Goal: Task Accomplishment & Management: Use online tool/utility

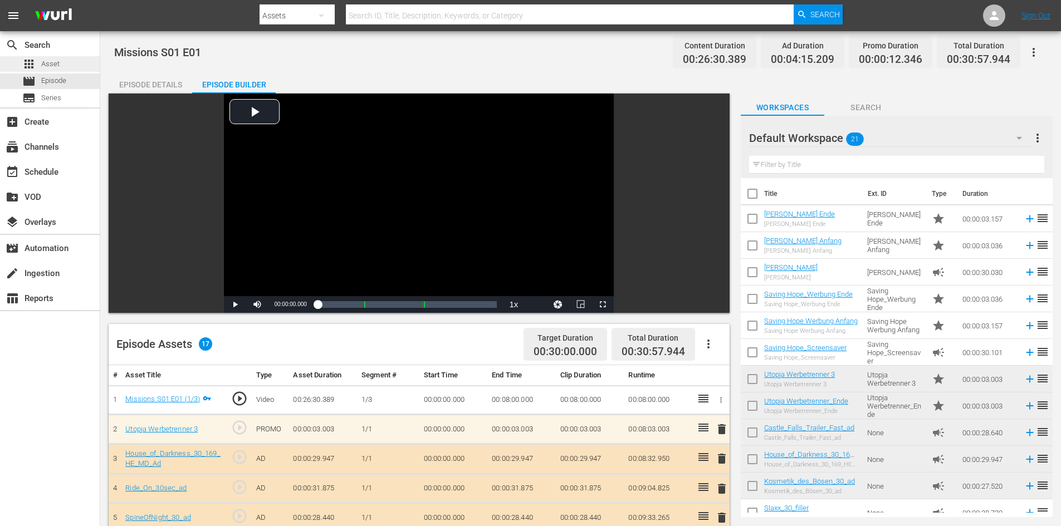
click at [21, 64] on div "apps Asset" at bounding box center [30, 64] width 60 height 16
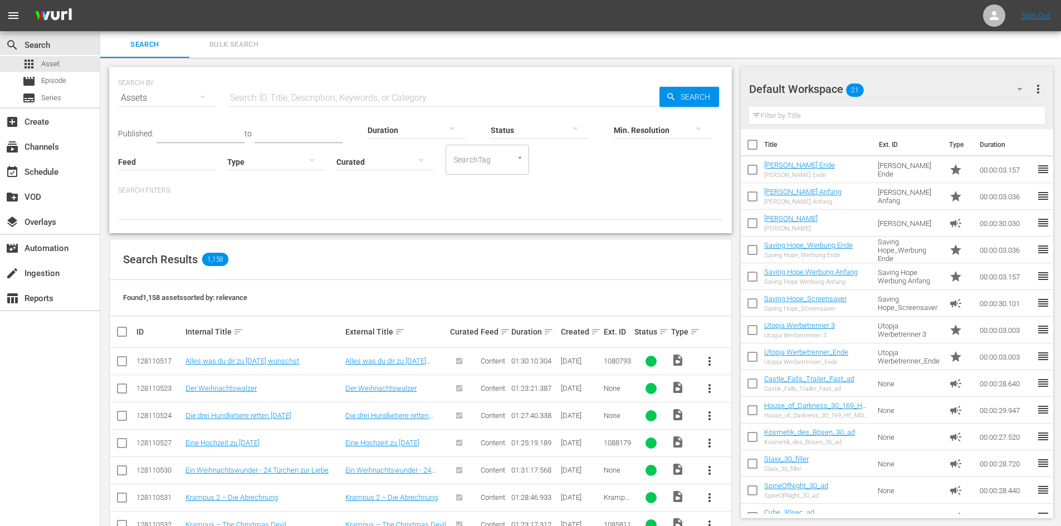
click at [282, 95] on input "text" at bounding box center [443, 98] width 432 height 27
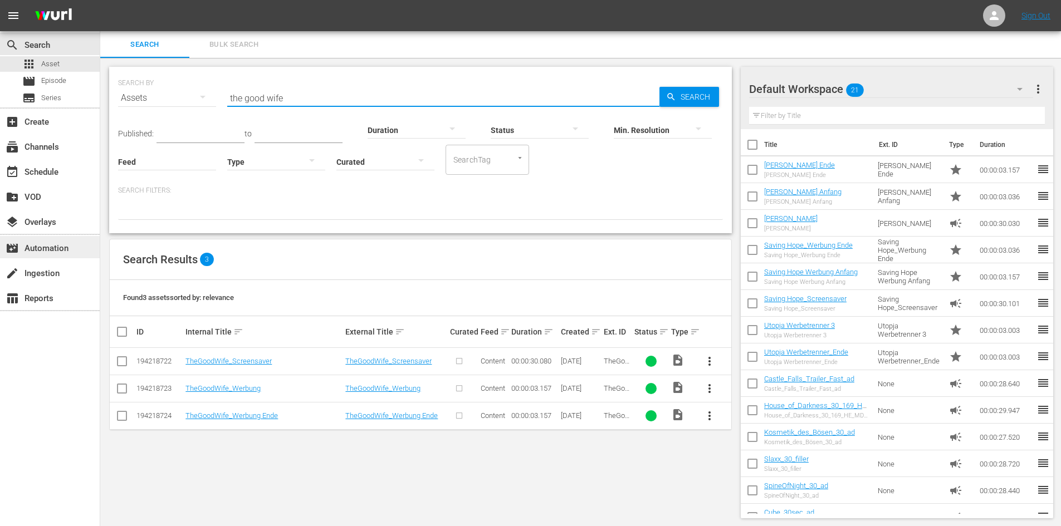
type input "the good wife"
click at [62, 250] on div "movie_filter Automation" at bounding box center [31, 247] width 62 height 10
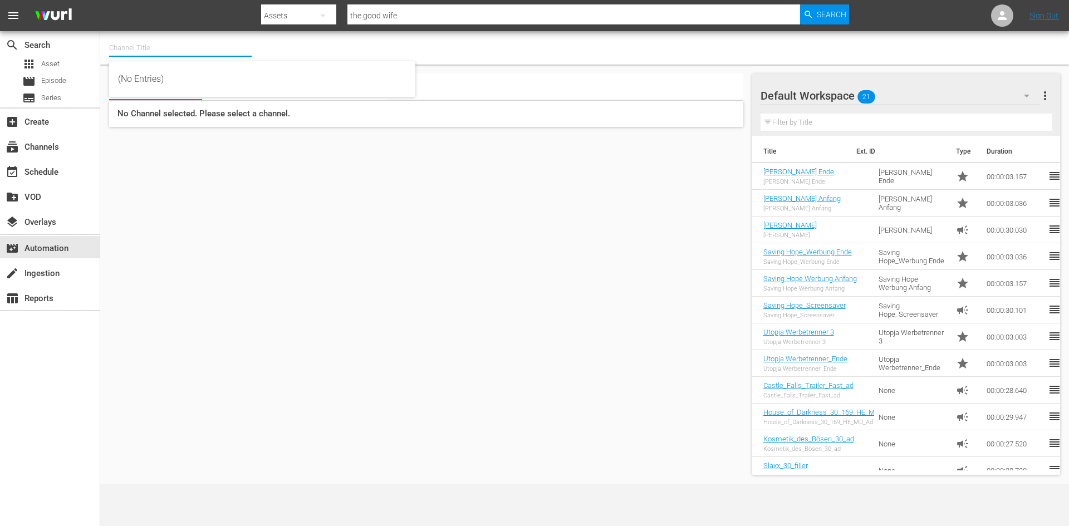
click at [119, 50] on input "text" at bounding box center [180, 48] width 143 height 27
type input "g"
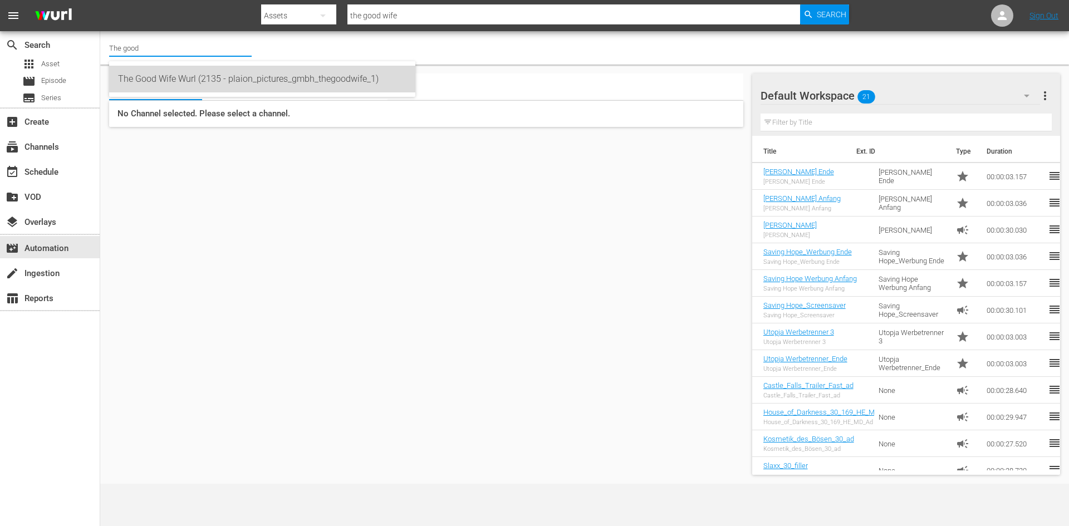
click at [168, 83] on div "The Good Wife Wurl (2135 - plaion_pictures_gmbh_thegoodwife_1)" at bounding box center [262, 79] width 288 height 27
type input "The Good Wife Wurl (2135 - plaion_pictures_gmbh_thegoodwife_1)"
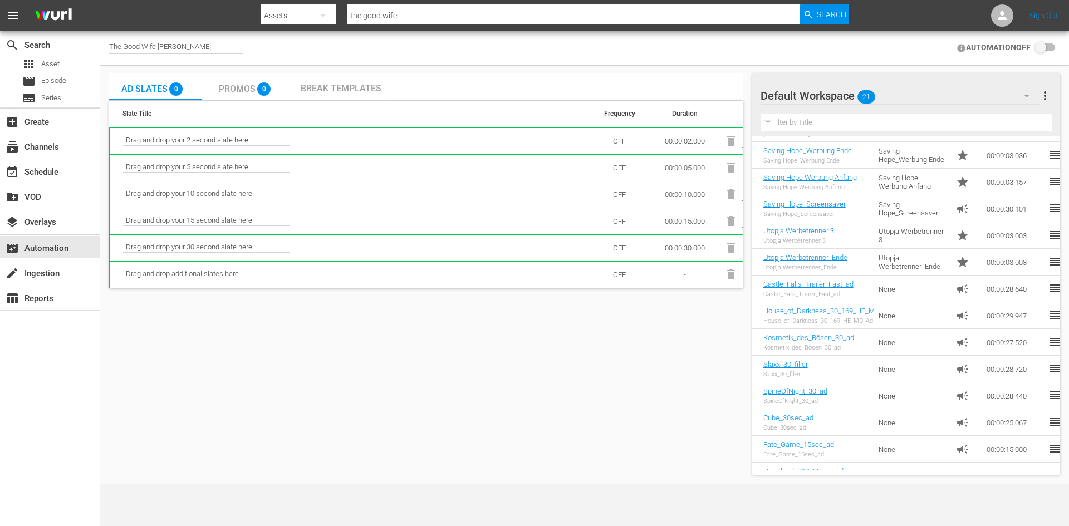
scroll to position [254, 0]
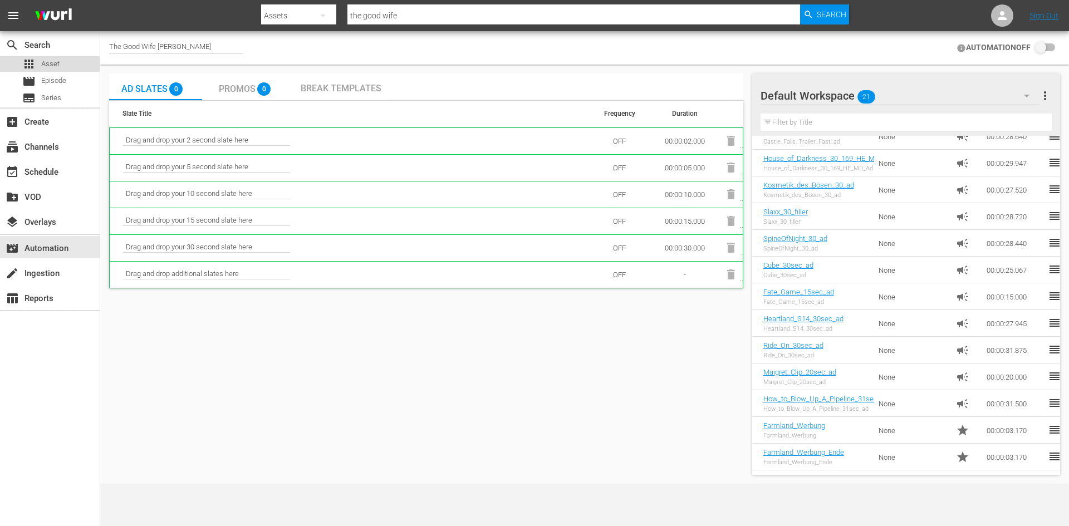
click at [67, 65] on div "apps Asset" at bounding box center [50, 64] width 100 height 16
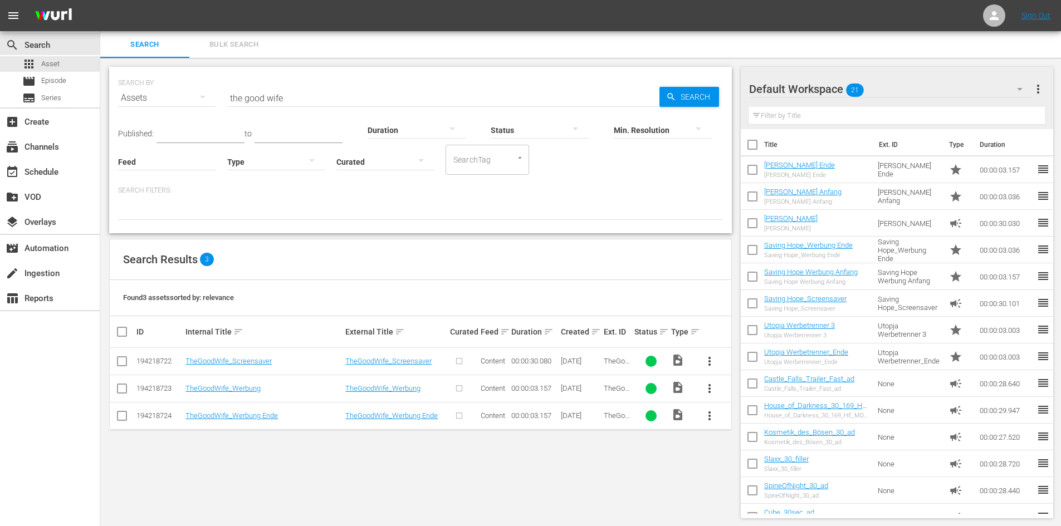
click at [707, 361] on span "more_vert" at bounding box center [709, 361] width 13 height 13
click at [749, 388] on div "Workspace" at bounding box center [770, 392] width 76 height 27
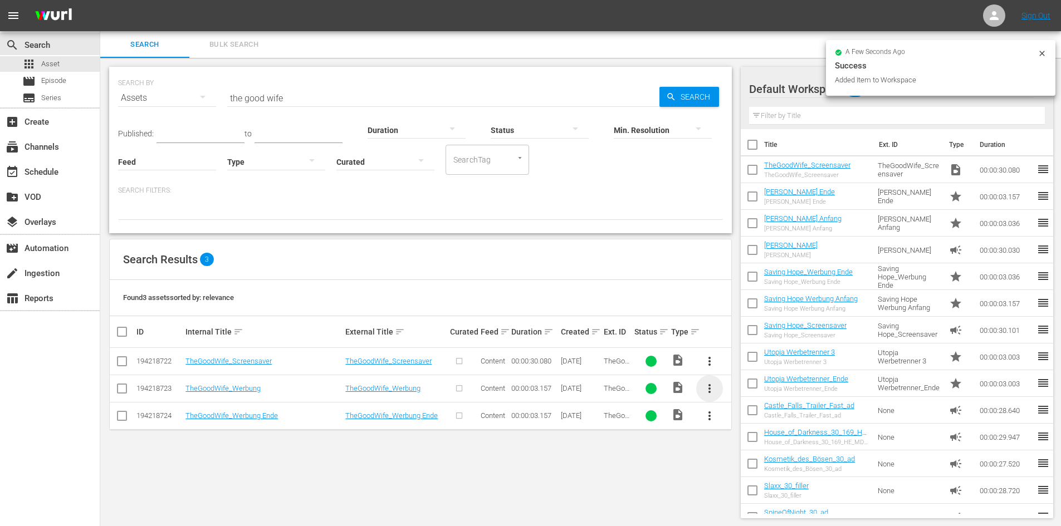
click at [708, 391] on span "more_vert" at bounding box center [709, 388] width 13 height 13
click at [733, 419] on div "Workspace" at bounding box center [770, 419] width 76 height 27
click at [705, 419] on span "more_vert" at bounding box center [709, 415] width 13 height 13
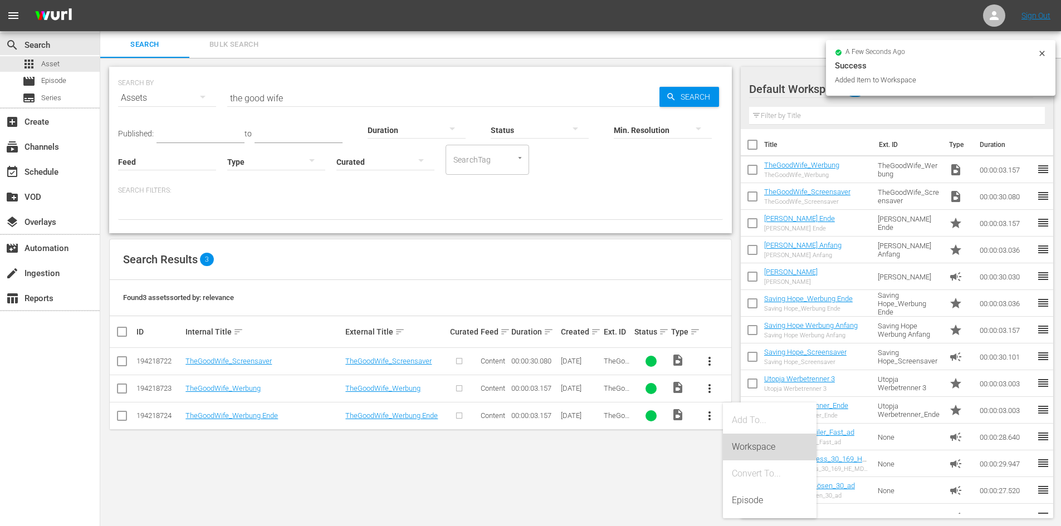
click at [732, 440] on div "Workspace" at bounding box center [770, 447] width 76 height 27
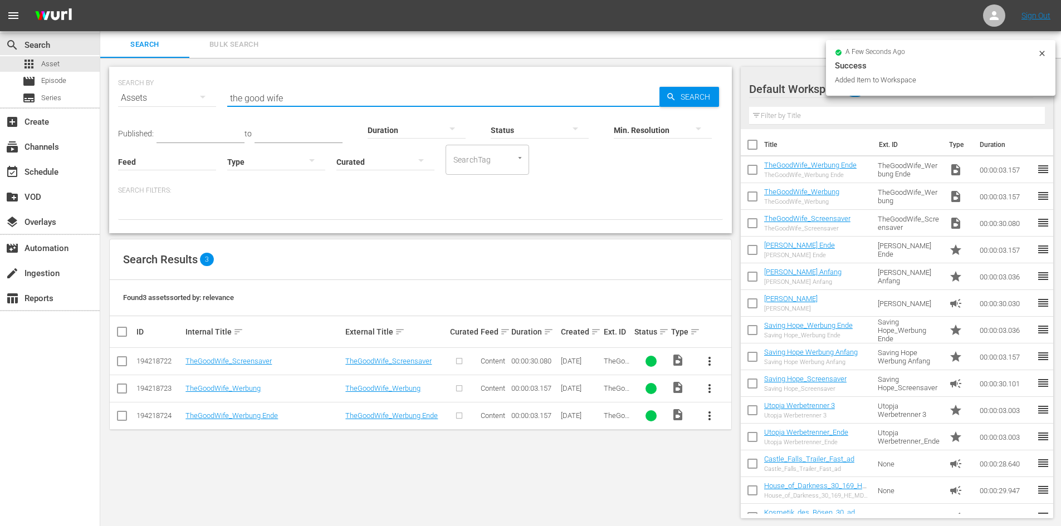
click at [308, 96] on input "the good wife" at bounding box center [443, 98] width 432 height 27
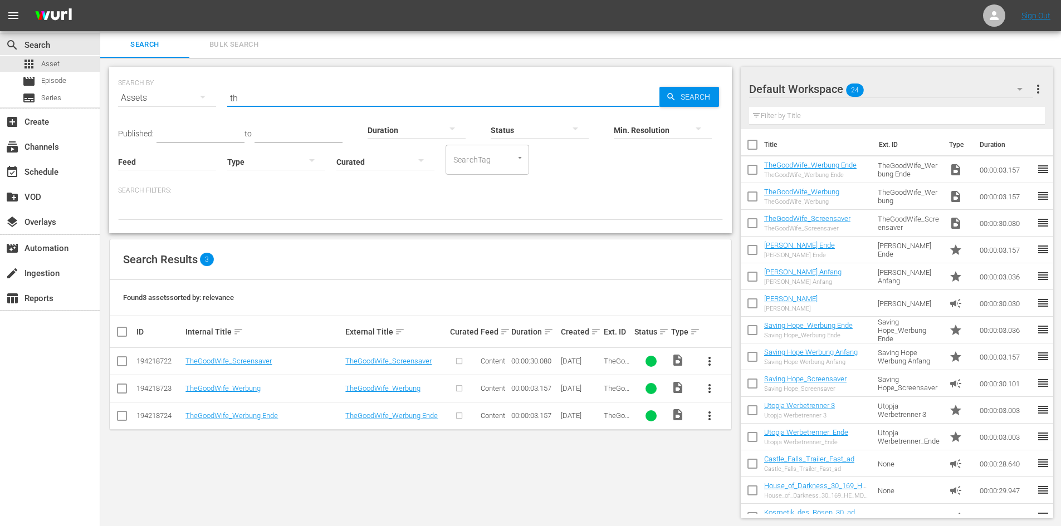
type input "t"
click at [244, 101] on input "MOntalbano" at bounding box center [443, 98] width 432 height 27
type input "Montalbano"
click at [705, 363] on span "more_vert" at bounding box center [709, 361] width 13 height 13
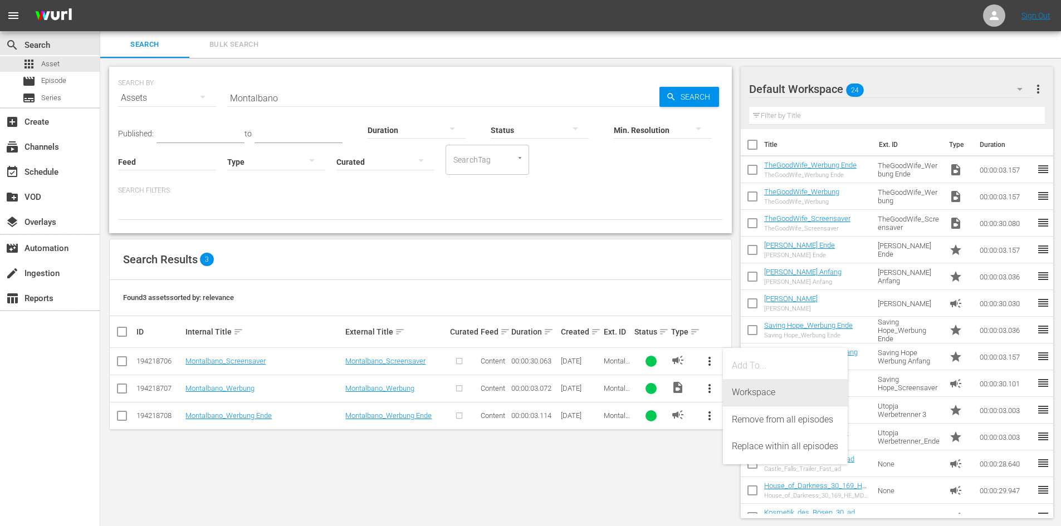
click at [739, 400] on div "Workspace" at bounding box center [785, 392] width 107 height 27
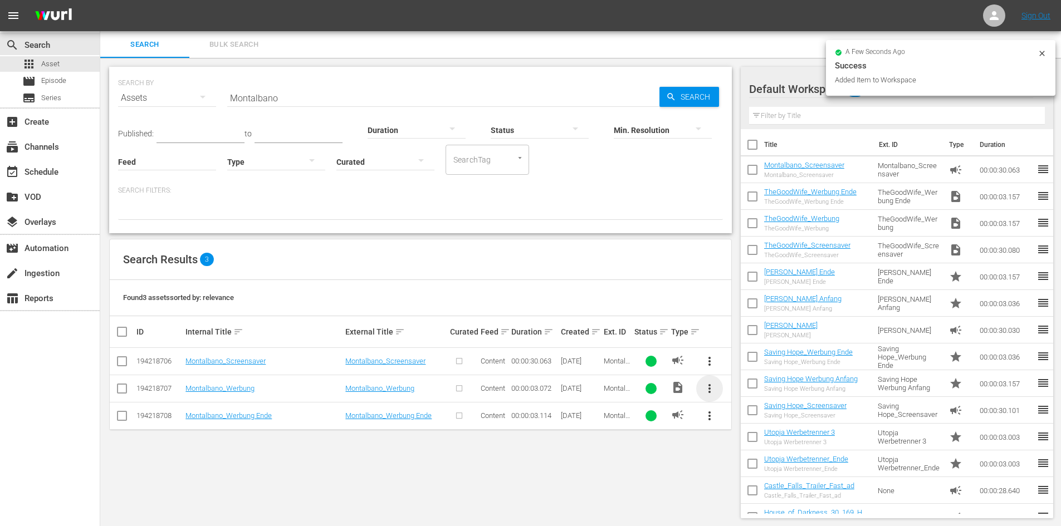
click at [711, 385] on span "more_vert" at bounding box center [709, 388] width 13 height 13
click at [744, 422] on div "Workspace" at bounding box center [770, 419] width 76 height 27
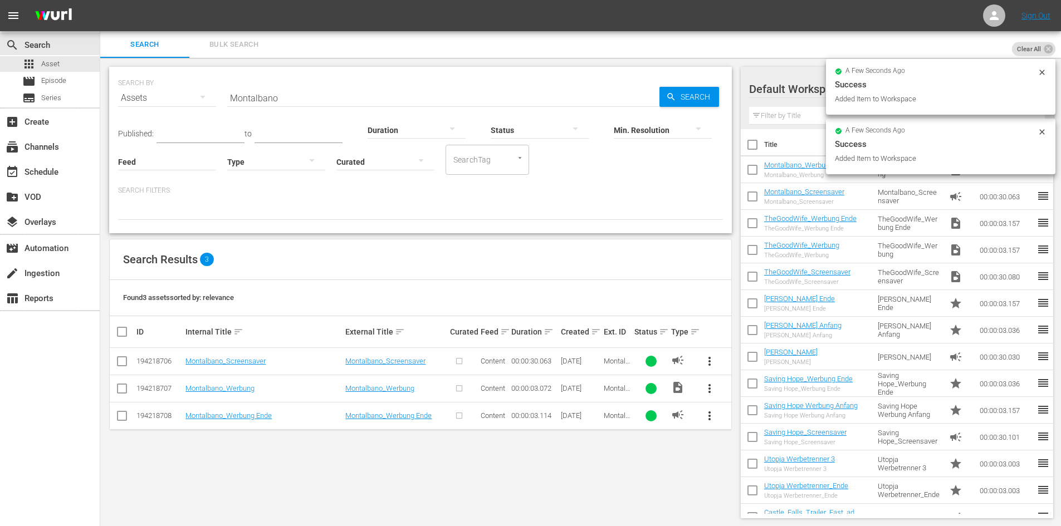
click at [706, 418] on span "more_vert" at bounding box center [709, 415] width 13 height 13
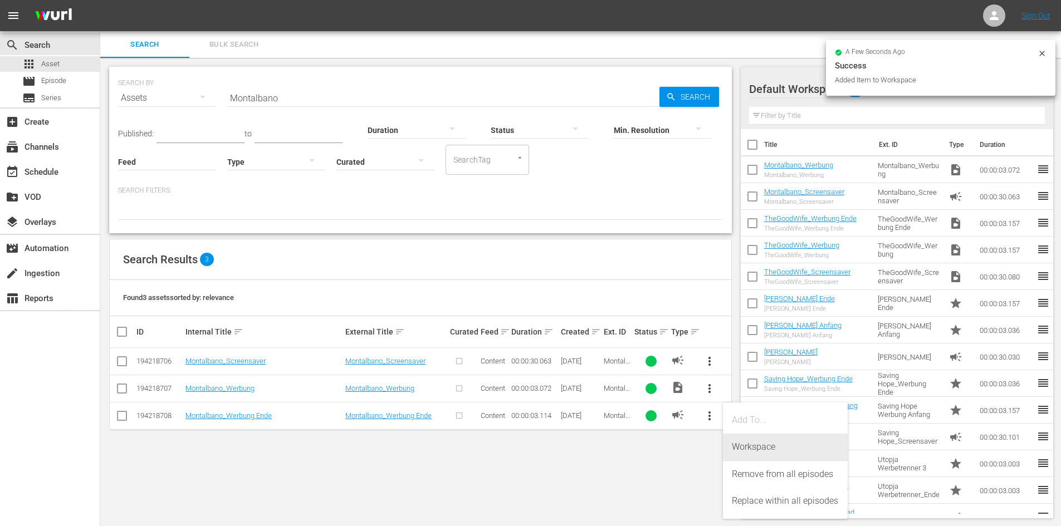
click at [745, 448] on div "Workspace" at bounding box center [785, 447] width 107 height 27
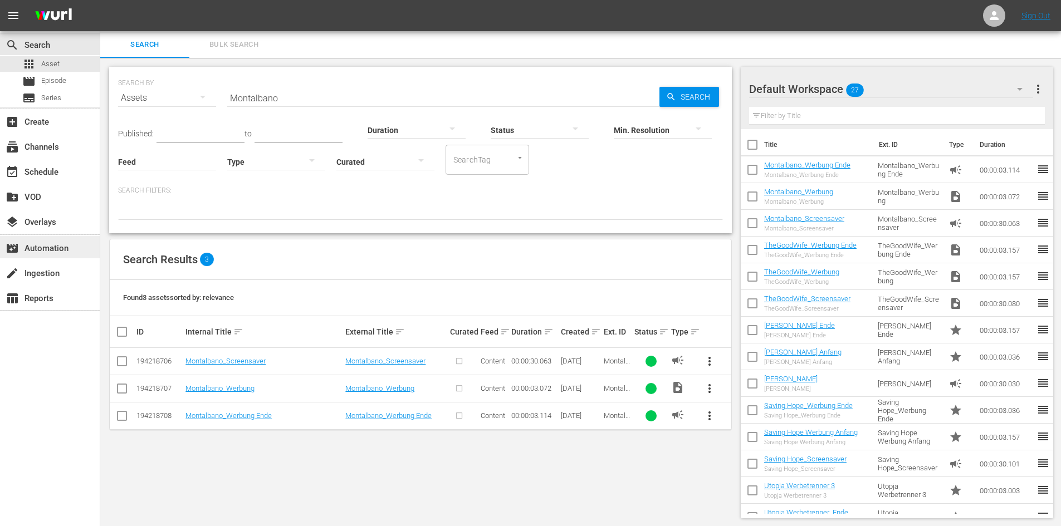
click at [66, 258] on div "movie_filter Automation" at bounding box center [50, 247] width 100 height 22
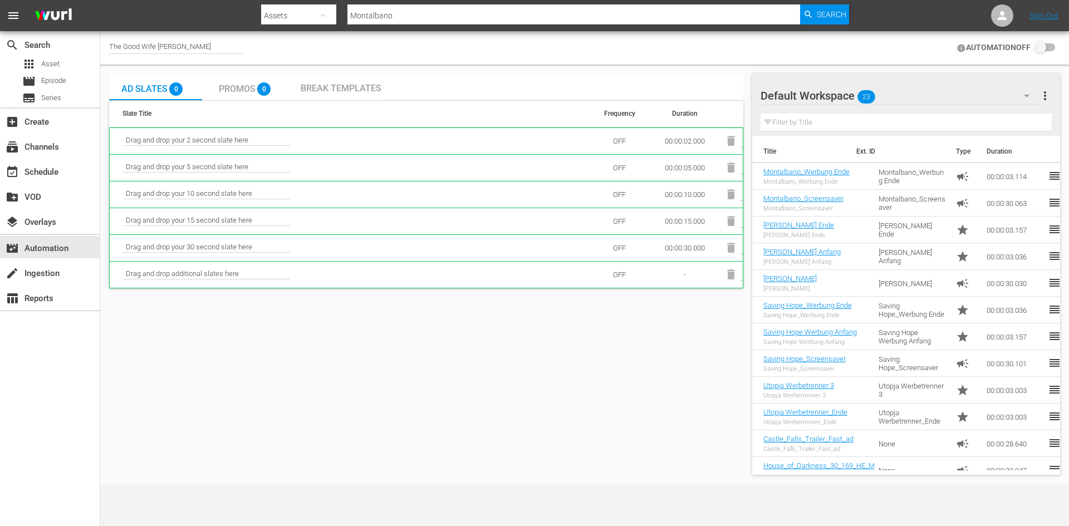
click at [846, 93] on div "Default Workspace 23" at bounding box center [899, 95] width 279 height 31
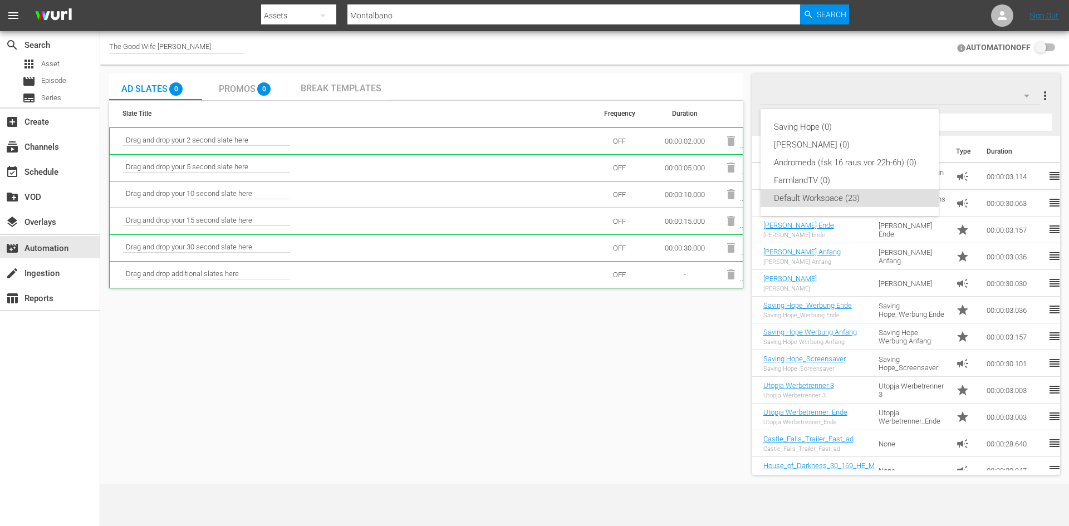
click at [705, 339] on div "Saving Hope (0) Don Matteo (0) Andromeda (fsk 16 raus vor 22h-6h) (0) FarmlandT…" at bounding box center [534, 263] width 1069 height 526
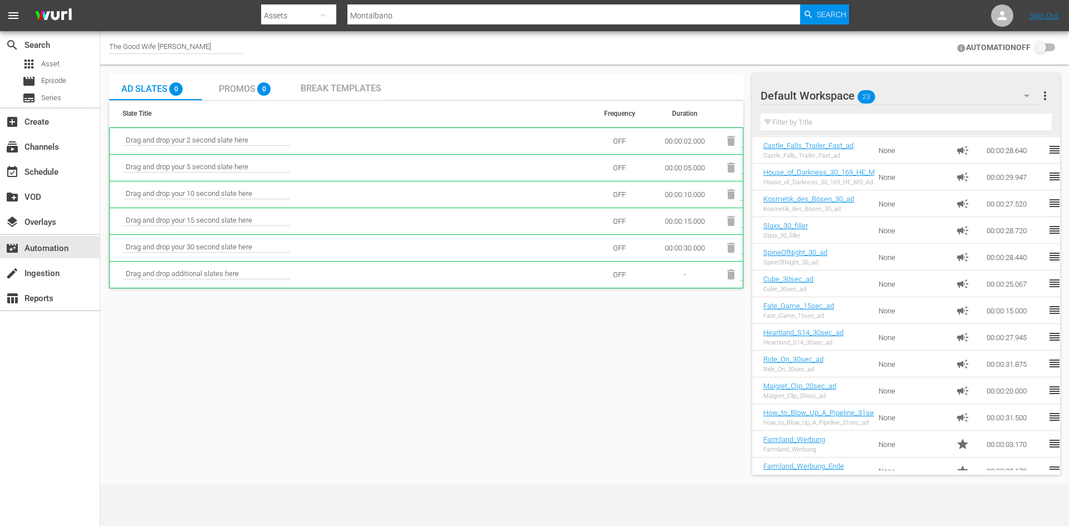
scroll to position [307, 0]
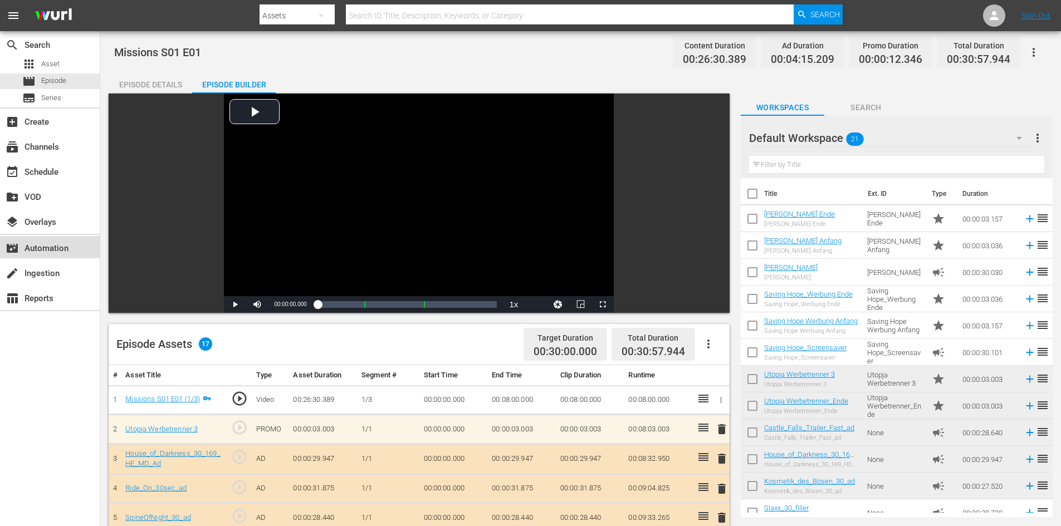
click at [57, 247] on div "movie_filter Automation" at bounding box center [31, 247] width 62 height 10
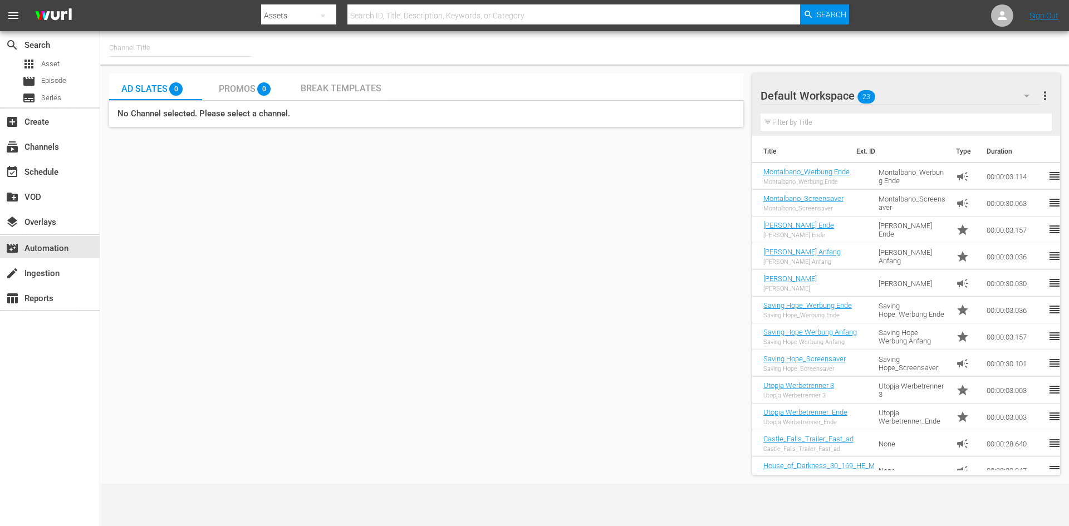
click at [181, 48] on input "text" at bounding box center [180, 48] width 143 height 27
type input "don matteo"
click at [171, 45] on input "don matteo" at bounding box center [180, 48] width 143 height 27
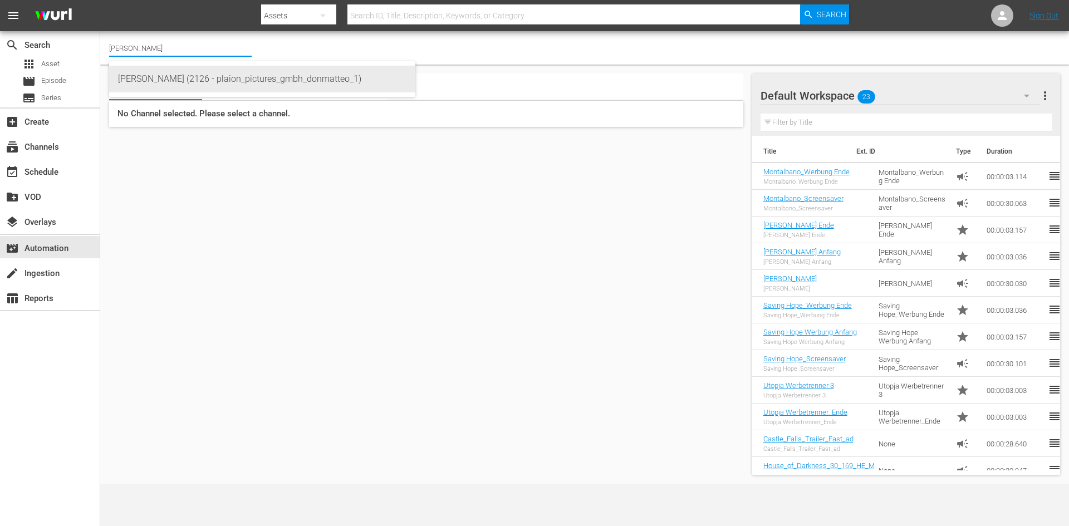
click at [178, 85] on div "Don Matteo (2126 - plaion_pictures_gmbh_donmatteo_1)" at bounding box center [262, 79] width 288 height 27
type input "Don Matteo (2126 - plaion_pictures_gmbh_donmatteo_1)"
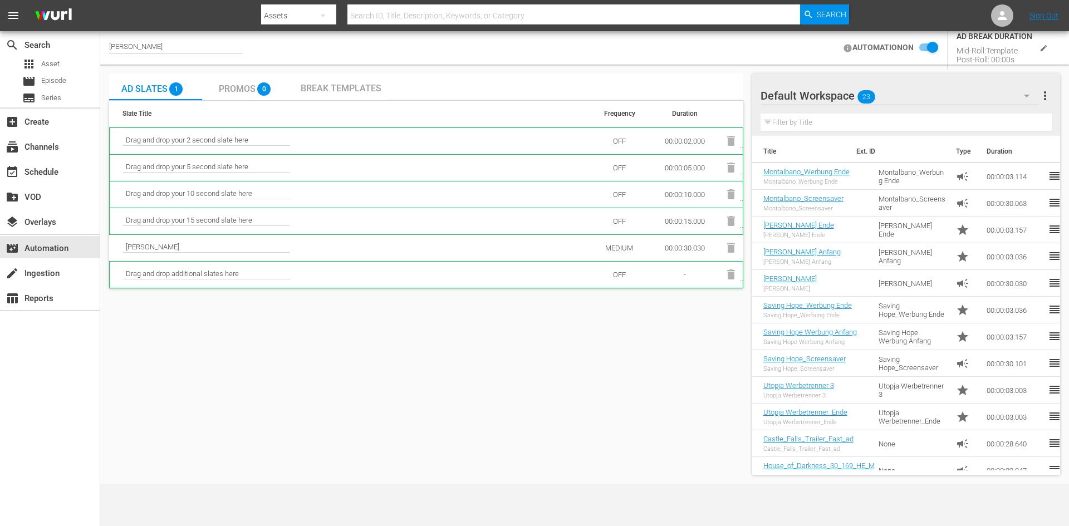
click at [228, 85] on span "Promos" at bounding box center [237, 89] width 37 height 11
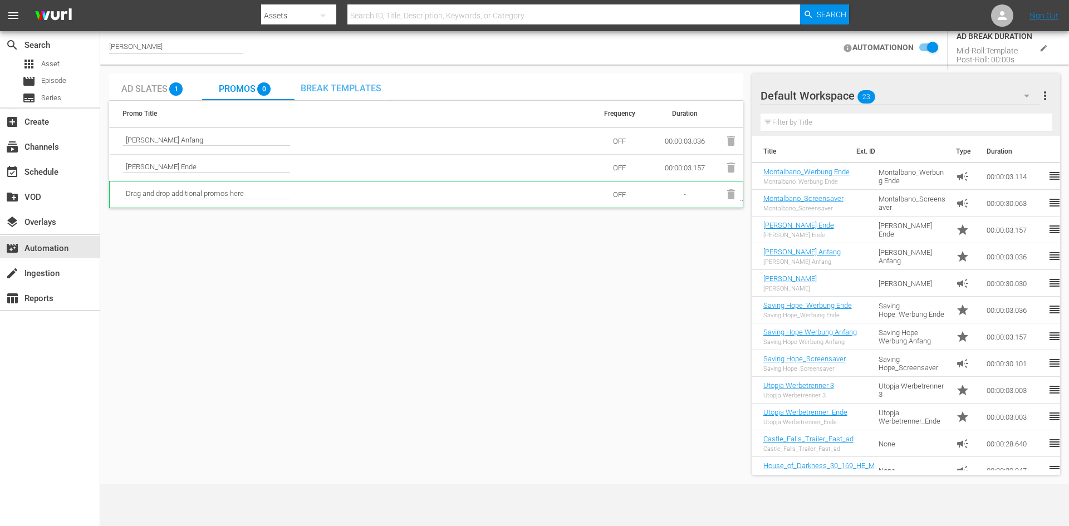
click at [373, 93] on span "Break Templates" at bounding box center [341, 88] width 81 height 11
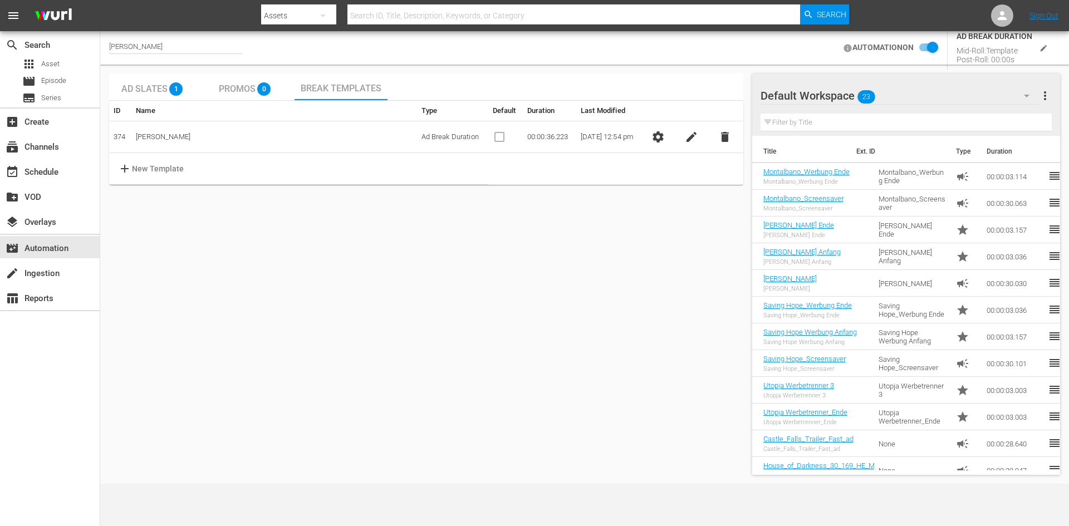
click at [165, 142] on td "Don Matteo" at bounding box center [273, 137] width 285 height 32
click at [167, 136] on td "Don Matteo" at bounding box center [273, 137] width 285 height 32
click at [276, 146] on td "Don Matteo" at bounding box center [273, 137] width 285 height 32
click at [450, 138] on td "Ad Break Duration" at bounding box center [452, 137] width 71 height 32
click at [688, 142] on button "edit" at bounding box center [691, 137] width 22 height 22
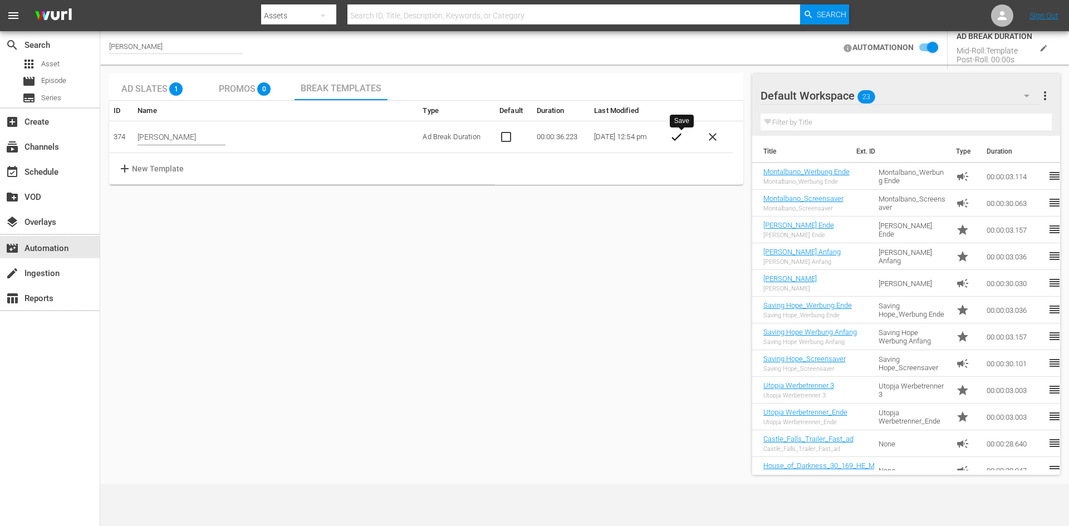
click at [683, 134] on span "check" at bounding box center [676, 136] width 13 height 13
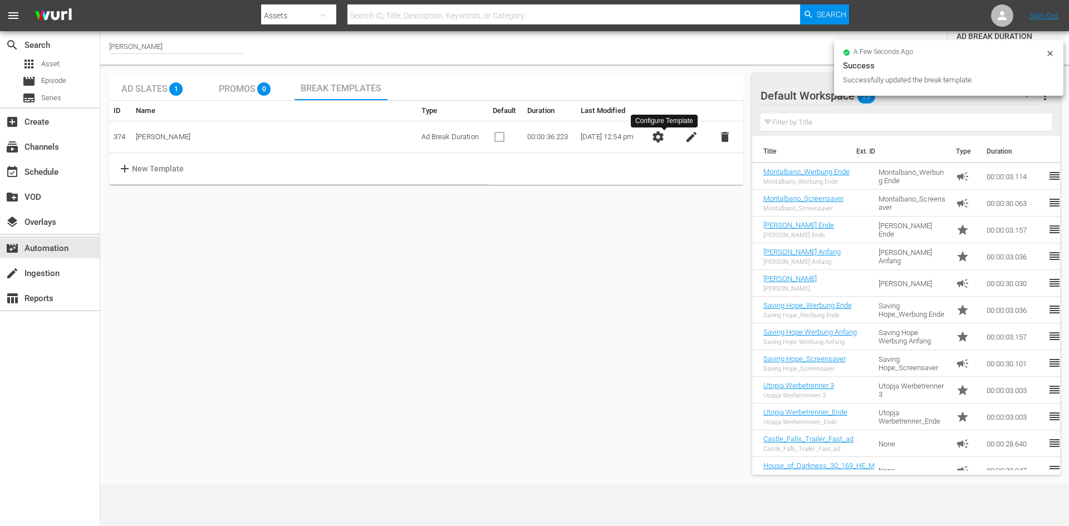
click at [663, 138] on span "settings" at bounding box center [657, 136] width 13 height 13
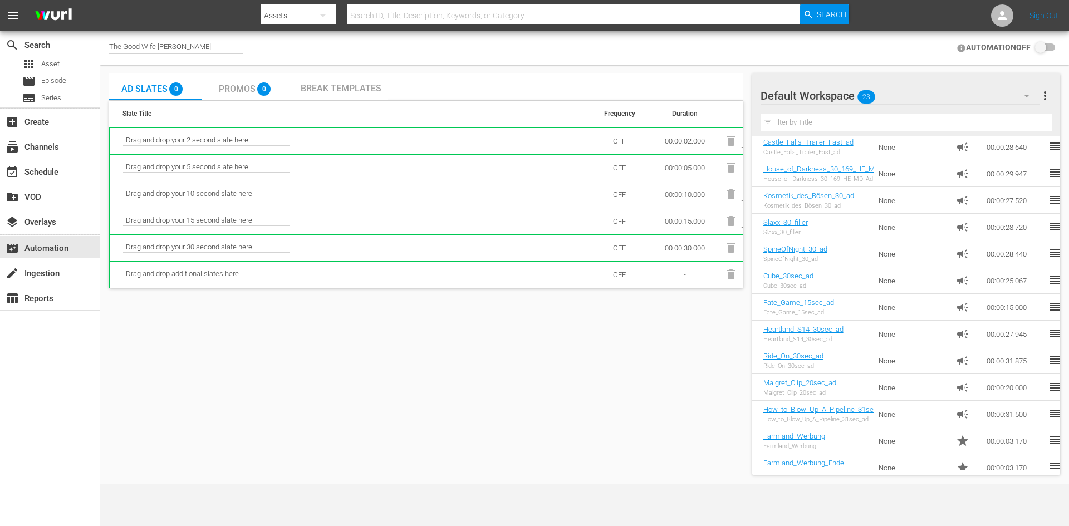
scroll to position [307, 0]
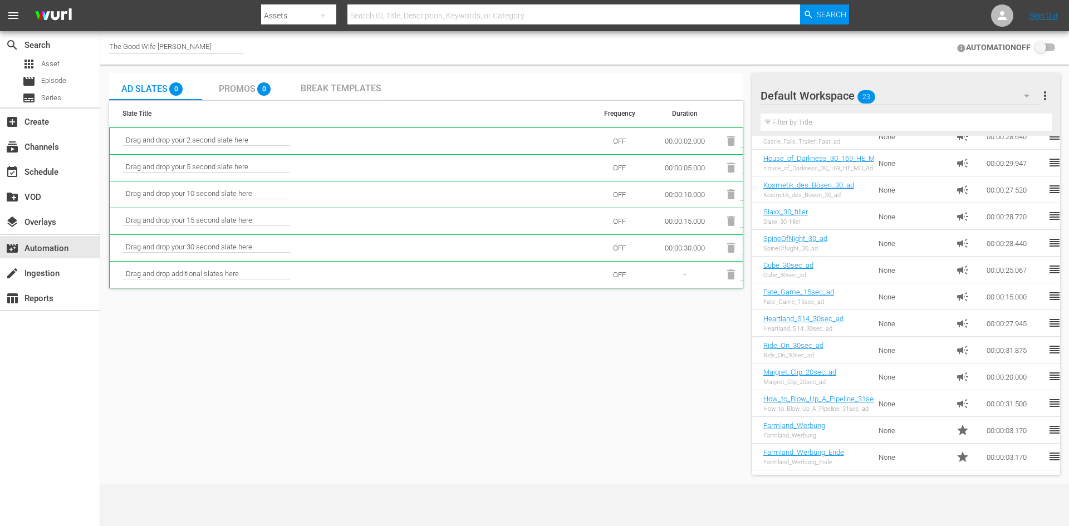
click at [788, 92] on div at bounding box center [800, 96] width 80 height 28
click at [821, 95] on div at bounding box center [800, 96] width 80 height 28
click at [890, 96] on div "Default Workspace 23" at bounding box center [899, 95] width 279 height 31
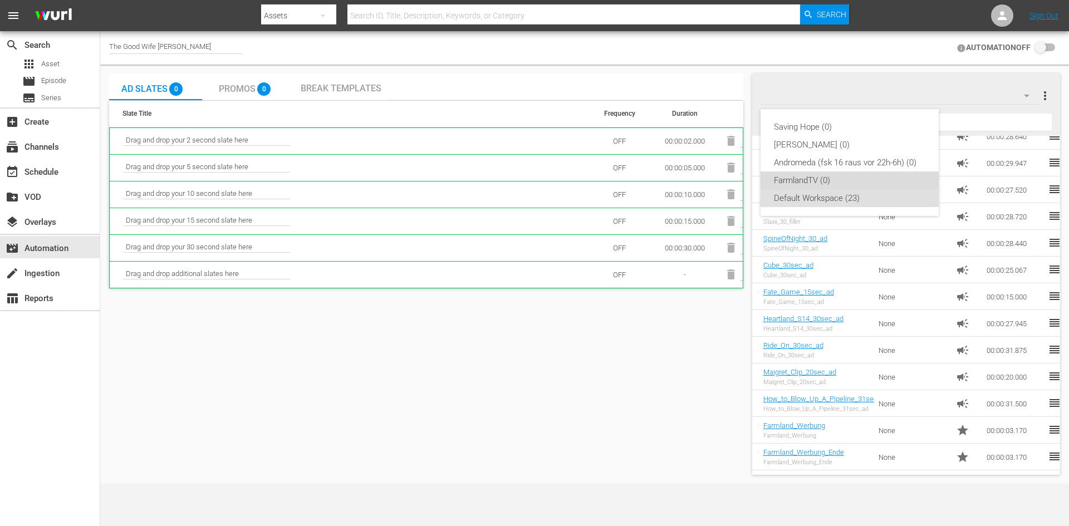
click at [835, 181] on div "FarmlandTV (0)" at bounding box center [849, 180] width 151 height 18
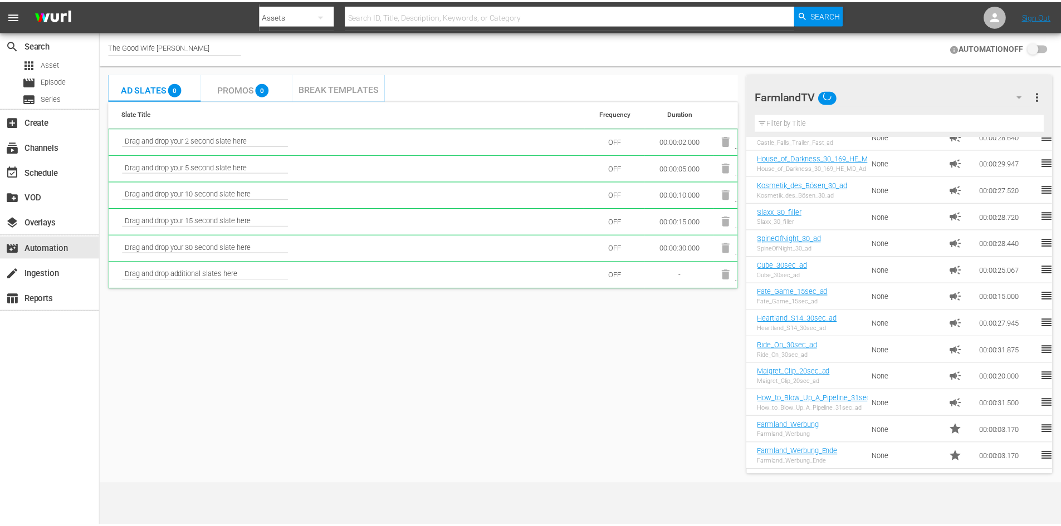
scroll to position [0, 0]
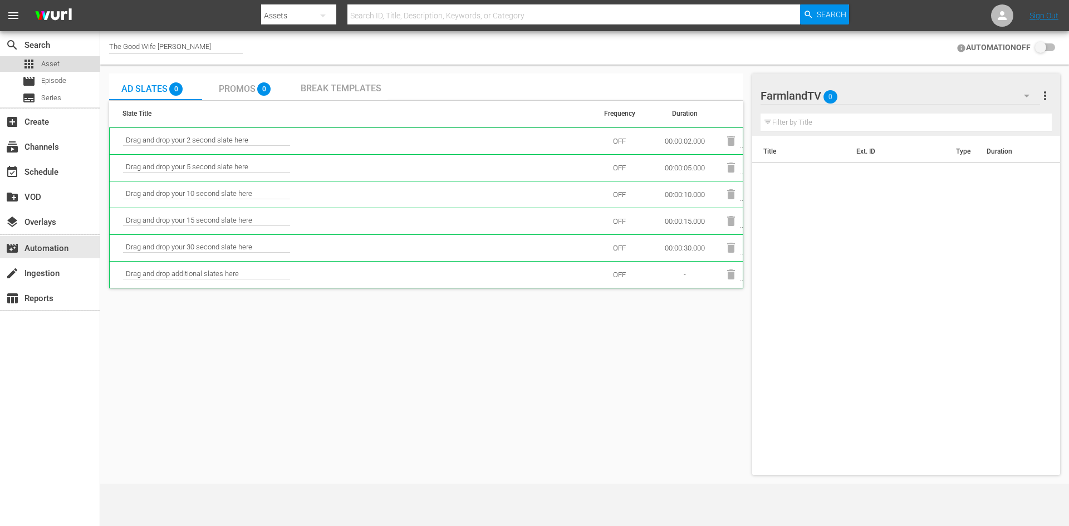
click at [48, 59] on span "Asset" at bounding box center [50, 63] width 18 height 11
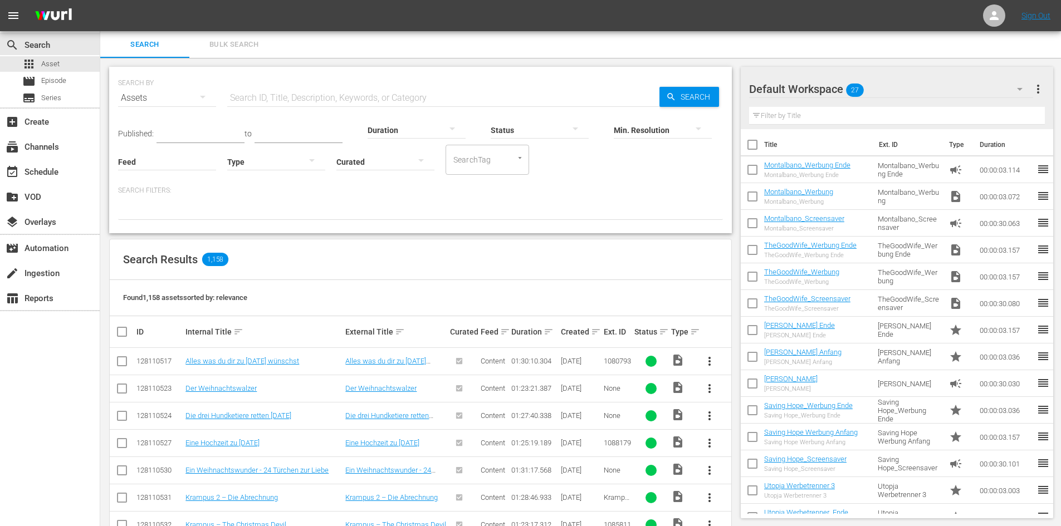
click at [1042, 91] on span "more_vert" at bounding box center [1037, 88] width 13 height 13
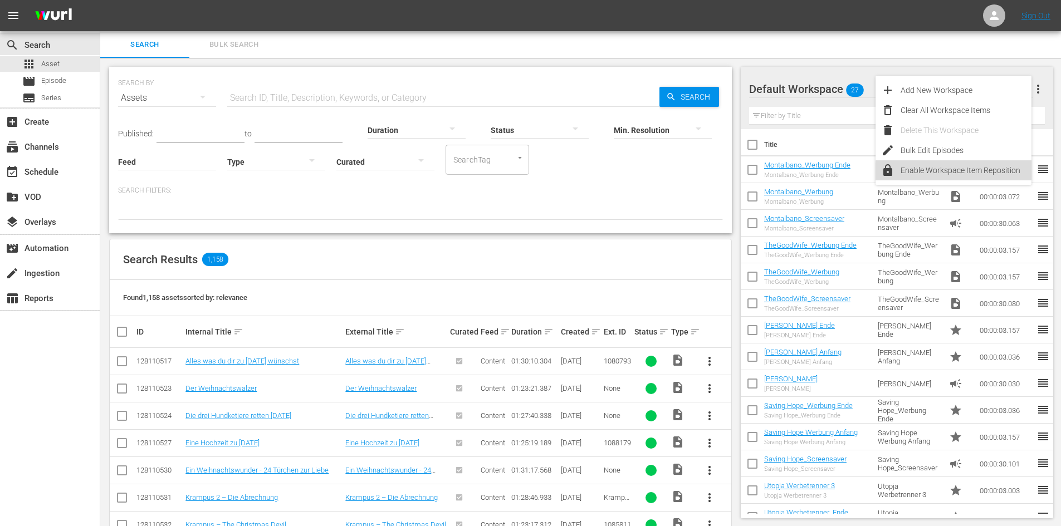
click at [975, 174] on div "Enable Workspace Item Reposition" at bounding box center [965, 170] width 131 height 20
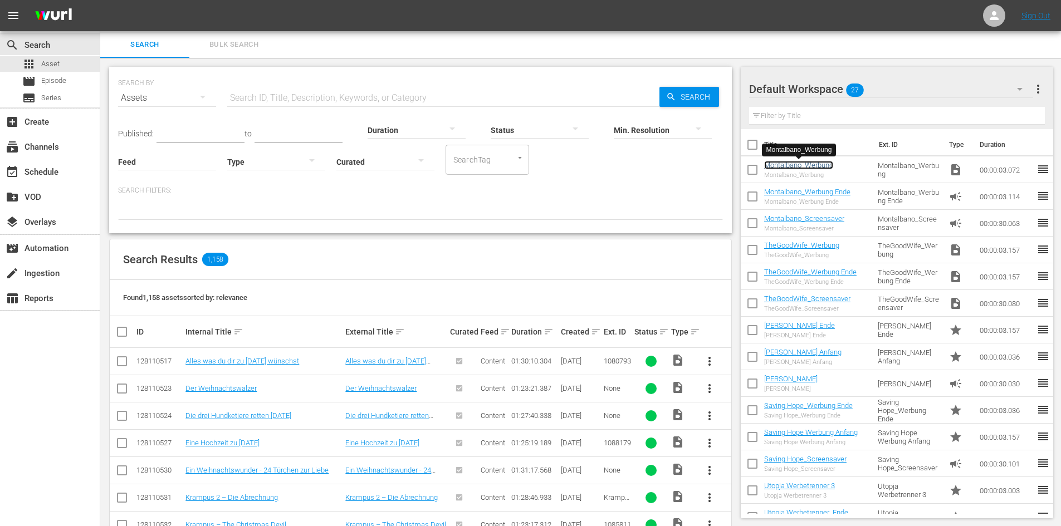
click at [827, 166] on link "Montalbano_Werbung" at bounding box center [798, 165] width 69 height 8
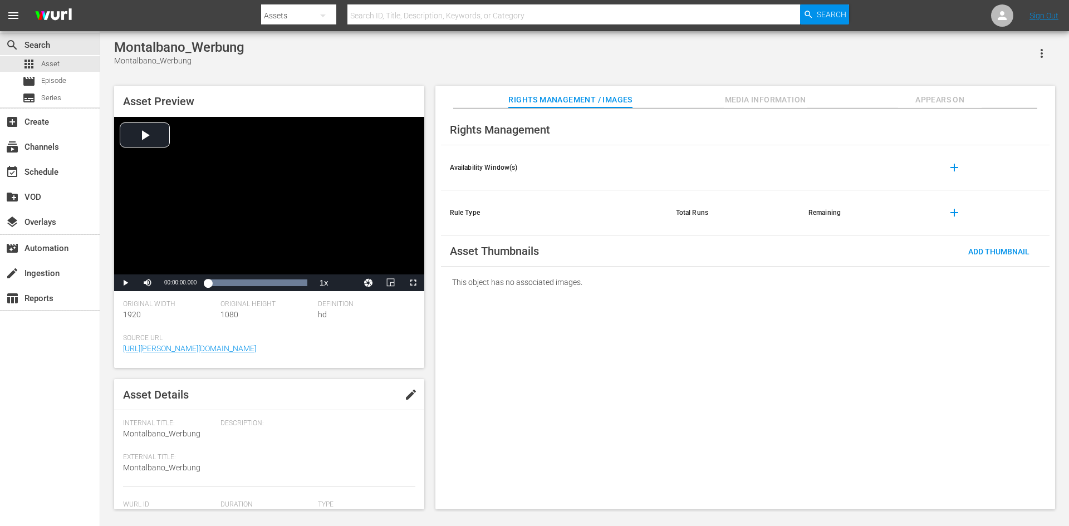
click at [404, 391] on span "edit" at bounding box center [410, 394] width 13 height 13
click at [342, 471] on div "Video" at bounding box center [364, 475] width 92 height 31
click at [343, 473] on div "Promo" at bounding box center [357, 472] width 62 height 18
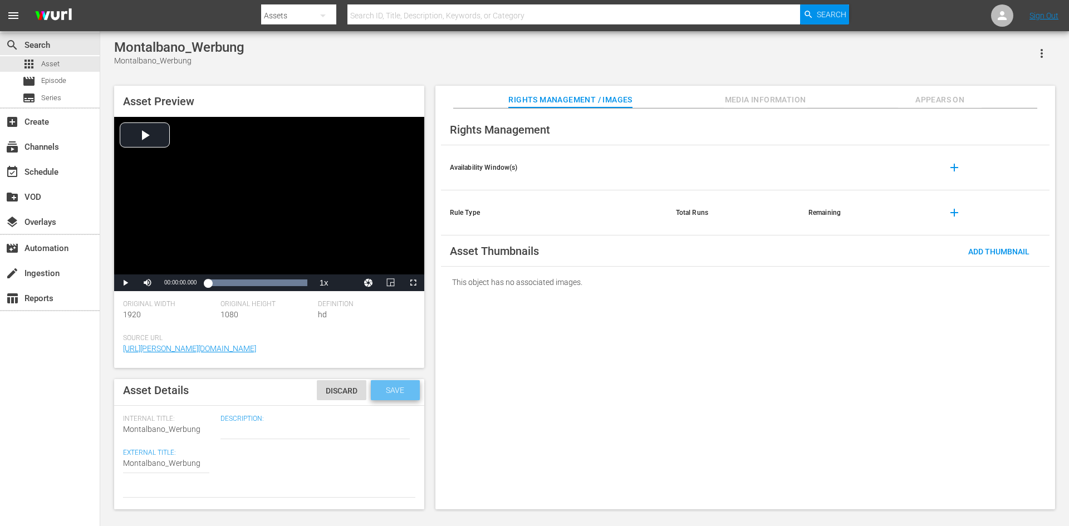
drag, startPoint x: 372, startPoint y: 393, endPoint x: 361, endPoint y: 423, distance: 31.7
click at [377, 393] on span "Save" at bounding box center [395, 390] width 36 height 9
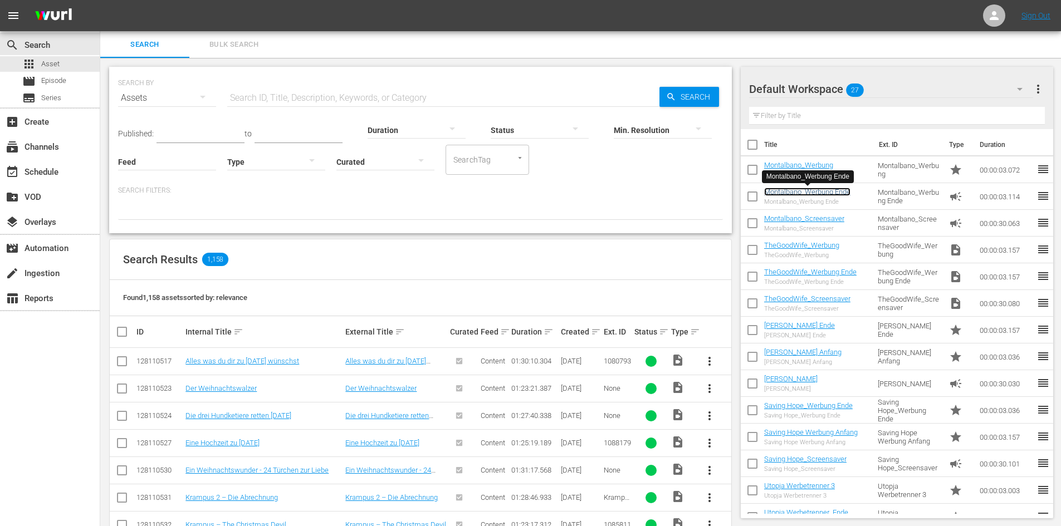
click at [818, 188] on link "Montalbano_Werbung Ende" at bounding box center [807, 192] width 86 height 8
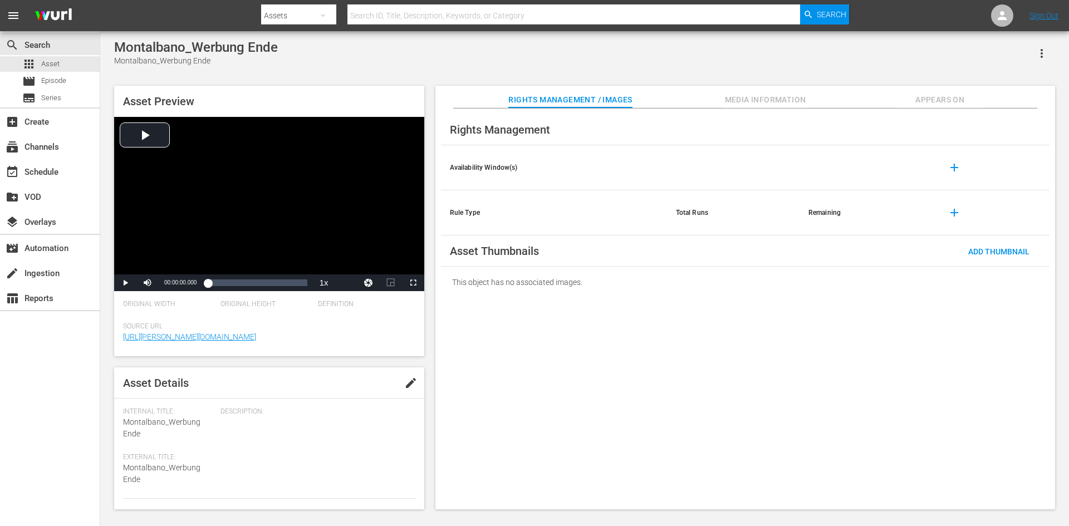
click at [410, 384] on span "edit" at bounding box center [410, 382] width 13 height 13
click at [373, 433] on div "Ad" at bounding box center [364, 429] width 92 height 31
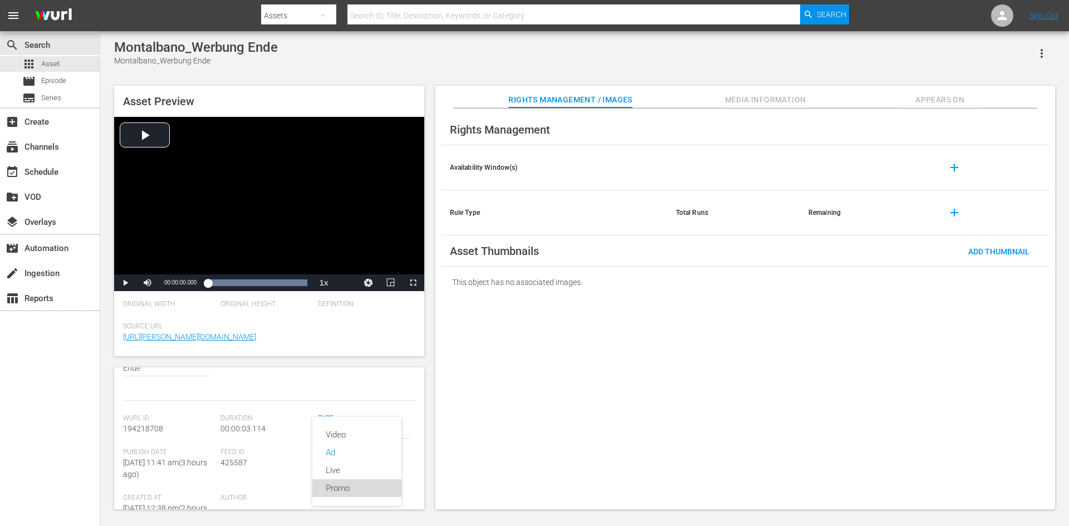
click at [361, 490] on div "Promo" at bounding box center [357, 488] width 62 height 18
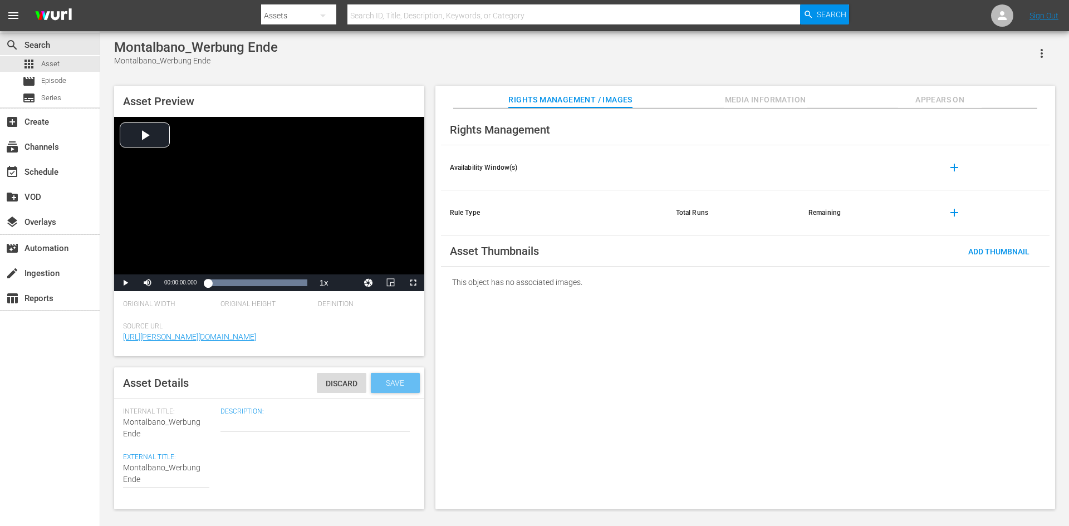
click at [400, 382] on span "Save" at bounding box center [395, 383] width 36 height 9
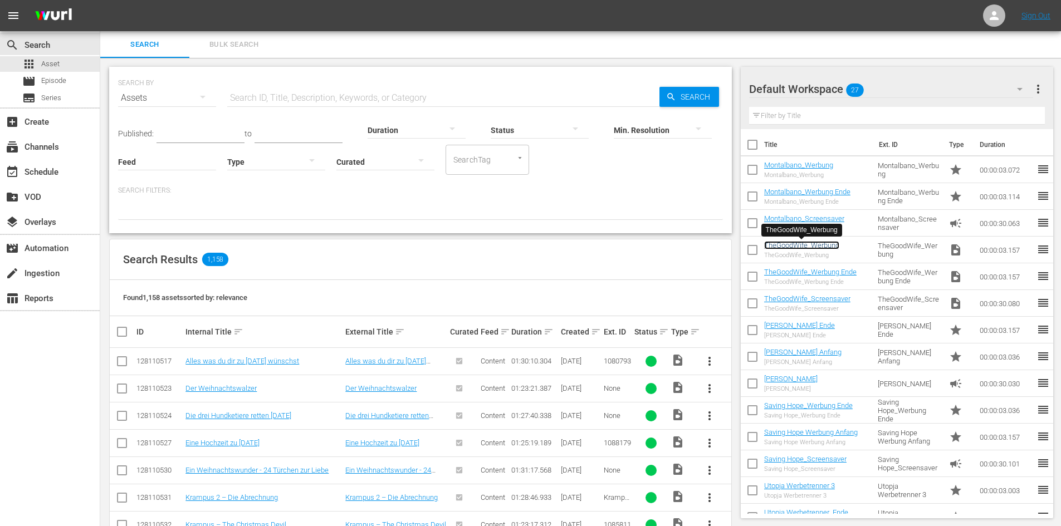
click at [817, 244] on link "TheGoodWife_Werbung" at bounding box center [801, 245] width 75 height 8
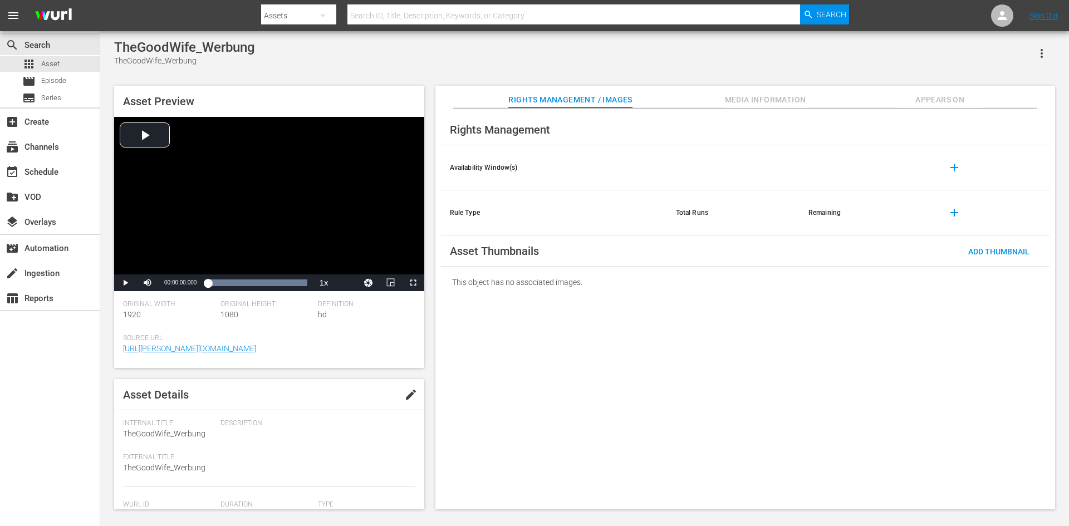
click at [409, 392] on span "edit" at bounding box center [410, 394] width 13 height 13
click at [365, 415] on div "Video" at bounding box center [364, 419] width 92 height 31
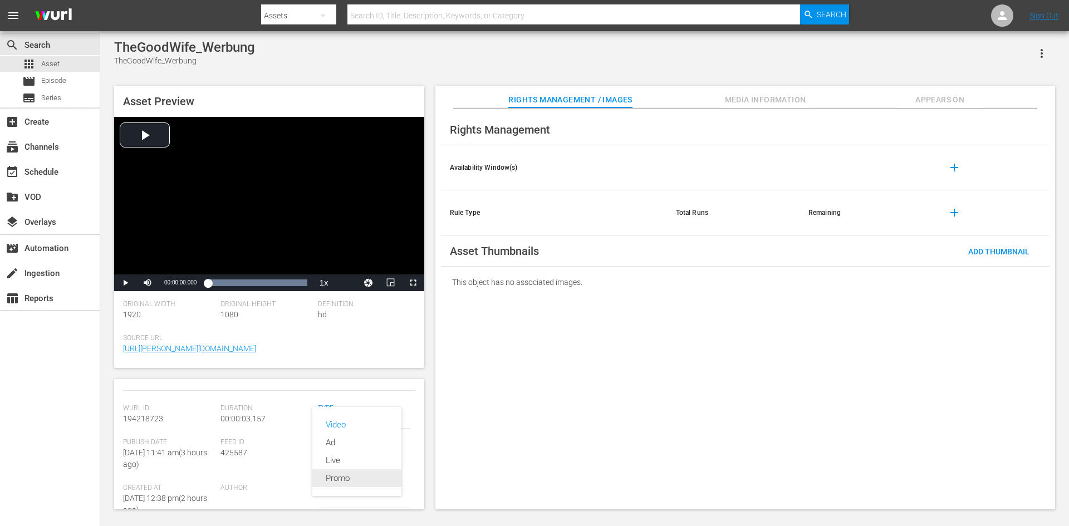
click at [346, 474] on div "Promo" at bounding box center [357, 478] width 62 height 18
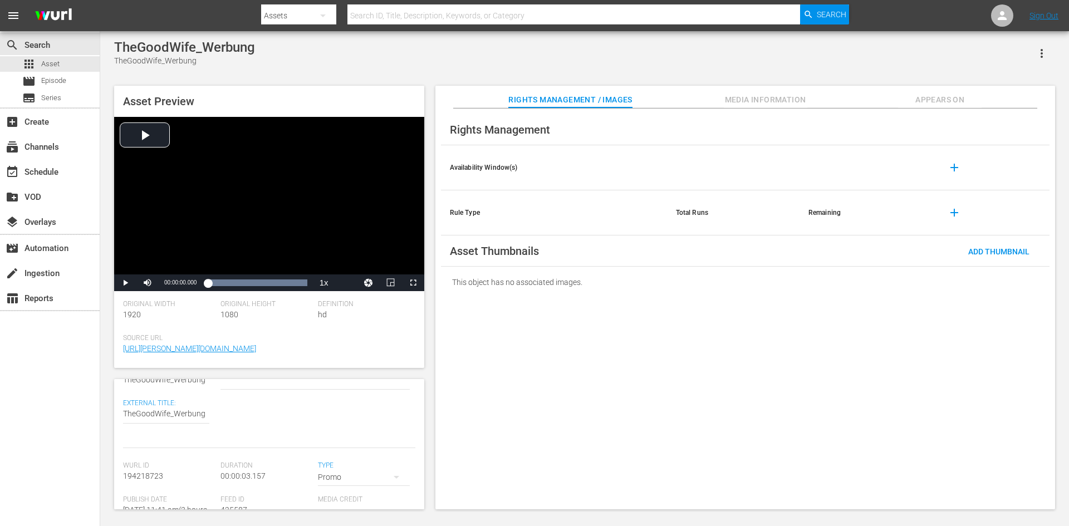
scroll to position [0, 0]
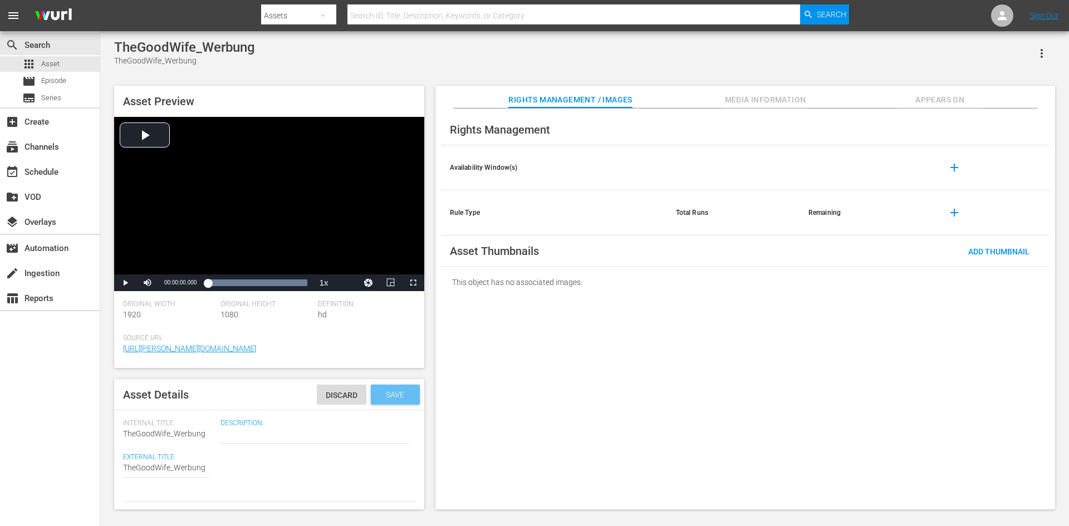
click at [380, 397] on span "Save" at bounding box center [395, 394] width 36 height 9
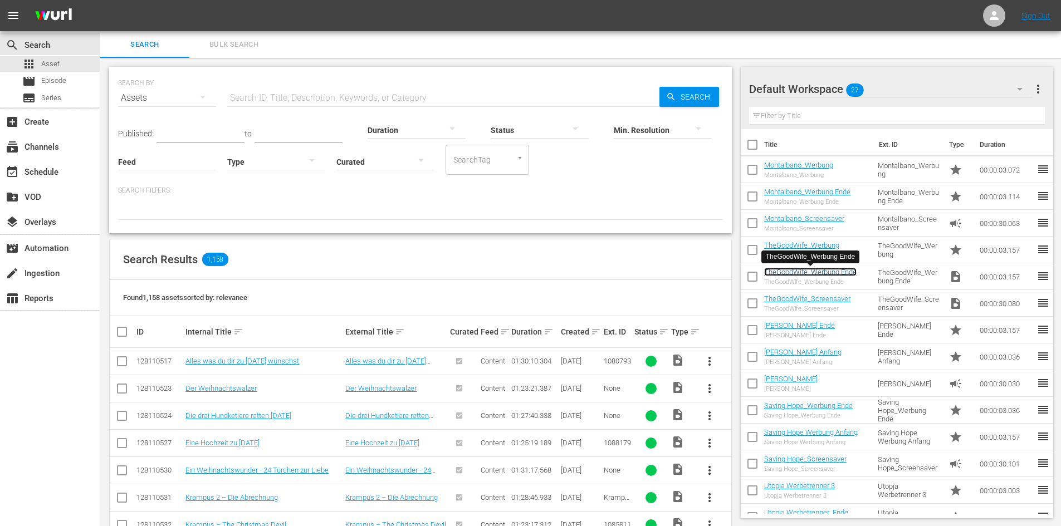
click at [787, 272] on link "TheGoodWife_Werbung Ende" at bounding box center [810, 272] width 92 height 8
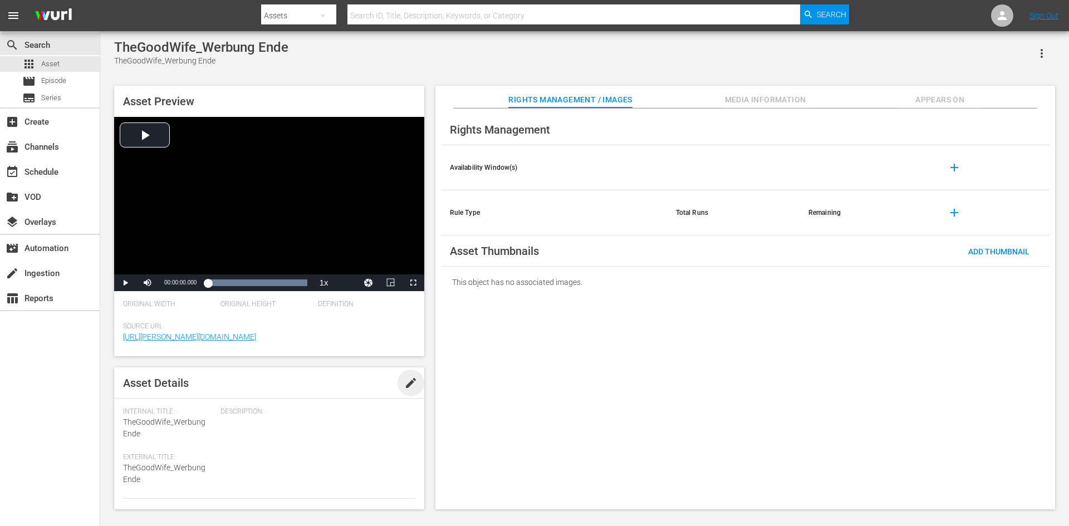
click at [410, 386] on span "edit" at bounding box center [410, 382] width 13 height 13
click at [361, 432] on div "Video" at bounding box center [364, 429] width 92 height 31
click at [362, 487] on div "Promo" at bounding box center [357, 488] width 62 height 18
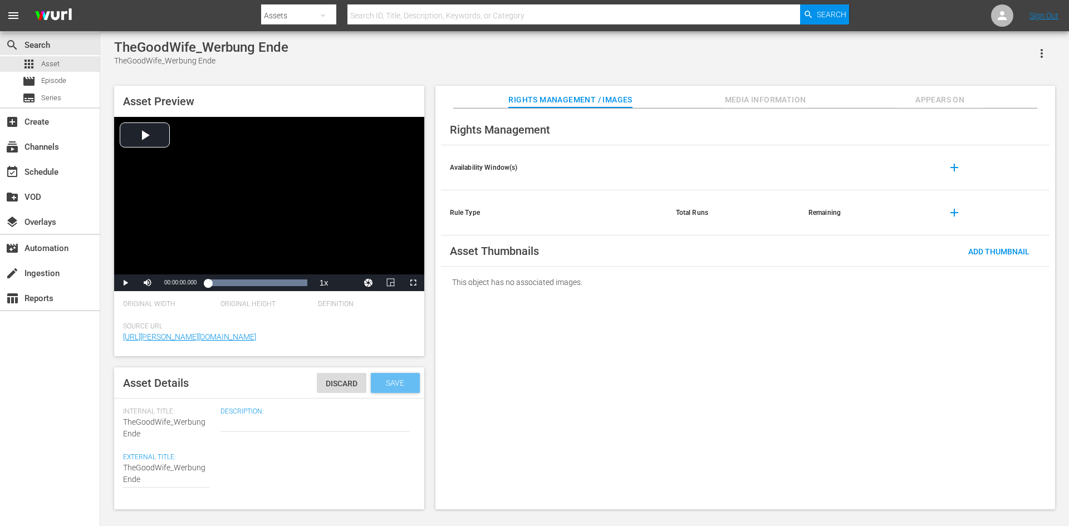
click at [401, 376] on div "Save" at bounding box center [395, 383] width 49 height 20
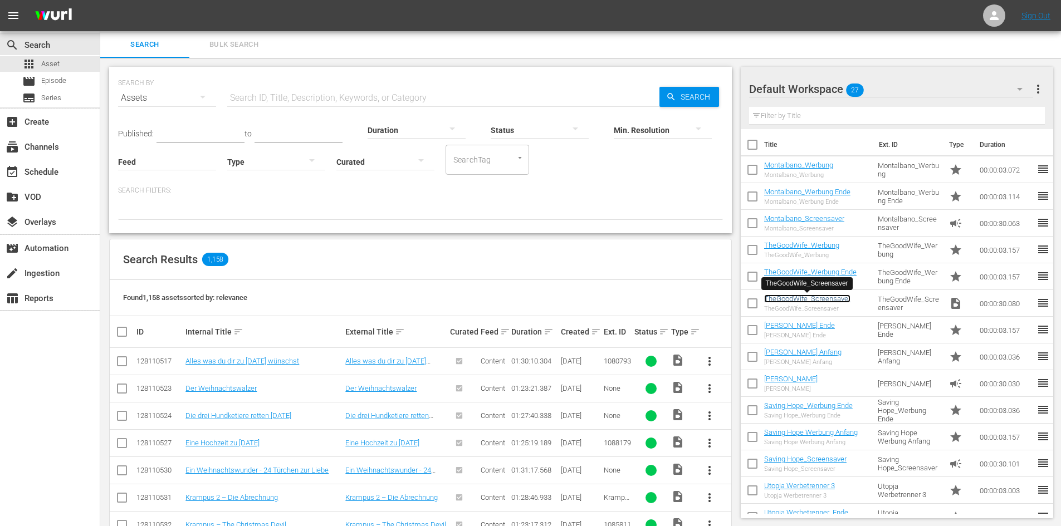
click at [833, 298] on link "TheGoodWife_Screensaver" at bounding box center [807, 298] width 86 height 8
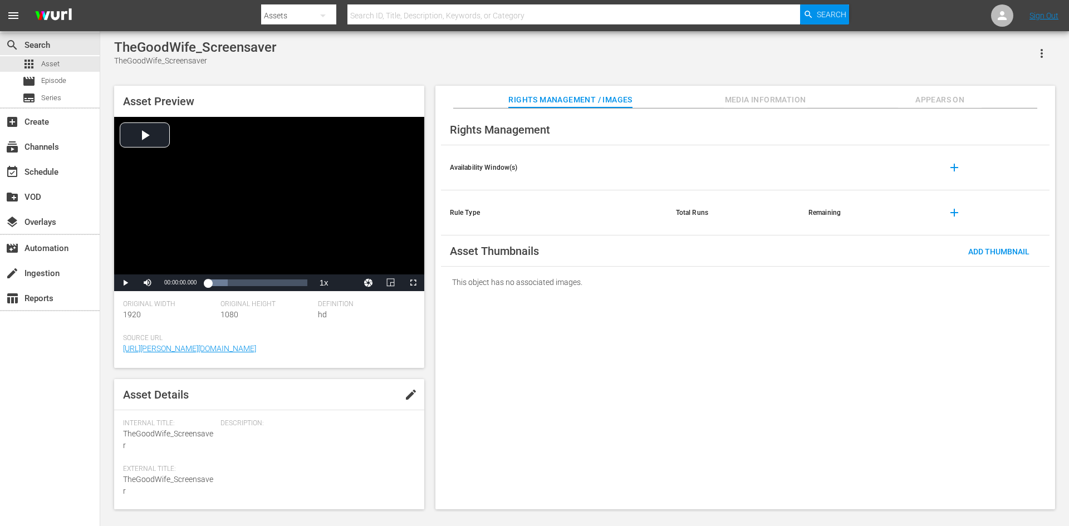
click at [407, 396] on span "edit" at bounding box center [410, 394] width 13 height 13
click at [357, 445] on div "Video" at bounding box center [364, 441] width 92 height 31
click at [345, 468] on div "Ad" at bounding box center [357, 464] width 62 height 18
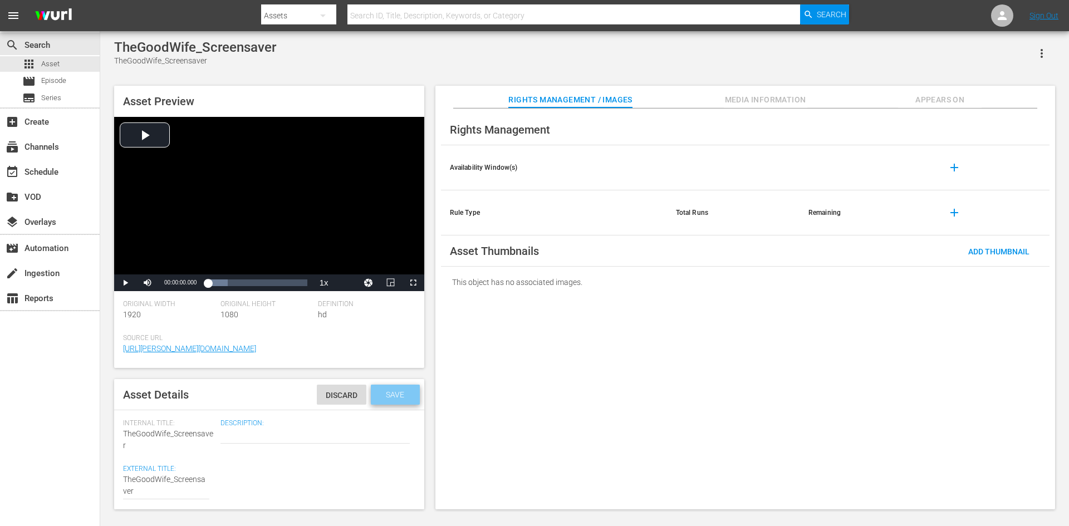
click at [399, 396] on span "Save" at bounding box center [395, 394] width 36 height 9
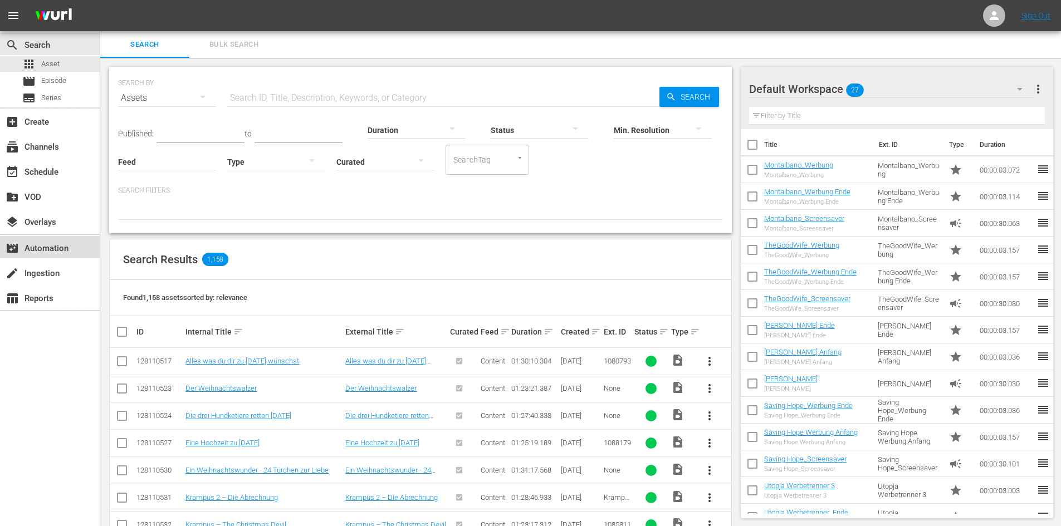
click at [49, 252] on div "movie_filter Automation" at bounding box center [31, 247] width 62 height 10
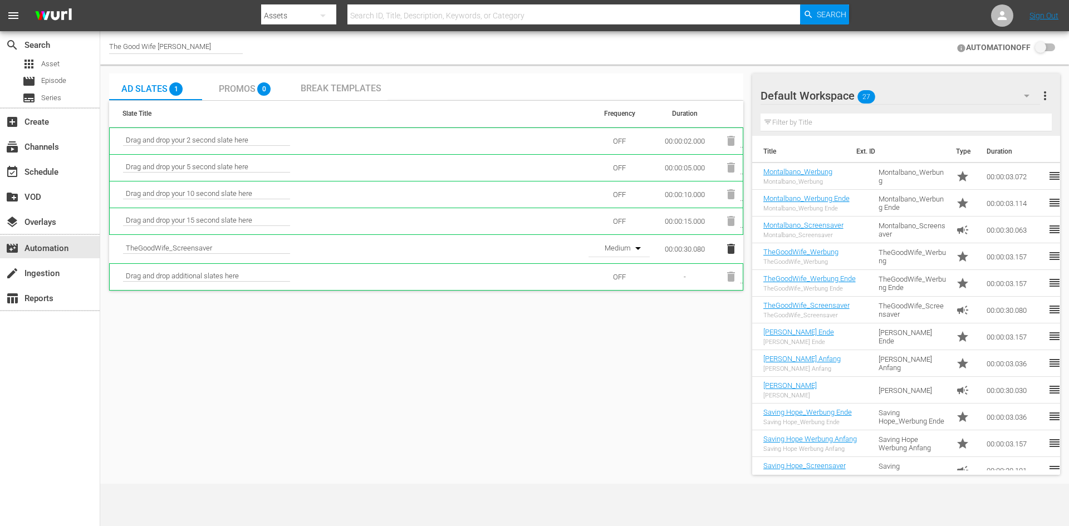
click at [249, 90] on span "Promos" at bounding box center [237, 89] width 37 height 11
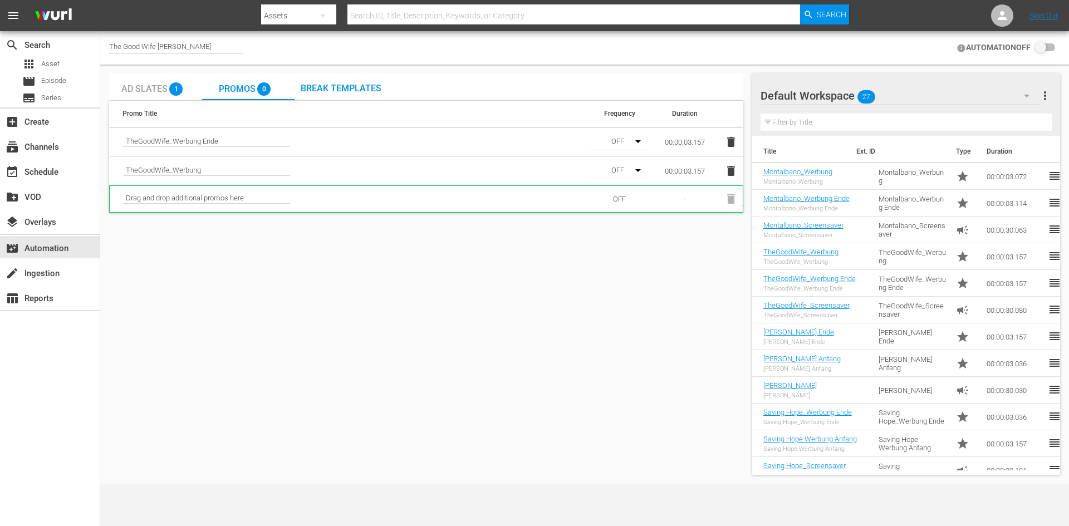
click at [729, 174] on icon "button" at bounding box center [731, 171] width 8 height 10
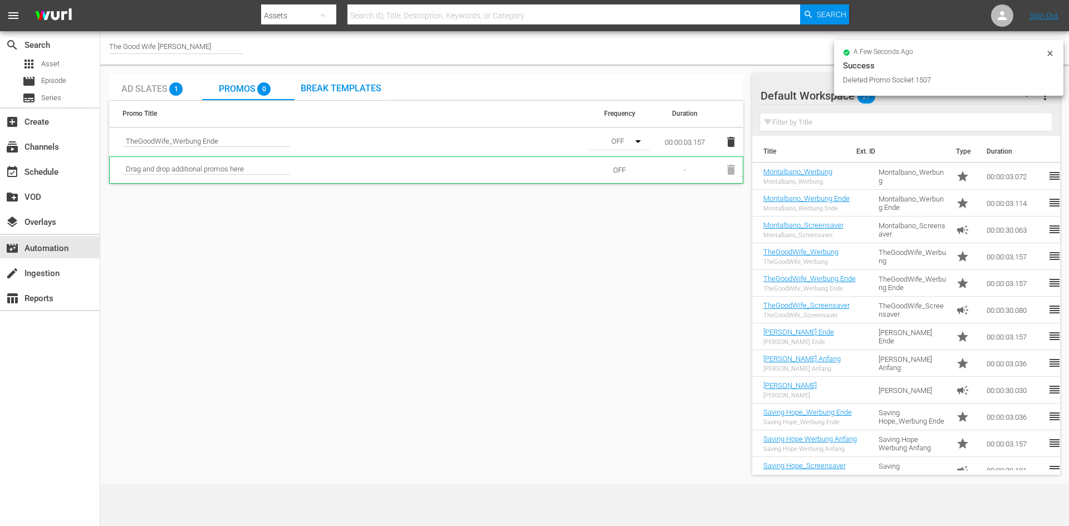
click at [731, 143] on icon "button" at bounding box center [731, 142] width 8 height 10
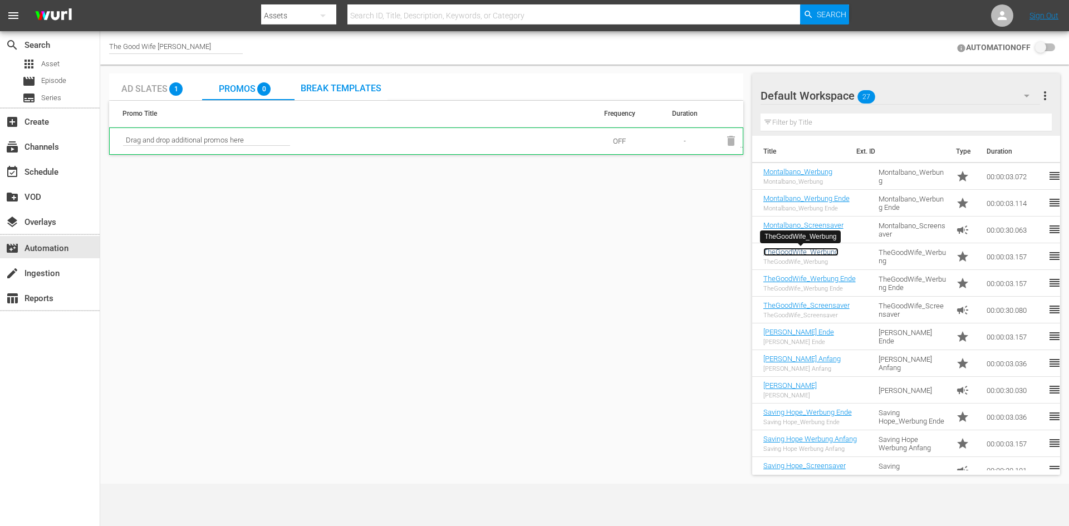
click at [831, 255] on link "TheGoodWife_Werbung" at bounding box center [800, 252] width 75 height 8
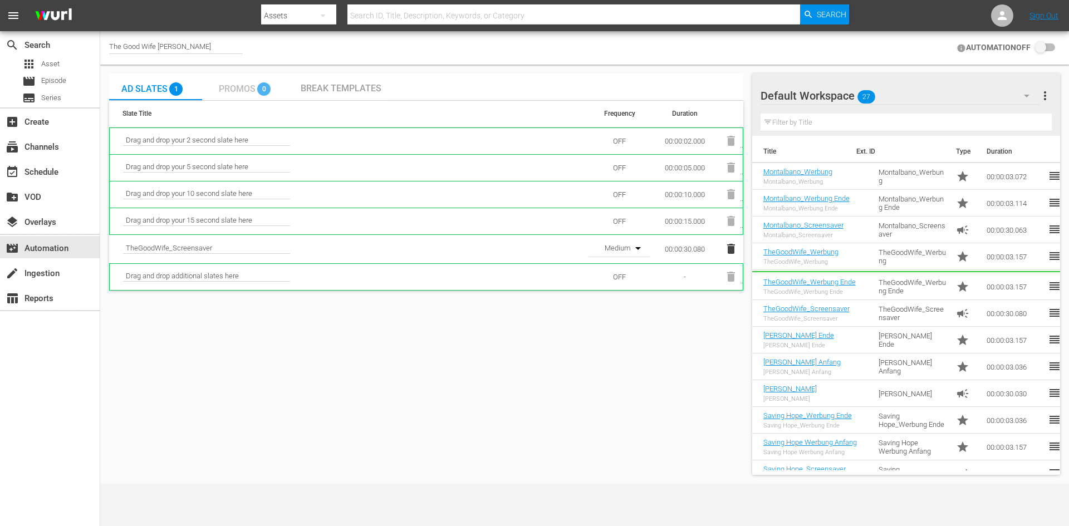
click at [252, 89] on span "Promos" at bounding box center [237, 89] width 37 height 11
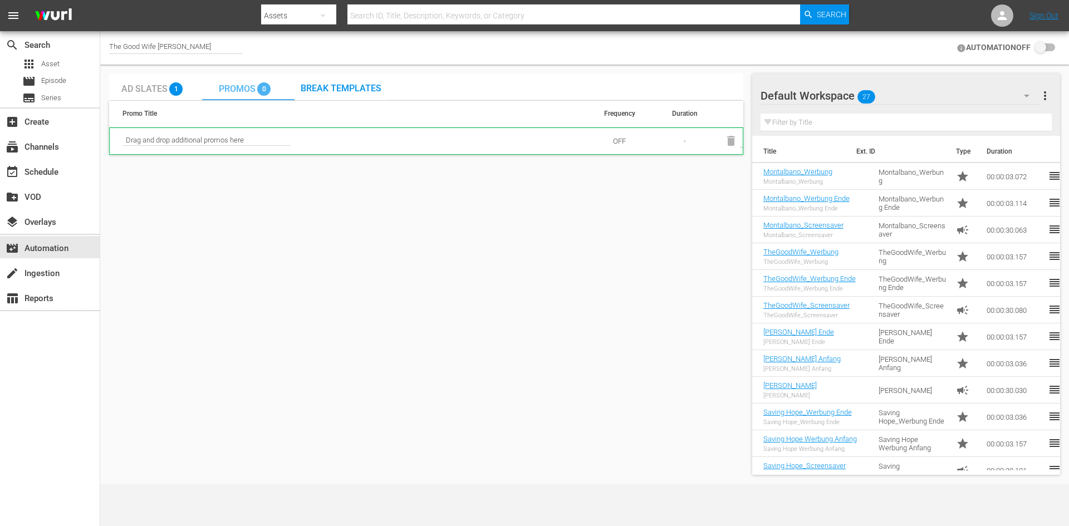
click at [252, 89] on span "Promos" at bounding box center [237, 89] width 37 height 11
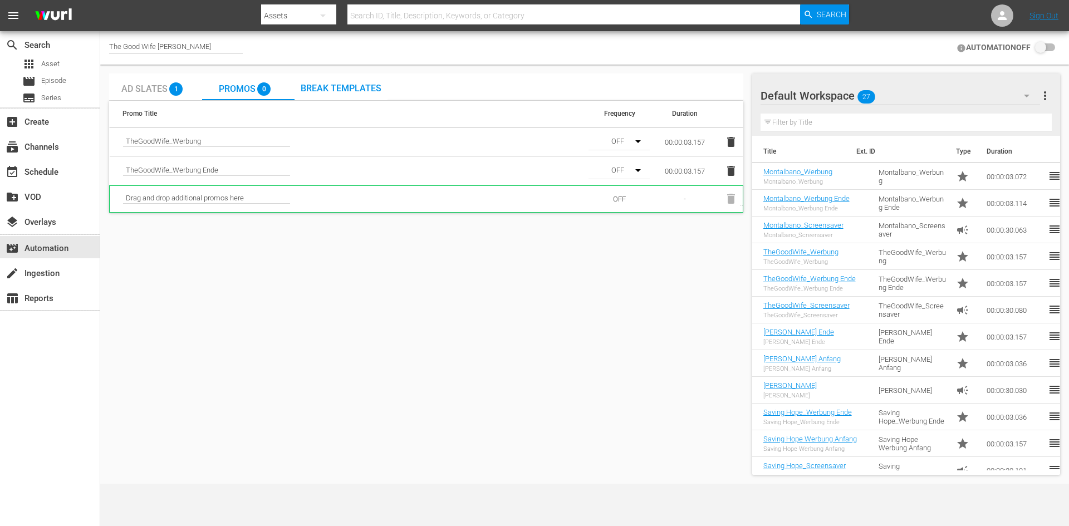
click at [342, 89] on span "Break Templates" at bounding box center [341, 88] width 81 height 11
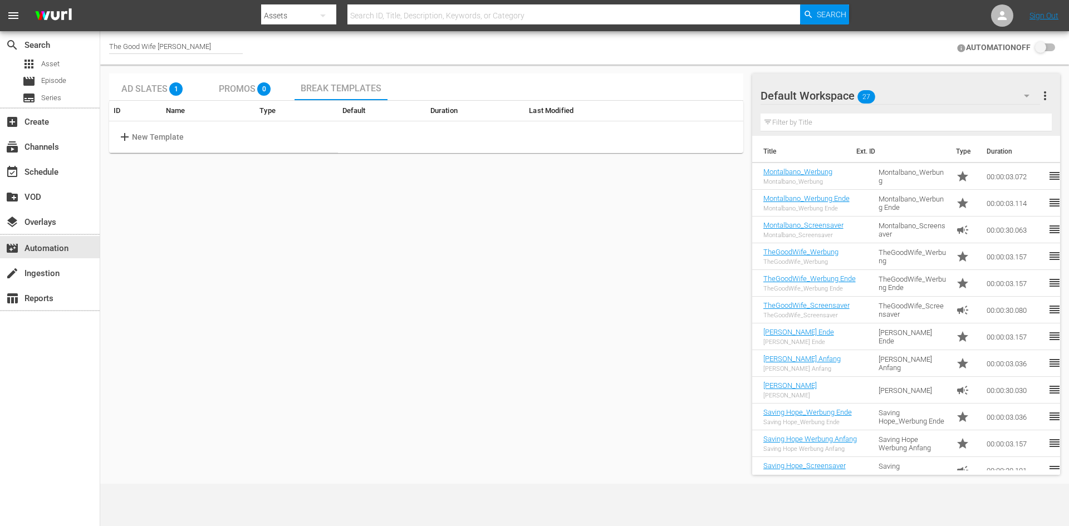
click at [131, 140] on span "add" at bounding box center [125, 136] width 14 height 13
click at [153, 137] on input "text" at bounding box center [175, 137] width 88 height 17
type input "The Good Wife"
click at [487, 136] on body "menu Search By Assets Search ID, Title, Description, Keywords, or Category Sear…" at bounding box center [534, 263] width 1069 height 526
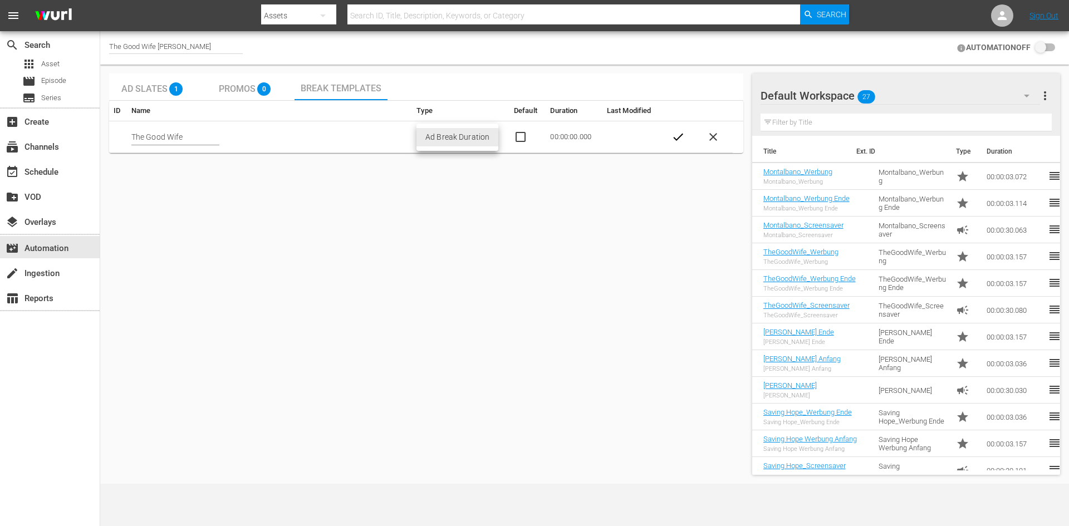
click at [484, 139] on li "Ad Break Duration" at bounding box center [457, 137] width 82 height 18
click at [554, 138] on td "00:00:00.000" at bounding box center [574, 137] width 56 height 32
click at [675, 139] on span "check" at bounding box center [677, 136] width 13 height 13
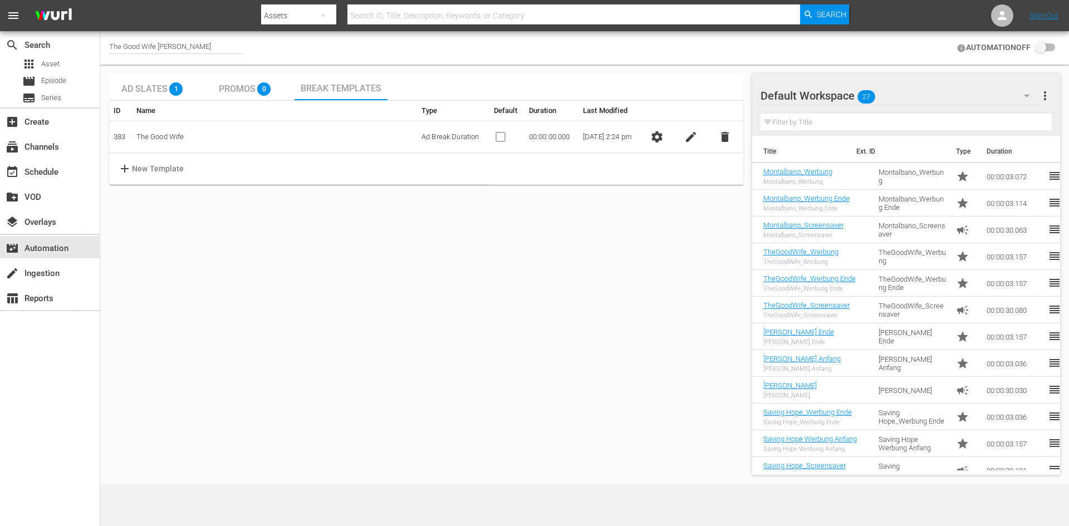
click at [1054, 48] on input "checkbox" at bounding box center [1042, 47] width 24 height 13
checkbox input "false"
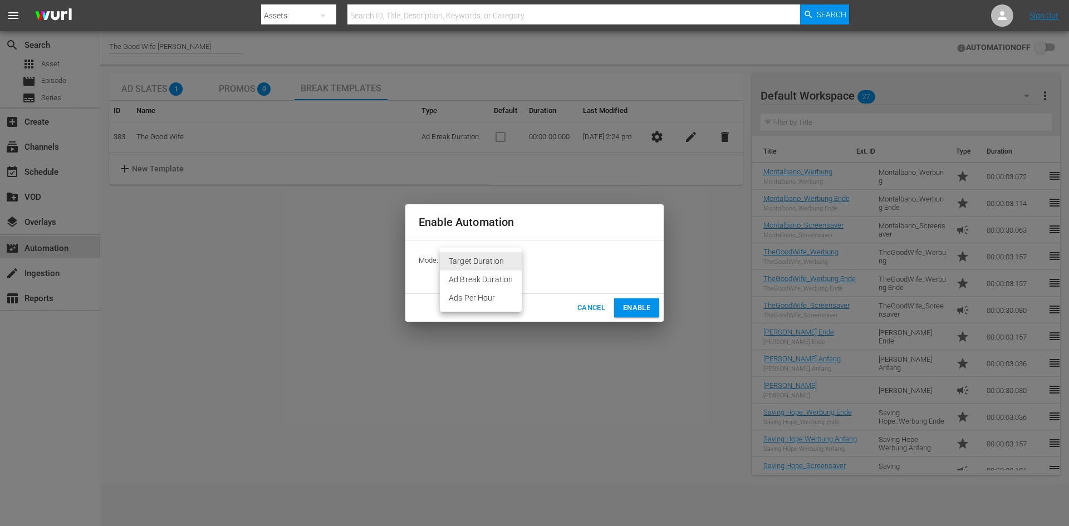
click at [503, 263] on body "menu Search By Assets Search ID, Title, Description, Keywords, or Category Sear…" at bounding box center [534, 263] width 1069 height 526
click at [502, 288] on li "Ad Break Duration" at bounding box center [481, 280] width 82 height 18
type input "AD_BREAK_DURATION"
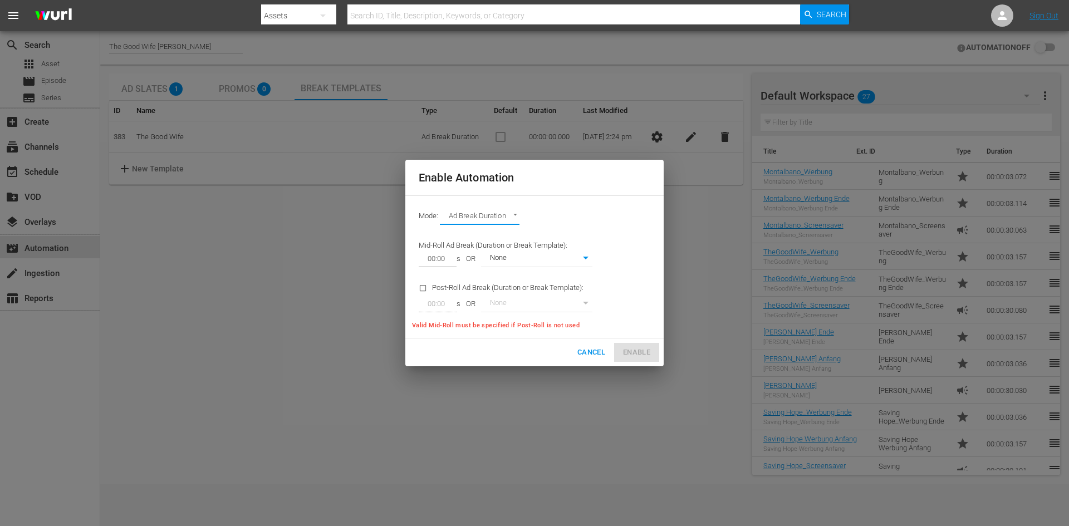
click at [436, 262] on input "00:00" at bounding box center [435, 259] width 33 height 16
click at [553, 263] on body "menu Search By Assets Search ID, Title, Description, Keywords, or Category Sear…" at bounding box center [534, 263] width 1069 height 526
click at [550, 282] on li "The Good Wife" at bounding box center [536, 277] width 111 height 18
type input "383"
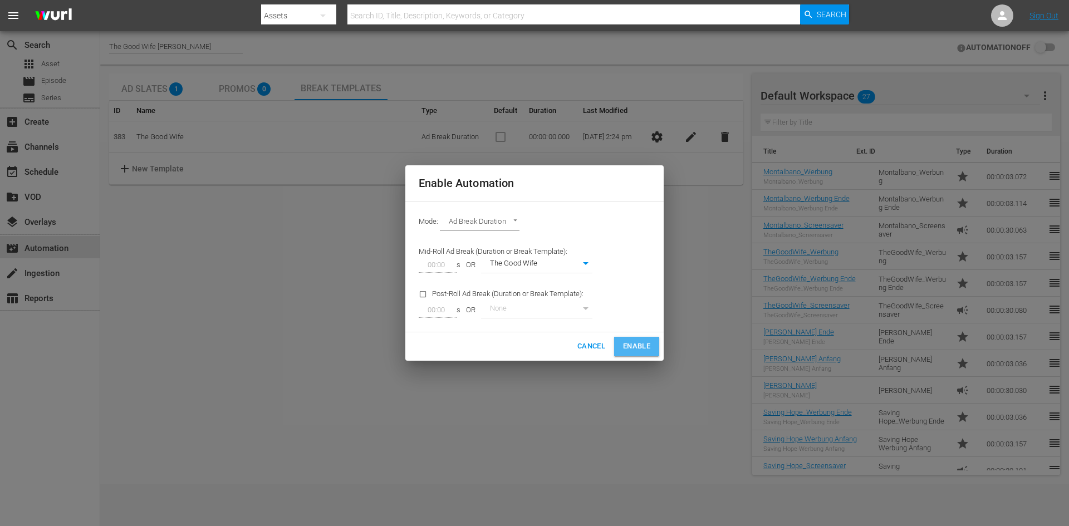
click at [642, 347] on span "Enable" at bounding box center [636, 346] width 27 height 13
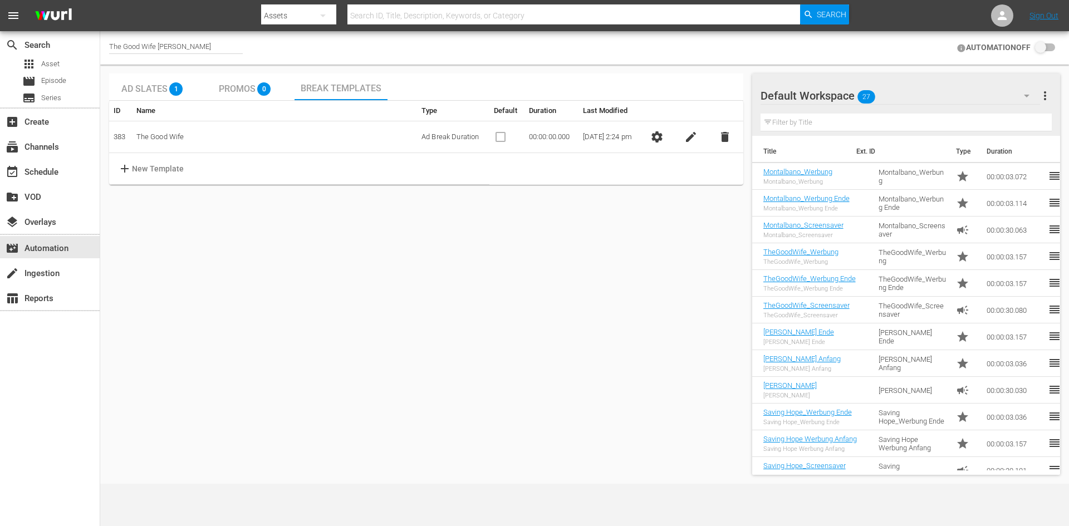
click at [664, 135] on span "settings" at bounding box center [656, 136] width 13 height 13
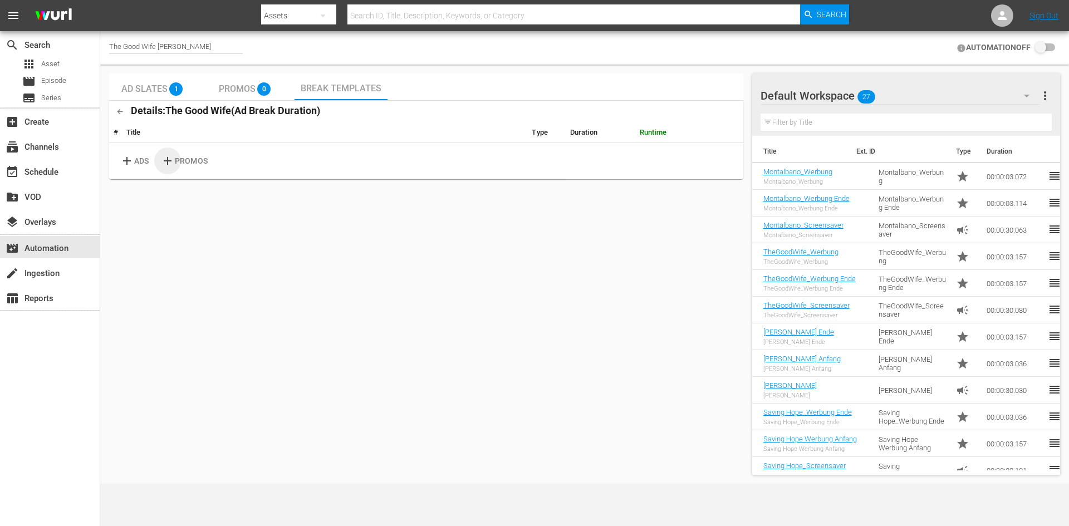
click at [174, 162] on span "add" at bounding box center [168, 160] width 14 height 13
click at [162, 138] on th "Title" at bounding box center [325, 132] width 406 height 21
click at [578, 135] on th "Duration" at bounding box center [601, 132] width 70 height 21
click at [533, 130] on th "Type" at bounding box center [546, 132] width 38 height 21
click at [119, 110] on icon "button" at bounding box center [120, 111] width 8 height 8
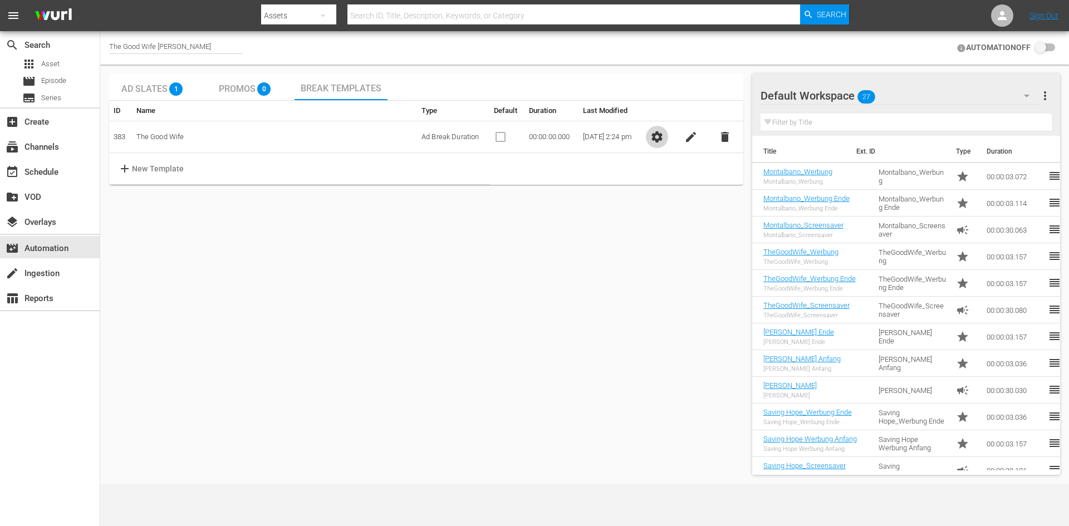
click at [655, 134] on button "settings" at bounding box center [657, 137] width 22 height 22
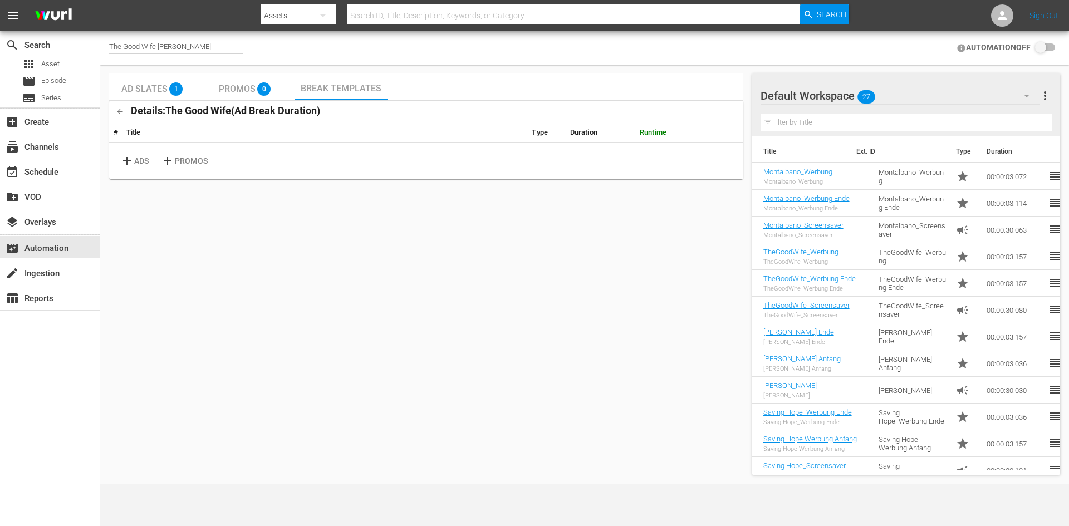
click at [194, 160] on p "PROMOS" at bounding box center [191, 161] width 33 height 12
click at [1051, 50] on input "checkbox" at bounding box center [1042, 47] width 24 height 13
checkbox input "false"
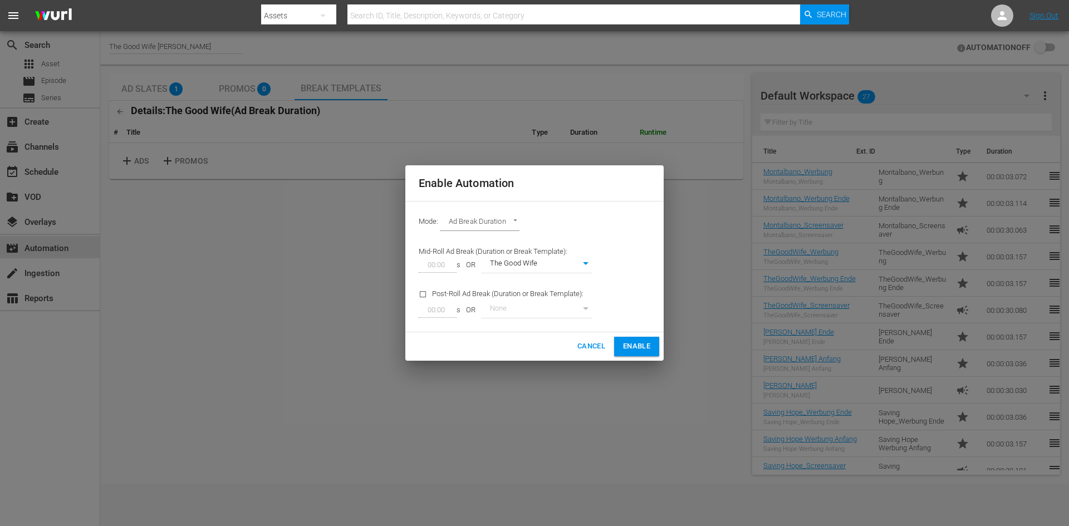
click at [566, 263] on body "menu Search By Assets Search ID, Title, Description, Keywords, or Category Sear…" at bounding box center [534, 263] width 1069 height 526
click at [560, 246] on li "None" at bounding box center [536, 246] width 111 height 18
type input "0"
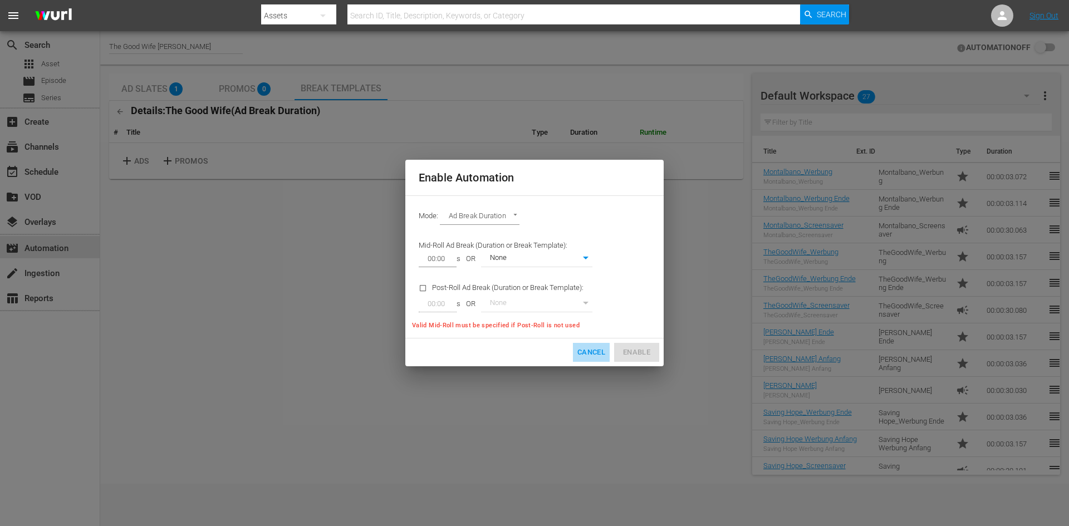
click at [598, 352] on span "Cancel" at bounding box center [591, 352] width 28 height 13
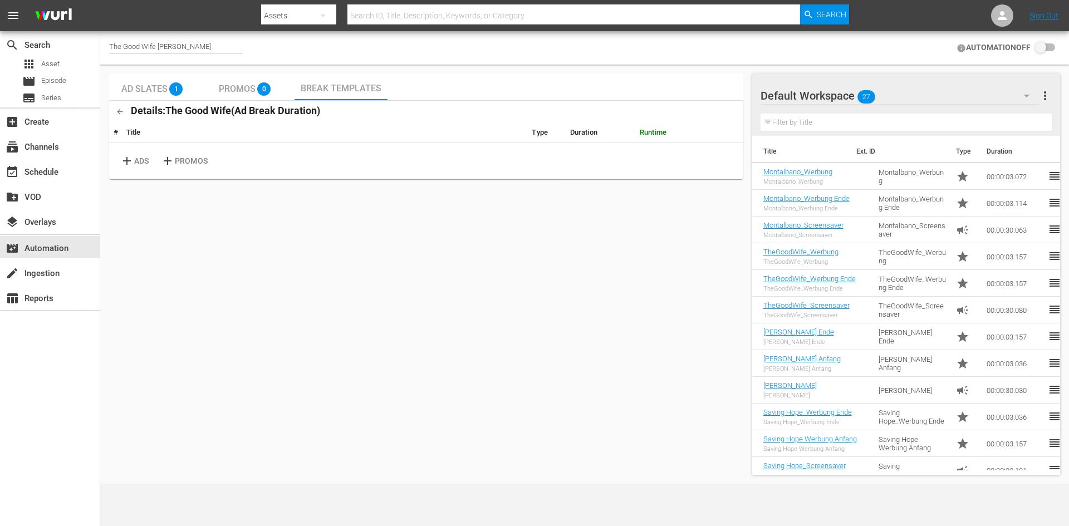
click at [115, 112] on button "button" at bounding box center [120, 112] width 22 height 22
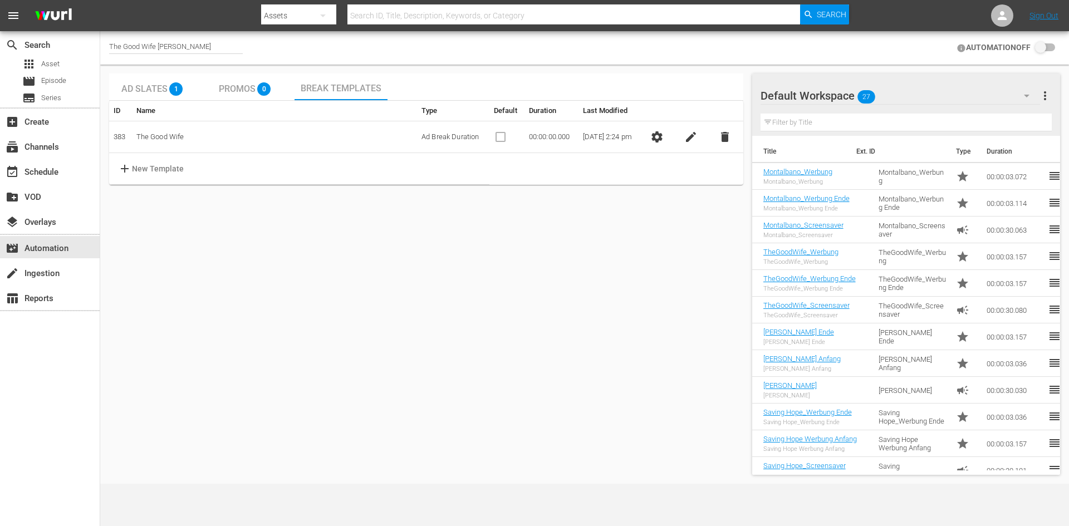
click at [154, 141] on td "The Good Wife" at bounding box center [274, 137] width 285 height 32
click at [697, 138] on span "edit" at bounding box center [690, 136] width 13 height 13
click at [682, 139] on span "check" at bounding box center [675, 136] width 13 height 13
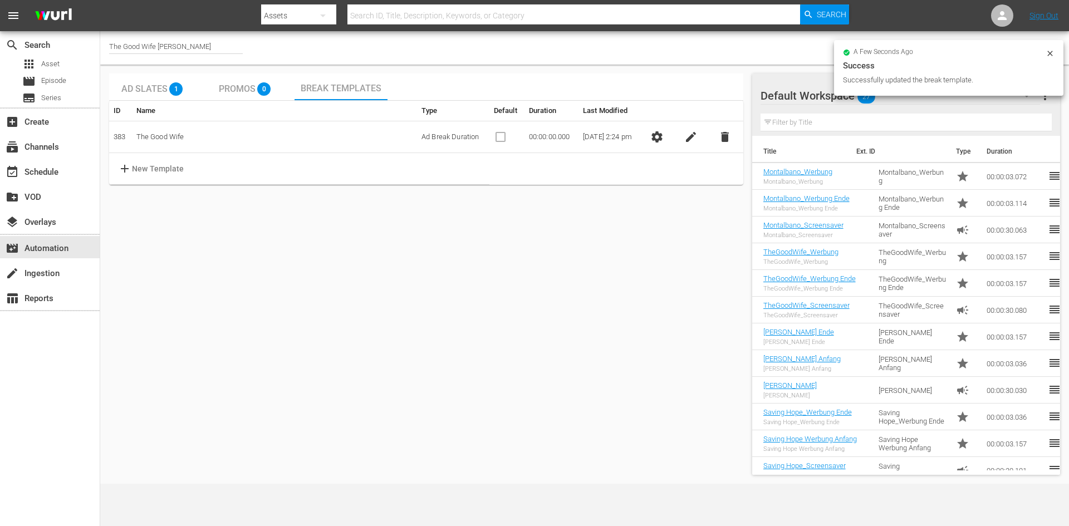
click at [661, 139] on span "settings" at bounding box center [656, 136] width 13 height 13
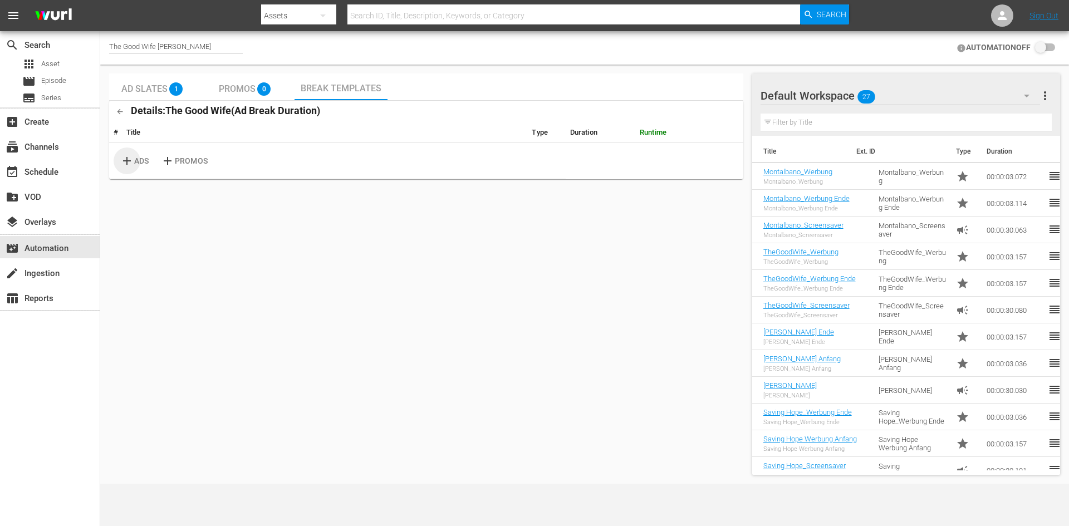
click at [138, 159] on p "ADS" at bounding box center [141, 161] width 14 height 12
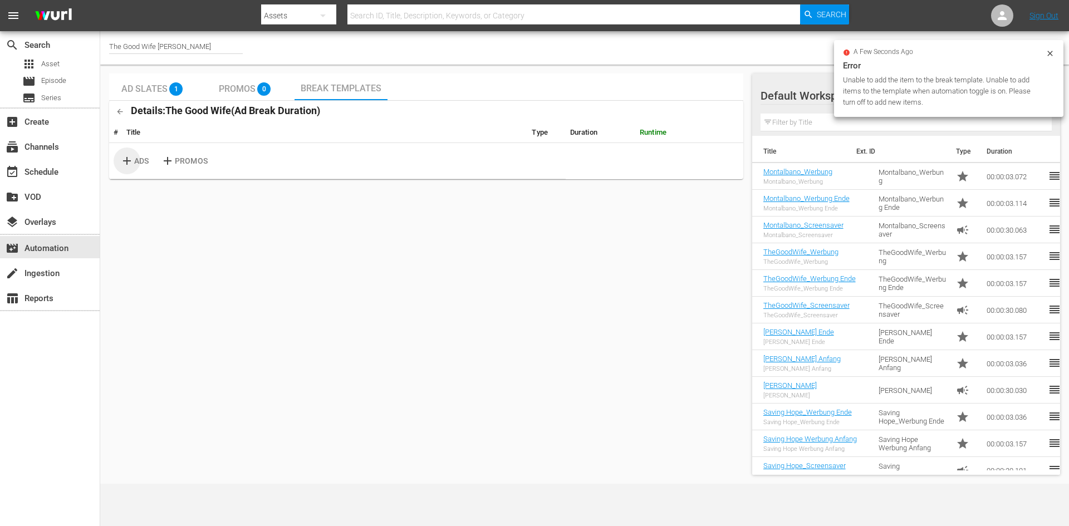
click at [138, 159] on p "ADS" at bounding box center [141, 161] width 14 height 12
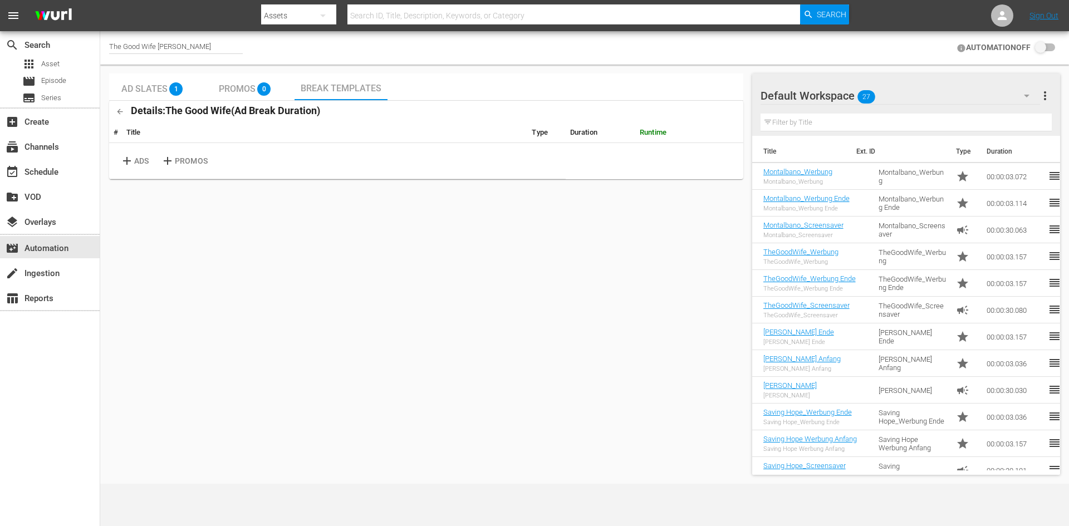
click at [138, 159] on p "ADS" at bounding box center [141, 161] width 14 height 12
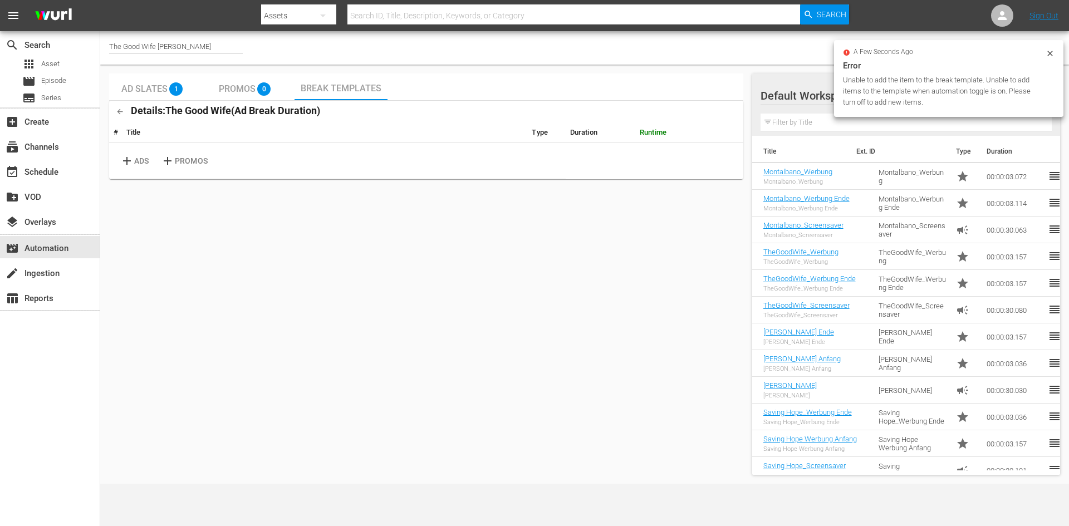
click at [125, 111] on button "button" at bounding box center [120, 112] width 22 height 22
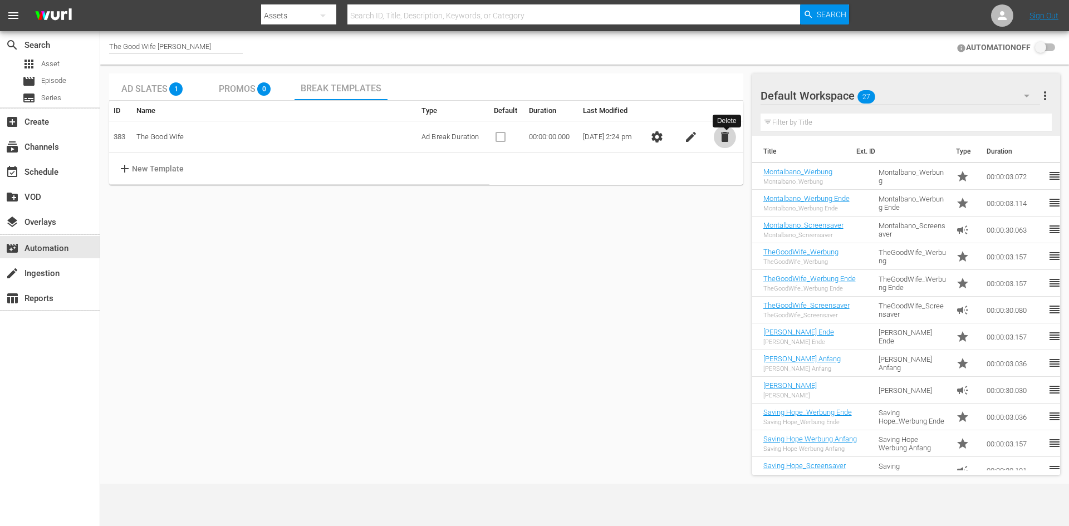
click at [723, 144] on button "delete" at bounding box center [725, 137] width 22 height 22
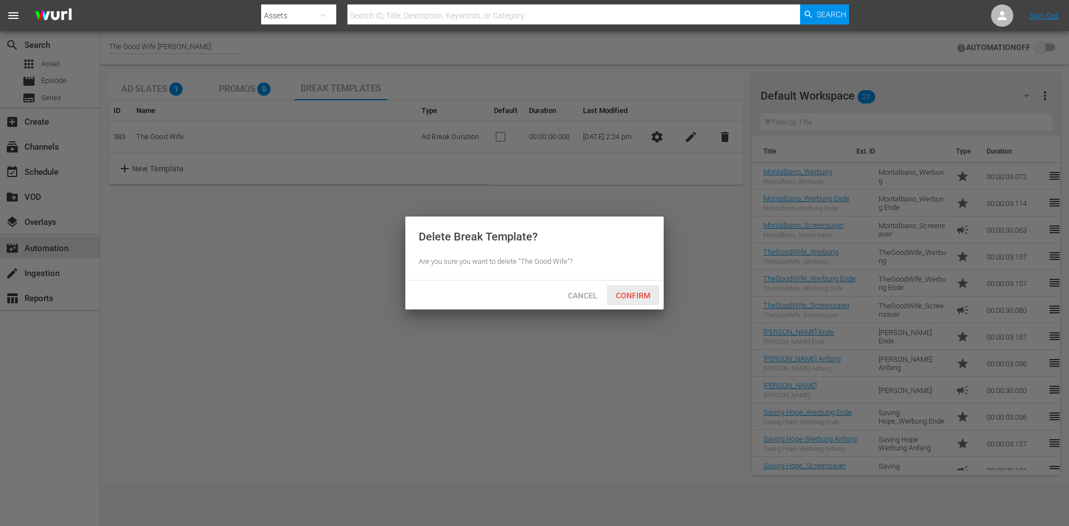
click at [649, 298] on span "Confirm" at bounding box center [633, 295] width 52 height 9
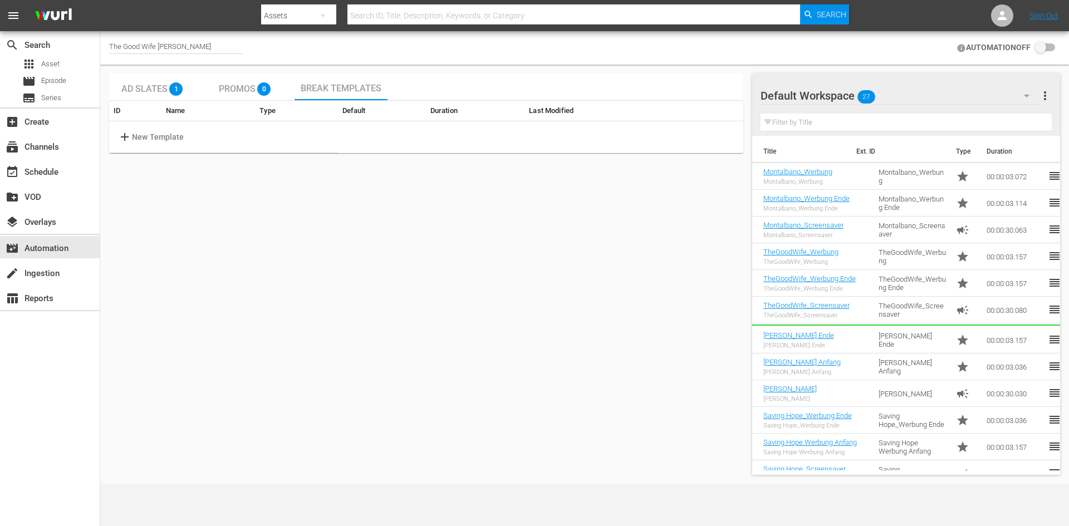
click at [153, 134] on p "New Template" at bounding box center [158, 137] width 52 height 12
click at [439, 134] on body "menu Search By Assets Search ID, Title, Description, Keywords, or Category Sear…" at bounding box center [534, 263] width 1069 height 526
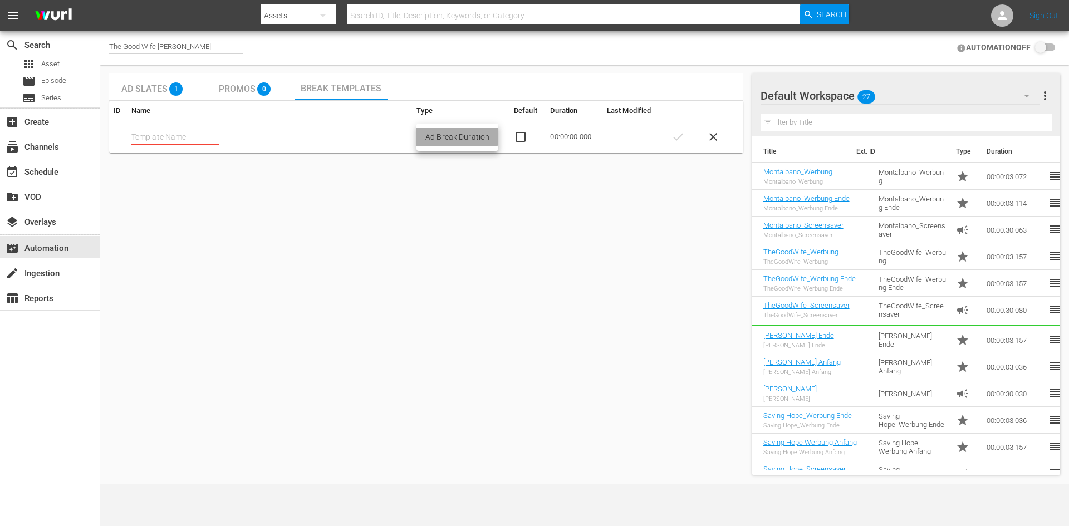
click at [439, 134] on li "Ad Break Duration" at bounding box center [457, 137] width 82 height 18
click at [140, 132] on input "text" at bounding box center [175, 137] width 88 height 17
type input "The Good Wife"
click at [516, 137] on input "checkbox" at bounding box center [528, 136] width 28 height 13
click at [517, 136] on input "checkbox" at bounding box center [528, 136] width 28 height 13
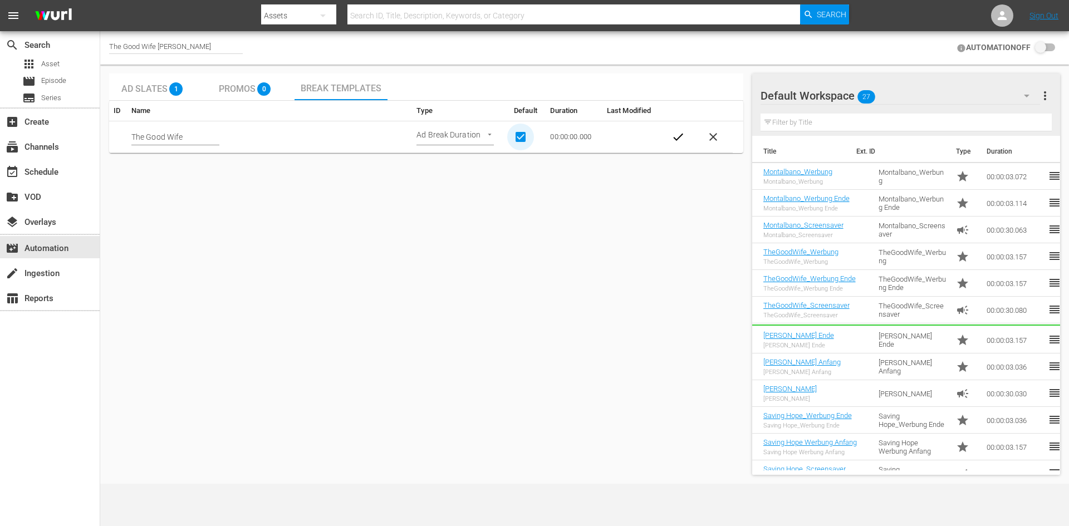
checkbox input "false"
click at [680, 137] on span "check" at bounding box center [677, 136] width 13 height 13
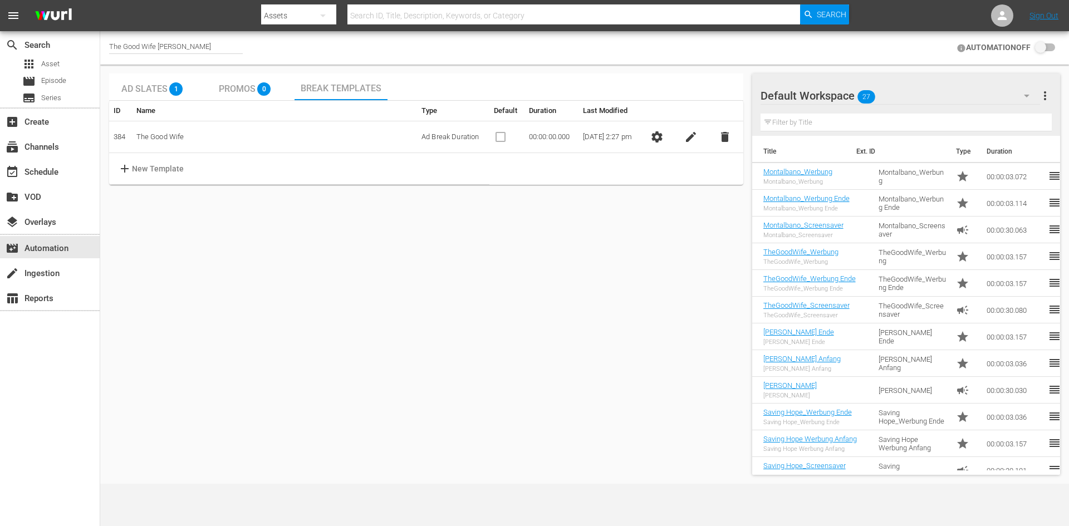
click at [552, 139] on td "00:00:00.000" at bounding box center [551, 137] width 54 height 32
click at [551, 139] on td "00:00:00.000" at bounding box center [551, 137] width 54 height 32
click at [661, 138] on span "settings" at bounding box center [656, 136] width 13 height 13
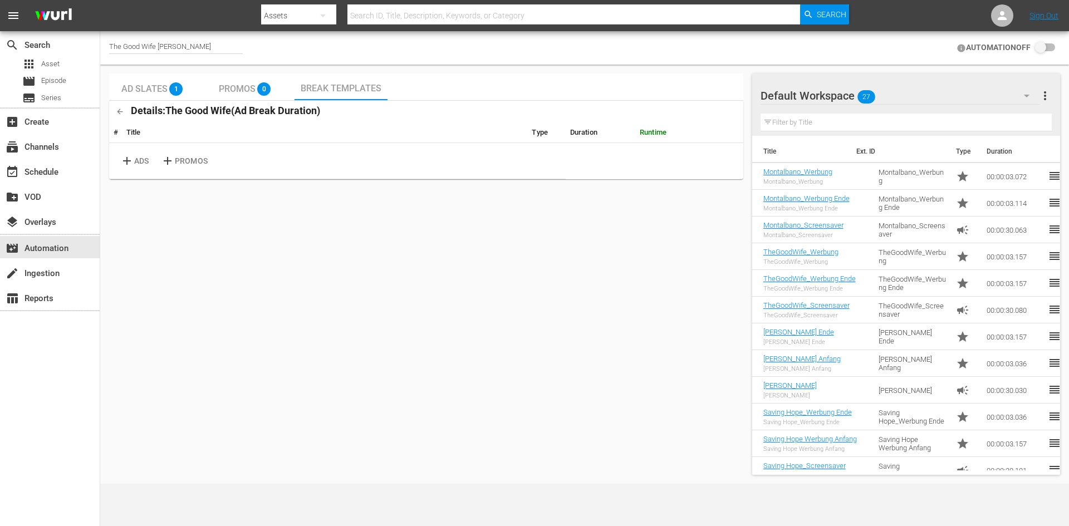
click at [136, 162] on p "ADS" at bounding box center [141, 161] width 14 height 12
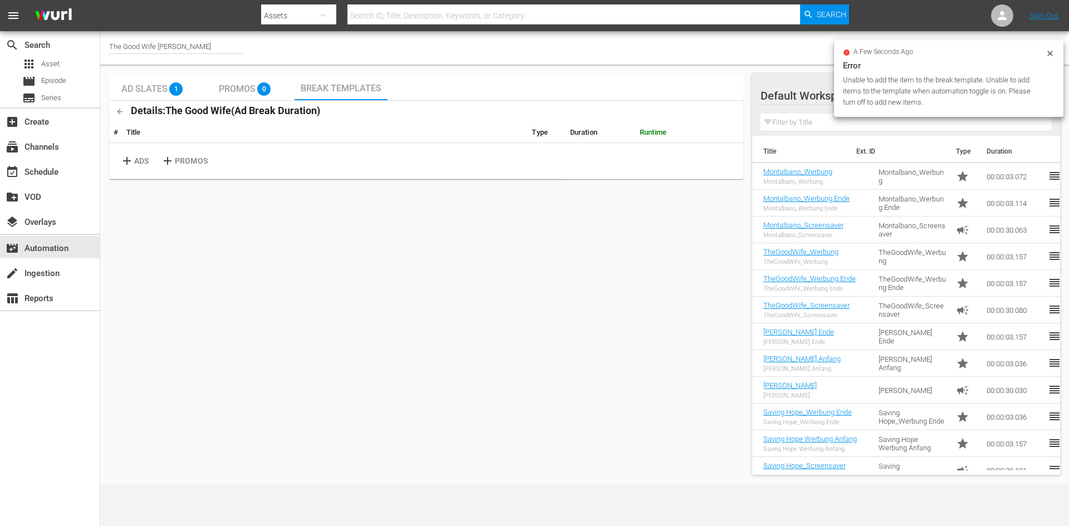
click at [235, 73] on div "Ad Slates 1 Promos 0 Break Templates Details: The Good Wife ( Ad Break Duration…" at bounding box center [585, 274] width 960 height 410
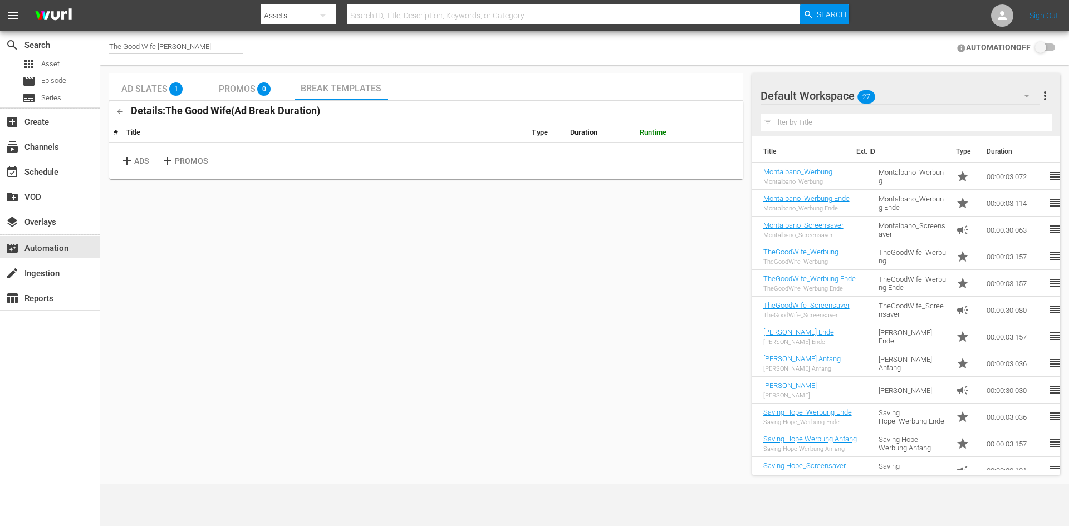
drag, startPoint x: 235, startPoint y: 73, endPoint x: 664, endPoint y: 354, distance: 512.2
click at [655, 355] on div "Ad Slates 1 Promos 0 Break Templates Details: The Good Wife ( Ad Break Duration…" at bounding box center [426, 273] width 634 height 401
click at [813, 226] on link "Montalbano_Screensaver" at bounding box center [803, 225] width 80 height 8
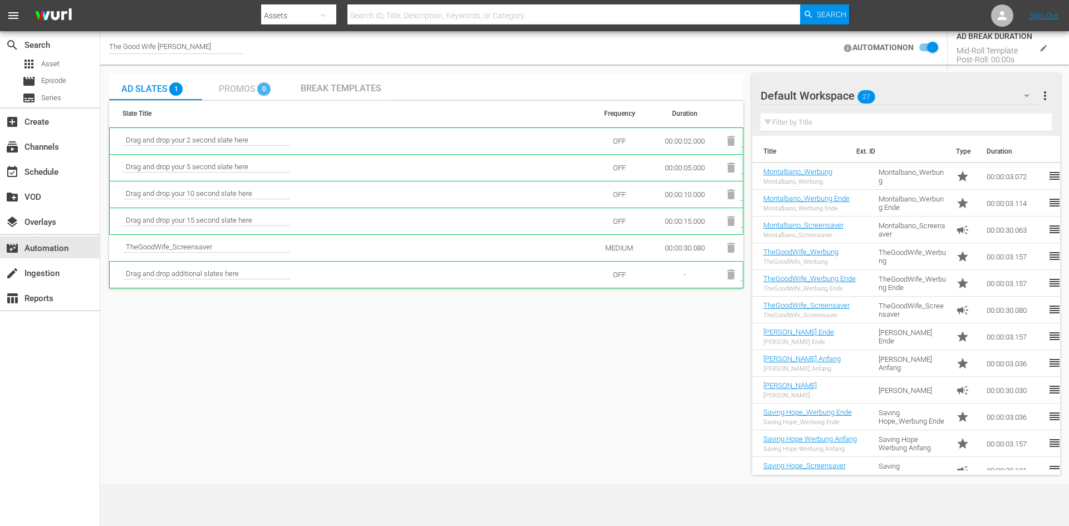
click at [235, 88] on span "Promos" at bounding box center [237, 89] width 37 height 11
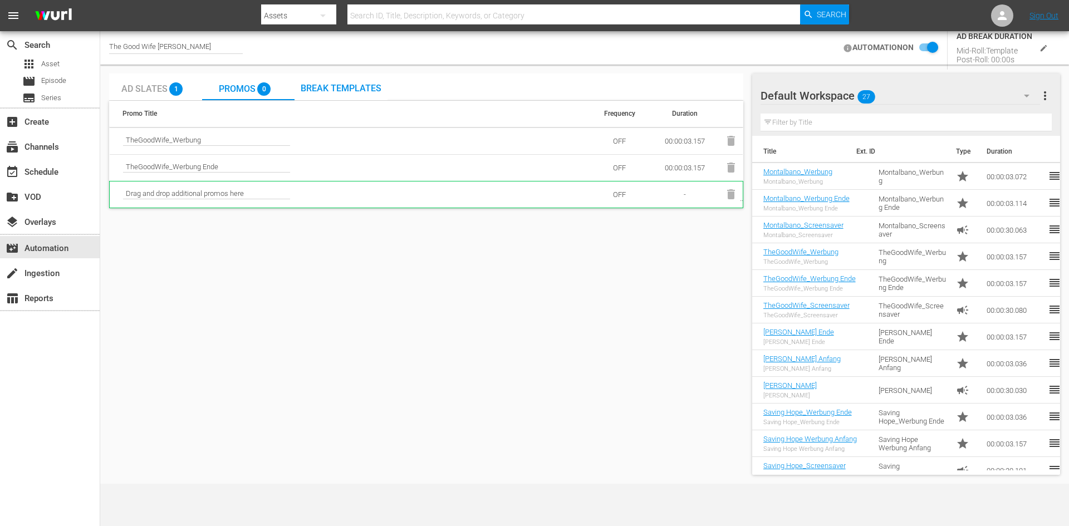
click at [922, 47] on input "checkbox" at bounding box center [926, 47] width 24 height 13
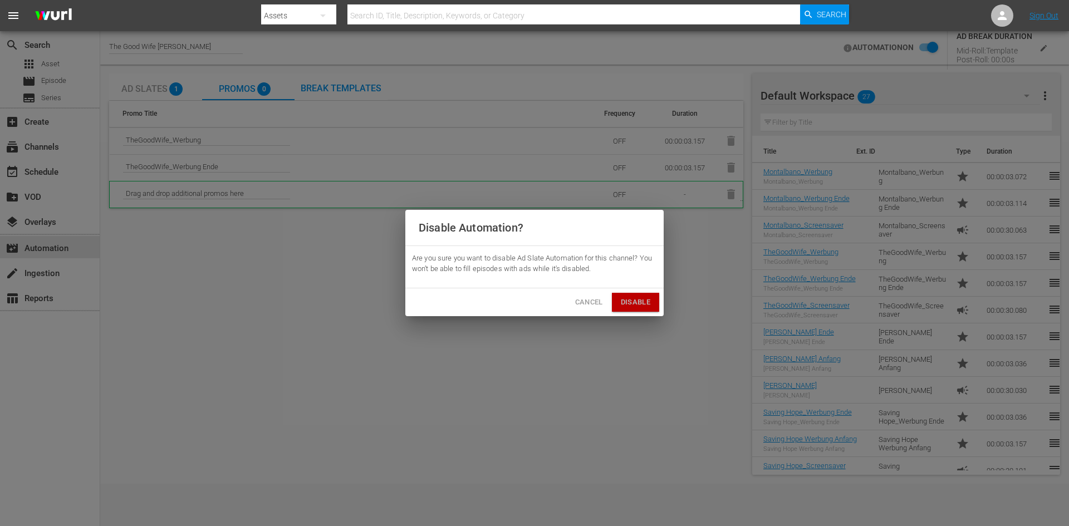
click at [624, 308] on span "Disable" at bounding box center [636, 302] width 30 height 13
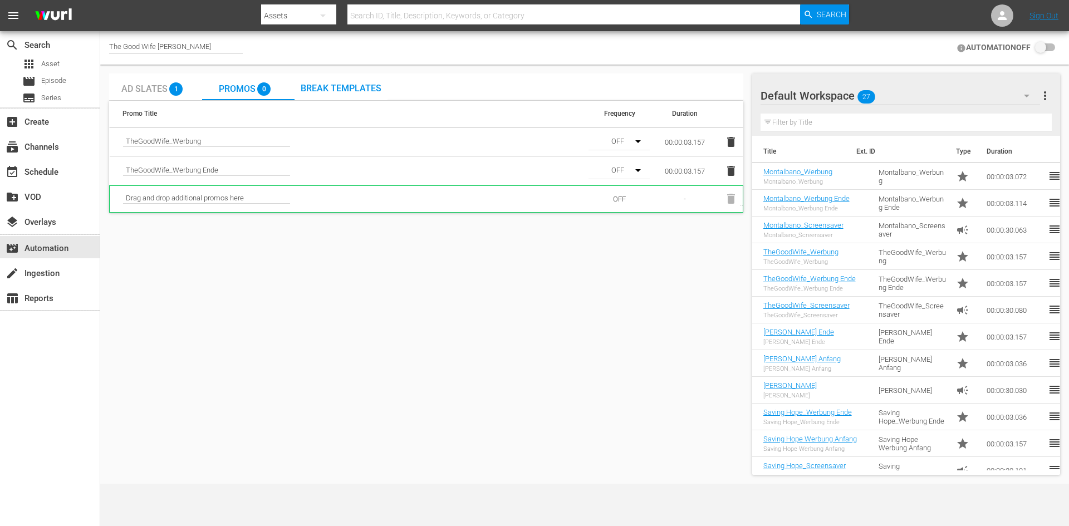
click at [349, 85] on span "Break Templates" at bounding box center [341, 88] width 81 height 11
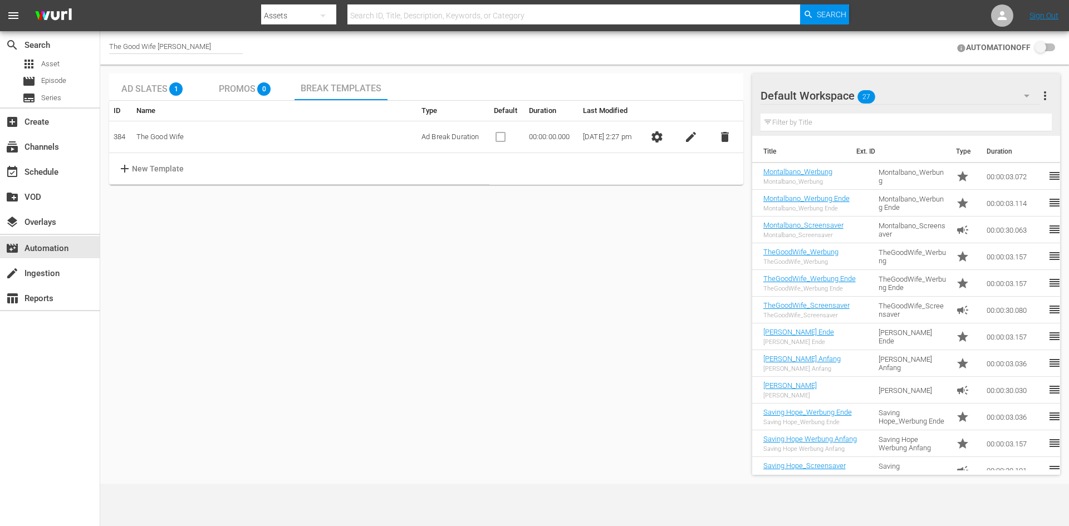
click at [663, 136] on span "settings" at bounding box center [656, 136] width 13 height 13
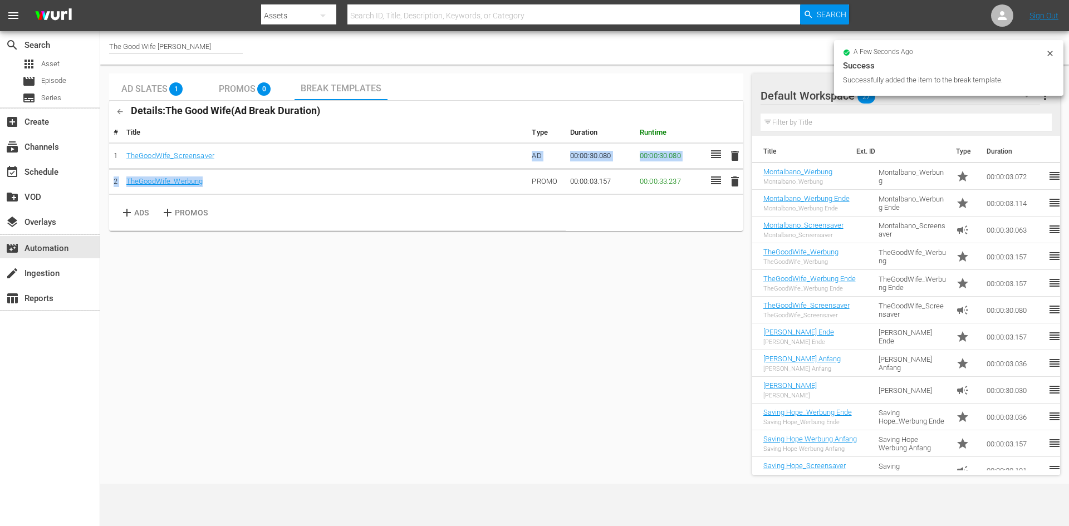
drag, startPoint x: 430, startPoint y: 156, endPoint x: 434, endPoint y: 176, distance: 20.9
click at [434, 176] on tbody "1 TheGoodWife_Screensaver AD 00:00:30.080 00:00:30.080 delete 2 TheGoodWife_Wer…" at bounding box center [426, 169] width 634 height 52
click at [732, 179] on span "delete" at bounding box center [734, 181] width 13 height 13
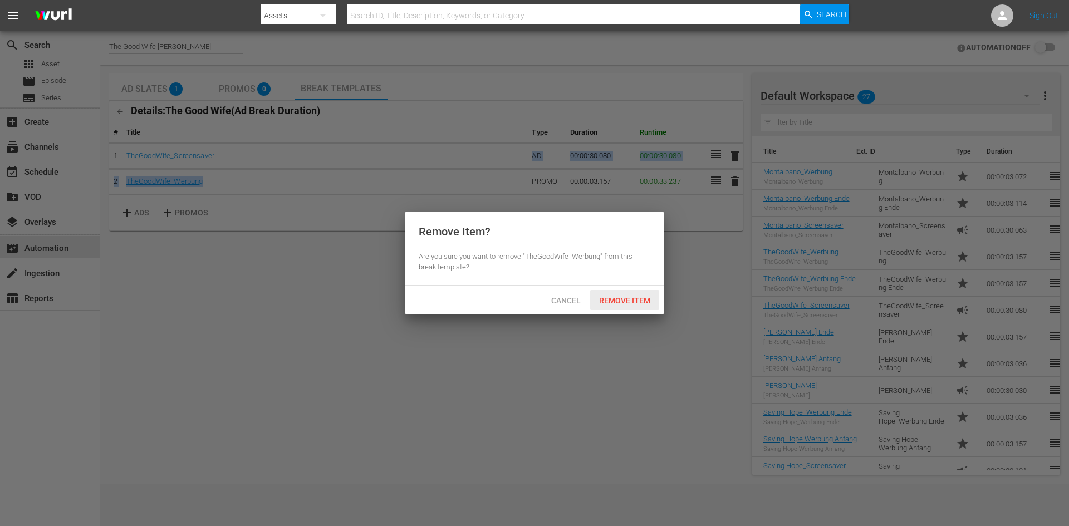
click at [624, 300] on span "Remove Item" at bounding box center [624, 300] width 69 height 9
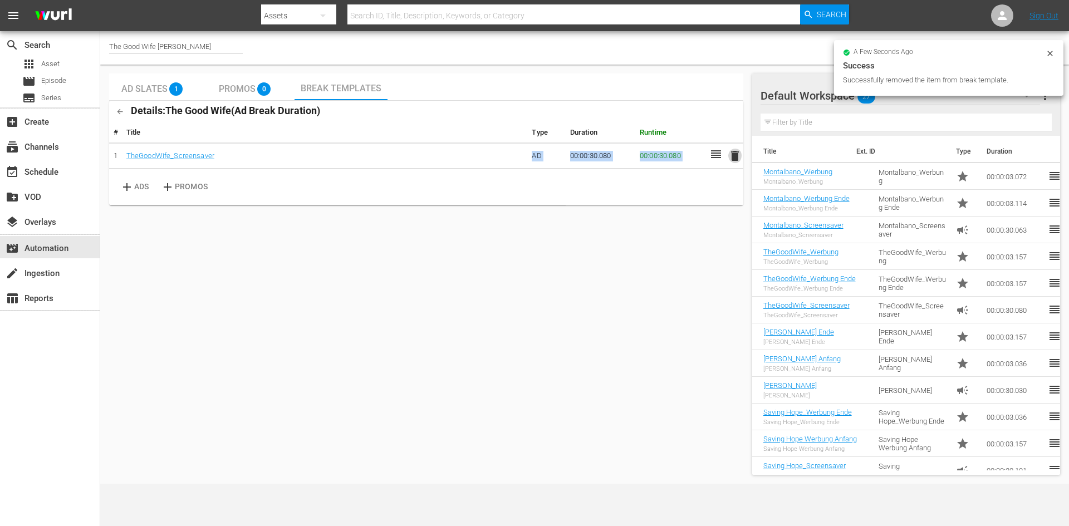
click at [735, 160] on span "delete" at bounding box center [734, 155] width 13 height 13
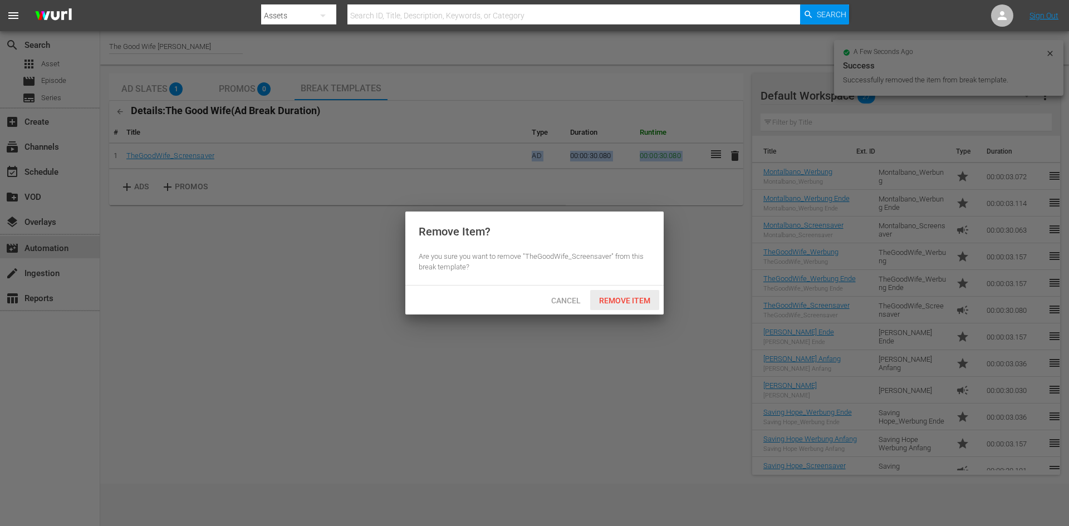
click at [633, 297] on span "Remove Item" at bounding box center [624, 300] width 69 height 9
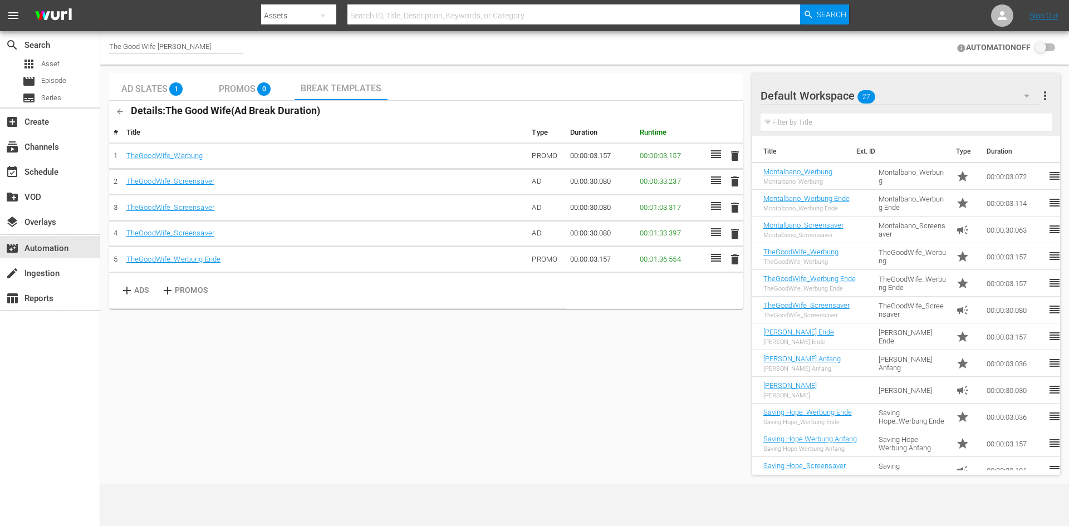
click at [122, 112] on icon "button" at bounding box center [120, 112] width 6 height 6
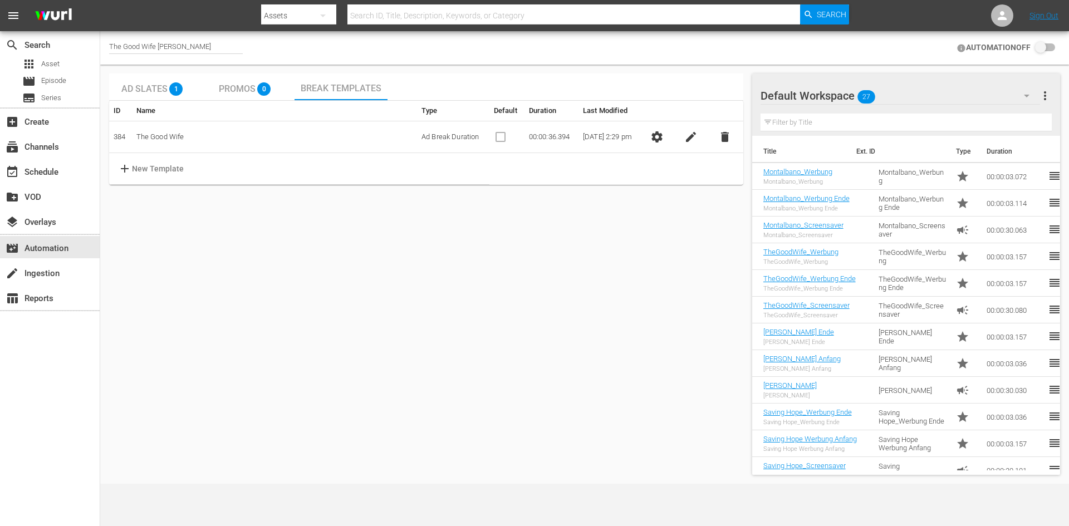
click at [1052, 47] on input "checkbox" at bounding box center [1042, 47] width 24 height 13
checkbox input "false"
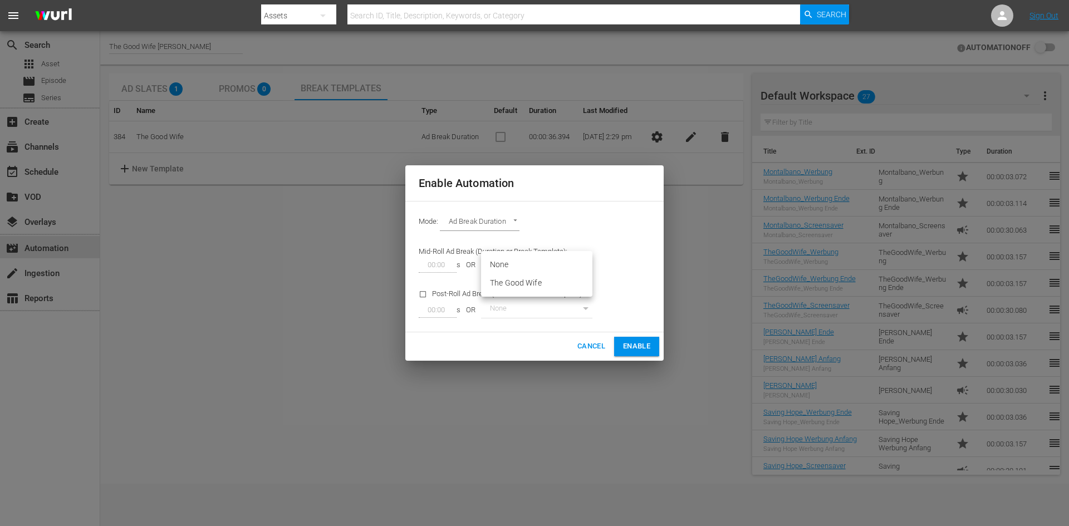
click at [528, 264] on body "menu Search By Assets Search ID, Title, Description, Keywords, or Category Sear…" at bounding box center [534, 263] width 1069 height 526
click at [538, 281] on li "The Good Wife" at bounding box center [536, 283] width 111 height 18
type input "384"
click at [490, 225] on body "menu Search By Assets Search ID, Title, Description, Keywords, or Category Sear…" at bounding box center [534, 263] width 1069 height 526
click at [490, 225] on li "Ad Break Duration" at bounding box center [481, 223] width 82 height 18
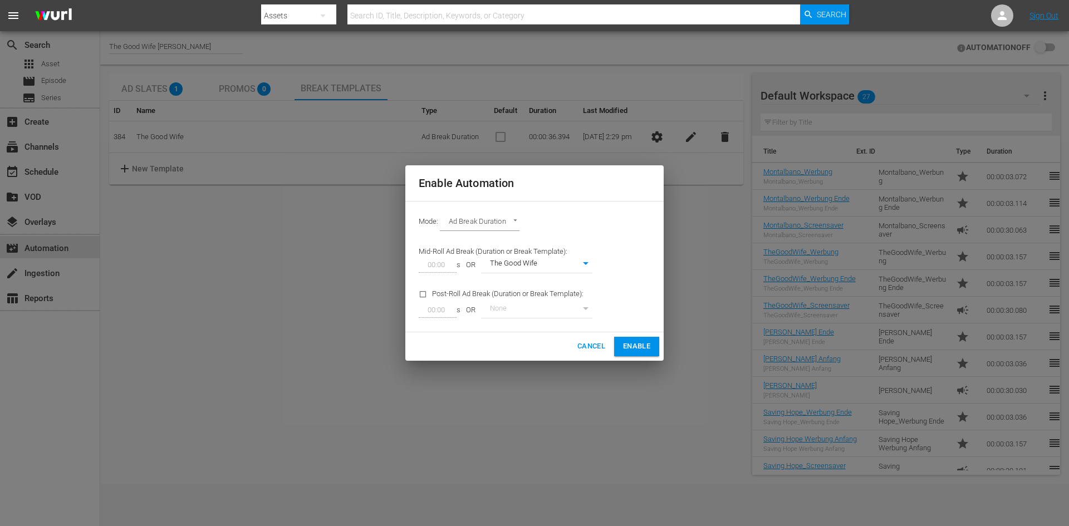
click at [582, 313] on div "None" at bounding box center [536, 310] width 111 height 16
click at [646, 343] on span "Enable" at bounding box center [636, 346] width 27 height 13
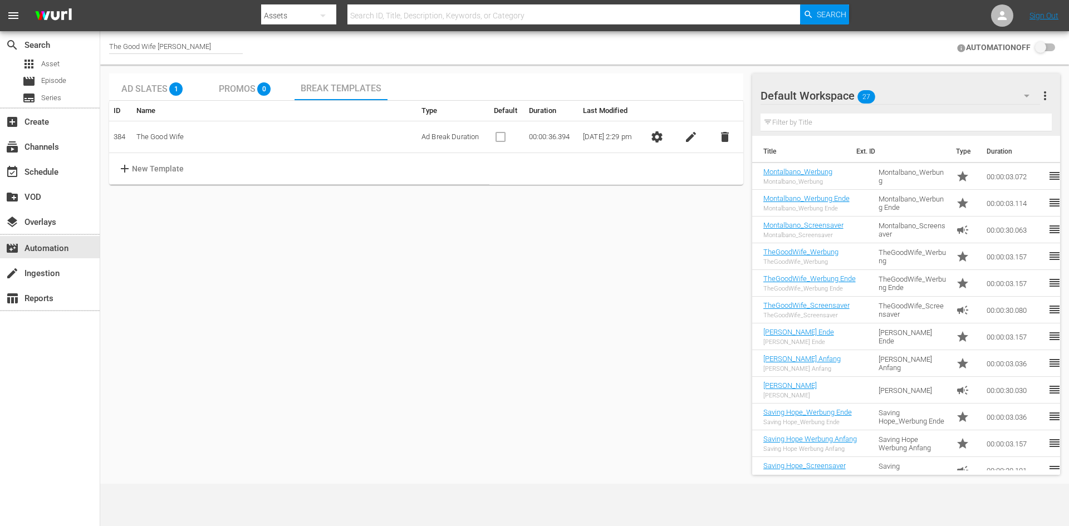
checkbox input "true"
click at [58, 245] on div "movie_filter Automation" at bounding box center [31, 247] width 62 height 10
click at [180, 41] on div "The Good Wife [PERSON_NAME]" at bounding box center [176, 48] width 134 height 28
click at [183, 46] on div "The Good Wife [PERSON_NAME]" at bounding box center [176, 48] width 134 height 12
click at [183, 46] on input "The Good Wife [PERSON_NAME]" at bounding box center [180, 48] width 143 height 27
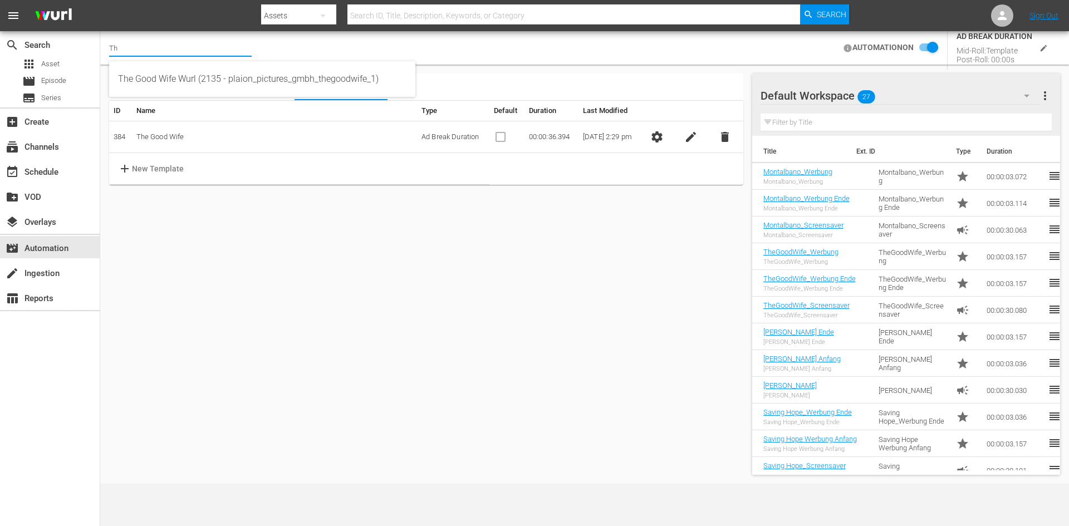
type input "T"
click at [198, 42] on input "Commissario [PERSON_NAME]" at bounding box center [180, 48] width 143 height 27
click at [180, 45] on input "Commissario [PERSON_NAME]" at bounding box center [180, 48] width 143 height 27
click at [200, 45] on input "Commissario [PERSON_NAME]" at bounding box center [180, 48] width 143 height 27
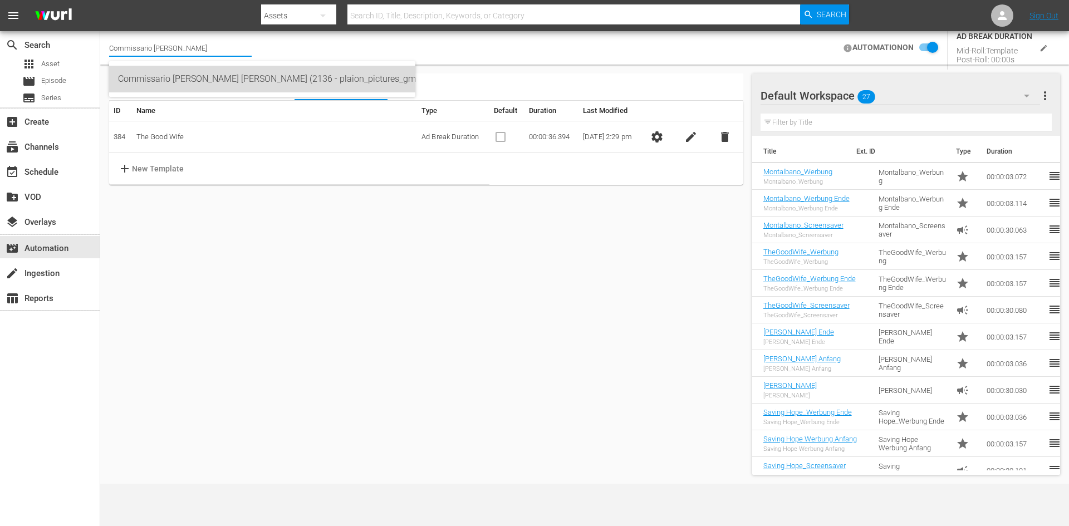
click at [238, 81] on div "Commissario [PERSON_NAME] [PERSON_NAME] (2136 - plaion_pictures_gmbh_commissari…" at bounding box center [262, 79] width 288 height 27
type input "Commissario [PERSON_NAME] [PERSON_NAME] (2136 - plaion_pictures_gmbh_commissari…"
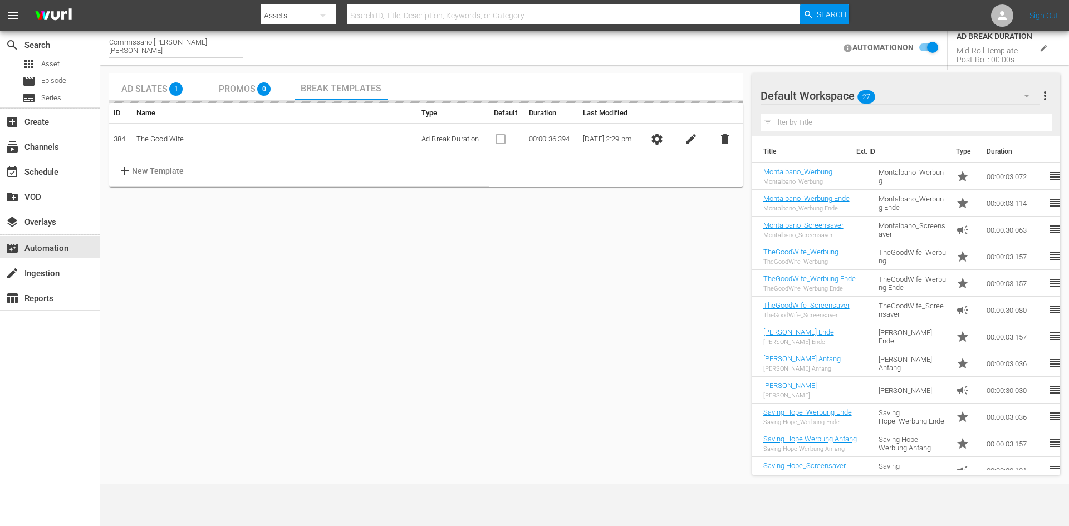
checkbox input "false"
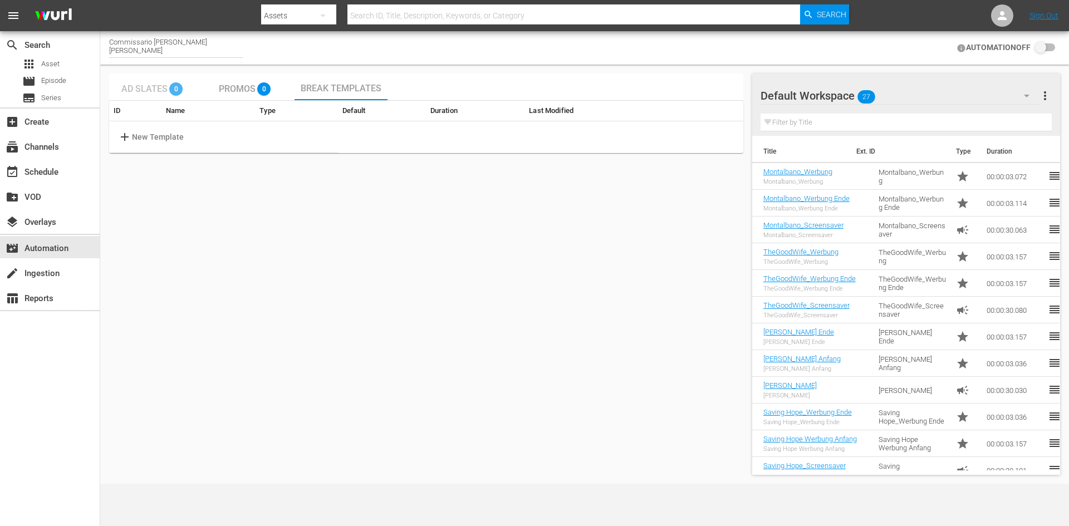
click at [150, 90] on span "Ad Slates" at bounding box center [144, 89] width 46 height 11
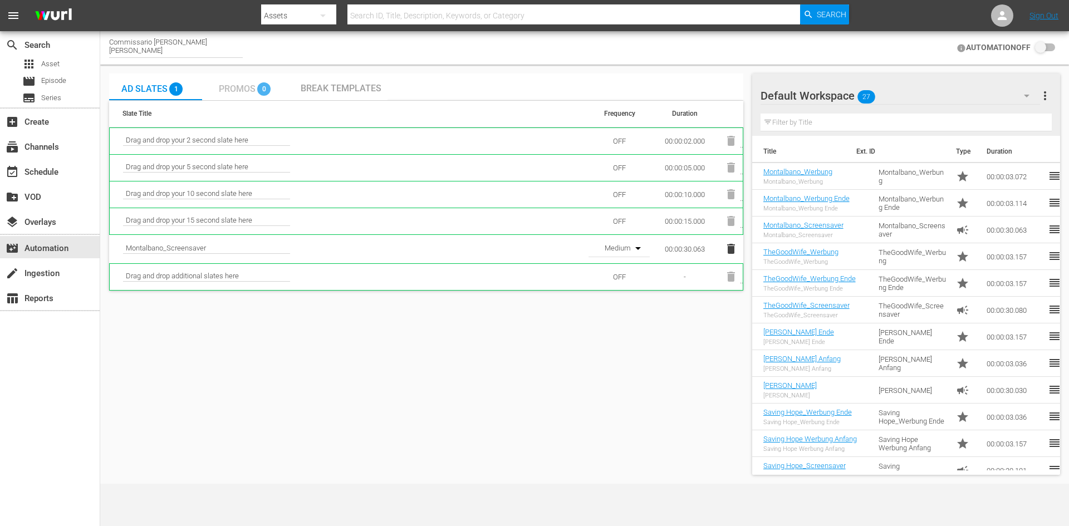
click at [221, 85] on span "Promos" at bounding box center [237, 89] width 37 height 11
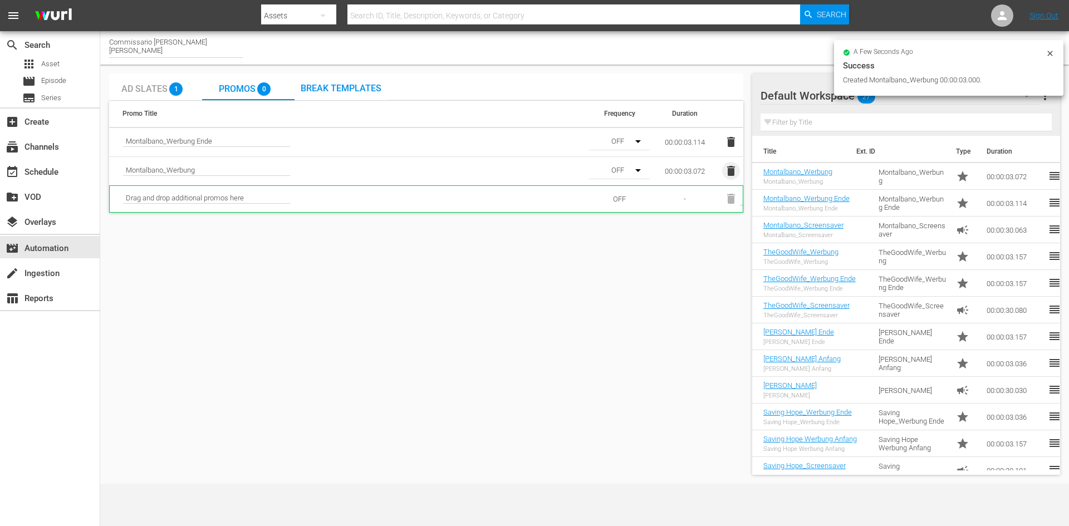
click at [730, 174] on icon "button" at bounding box center [731, 171] width 8 height 10
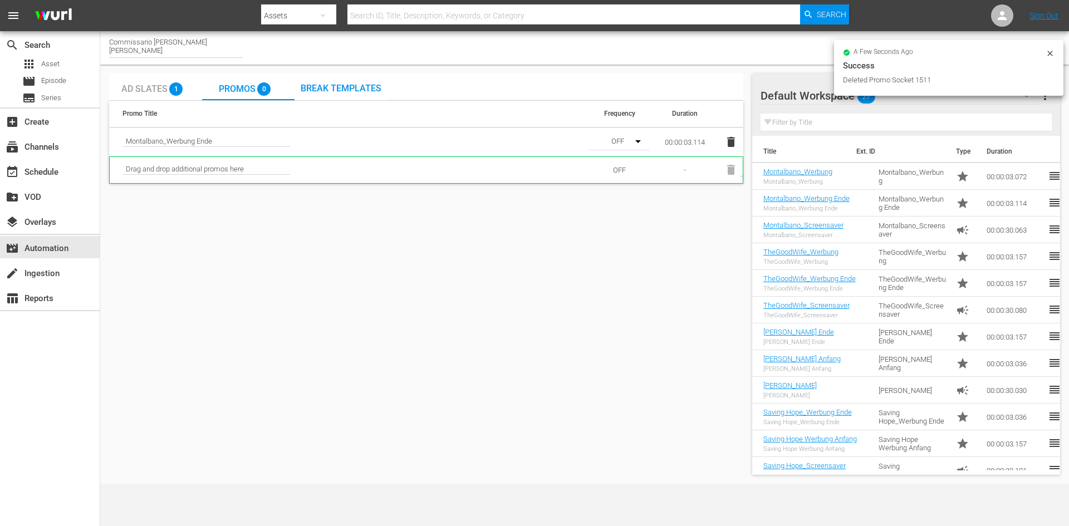
click at [730, 146] on icon "button" at bounding box center [731, 142] width 8 height 10
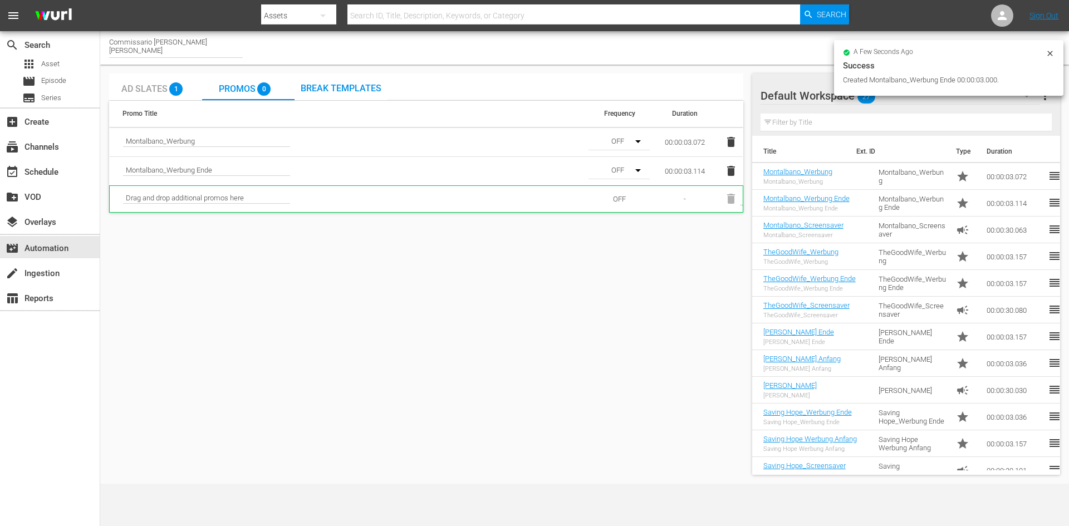
click at [347, 79] on div "Break Templates" at bounding box center [340, 86] width 93 height 27
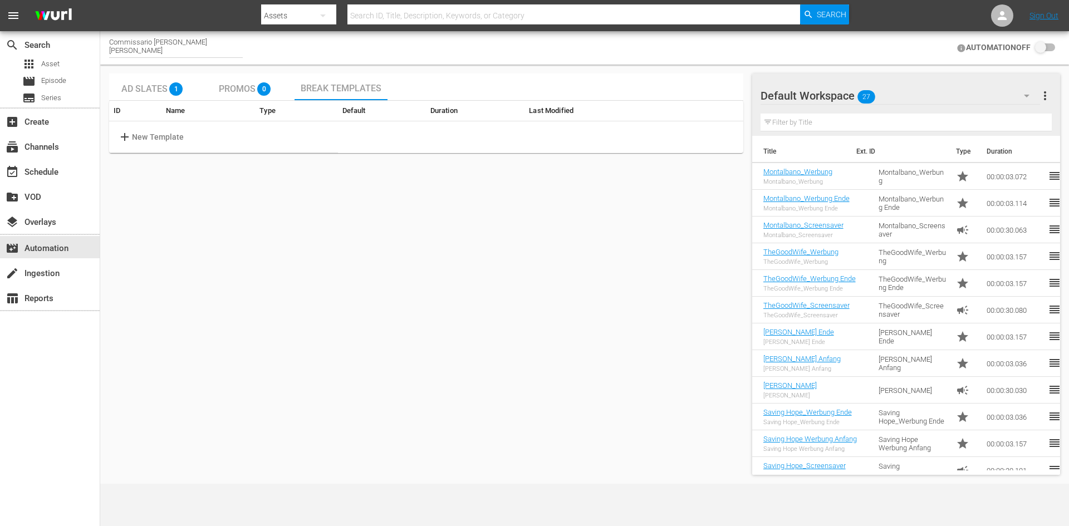
click at [145, 143] on p "New Template" at bounding box center [158, 137] width 52 height 12
click at [145, 141] on input "text" at bounding box center [175, 137] width 88 height 17
type input "Commissario [PERSON_NAME]"
click at [218, 136] on td "Commissario [PERSON_NAME]" at bounding box center [269, 137] width 285 height 32
click at [217, 139] on td "Commissario [PERSON_NAME]" at bounding box center [269, 137] width 285 height 32
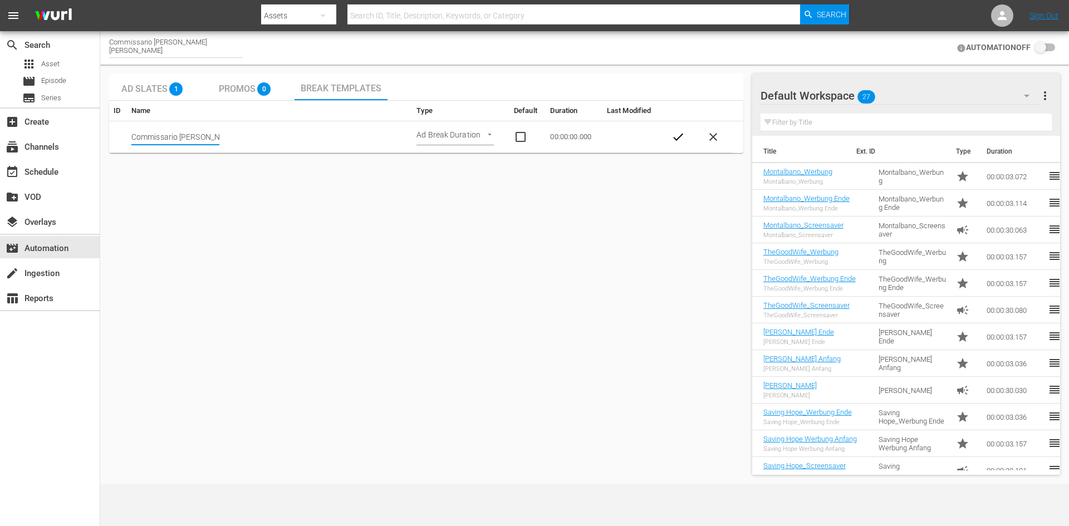
click at [209, 136] on input "Commissario [PERSON_NAME]" at bounding box center [175, 137] width 88 height 17
click at [676, 141] on span "check" at bounding box center [677, 136] width 13 height 13
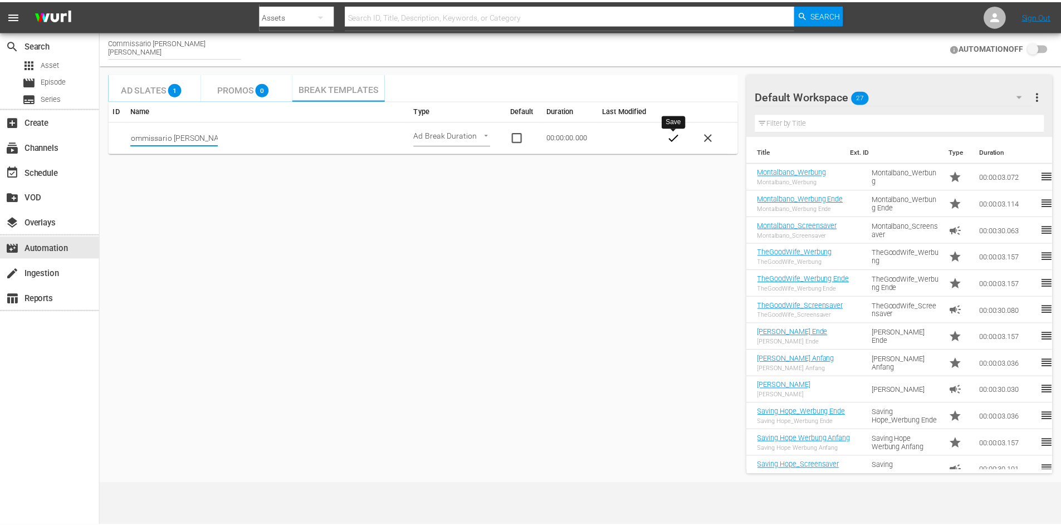
scroll to position [0, 0]
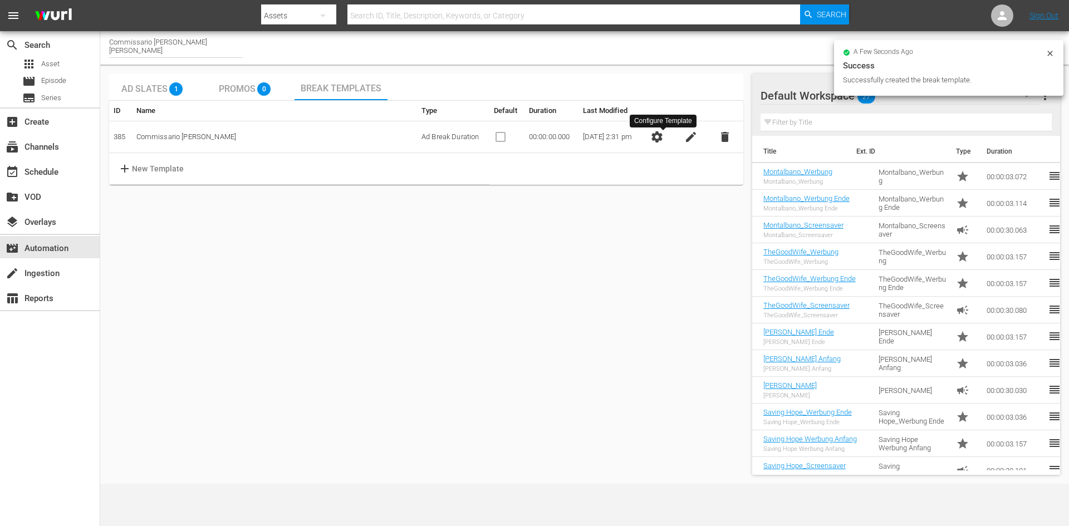
click at [664, 139] on span "settings" at bounding box center [656, 136] width 13 height 13
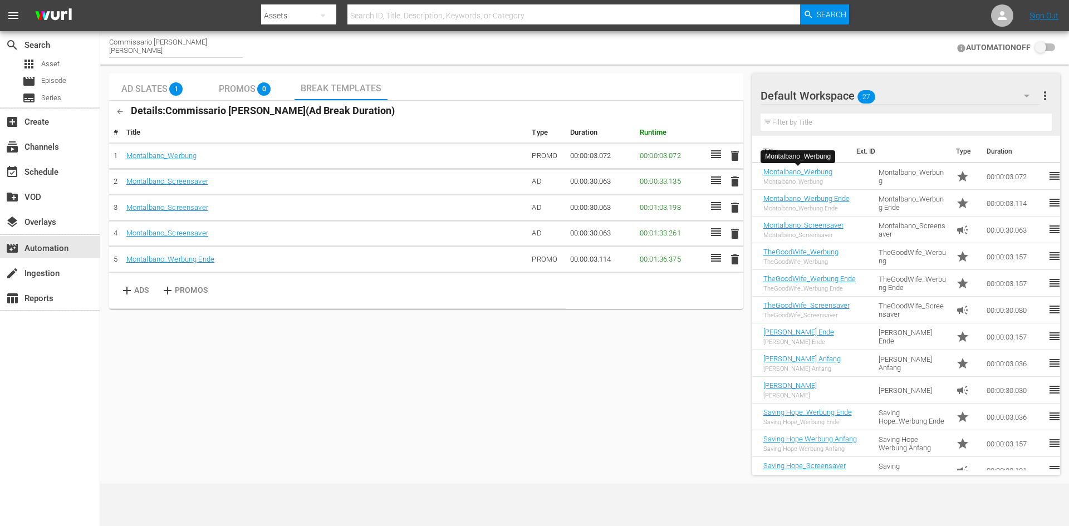
click at [248, 98] on div "Promos 0" at bounding box center [248, 86] width 93 height 27
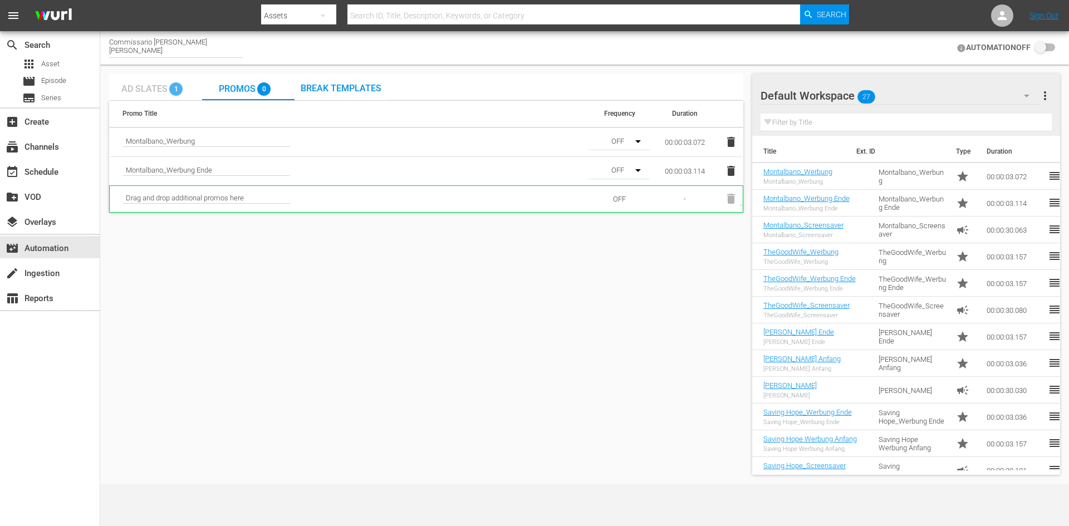
click at [134, 90] on span "Ad Slates" at bounding box center [144, 89] width 46 height 11
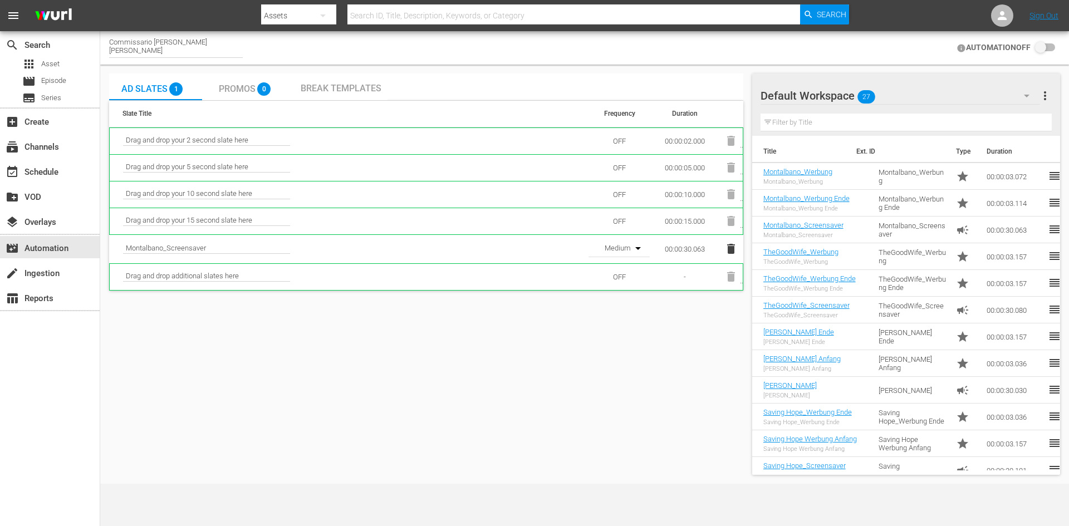
click at [369, 89] on span "Break Templates" at bounding box center [341, 88] width 81 height 11
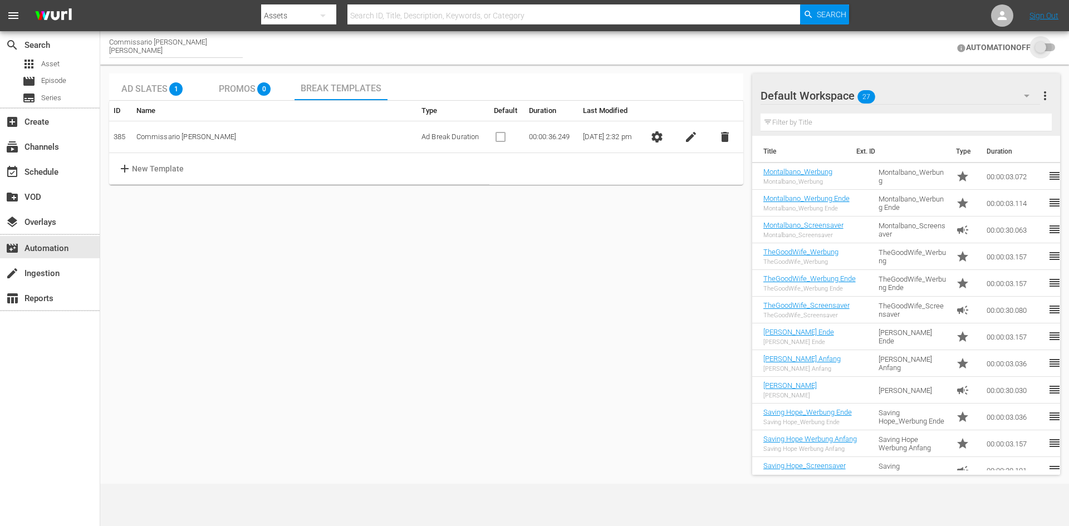
click at [1047, 49] on input "checkbox" at bounding box center [1042, 47] width 24 height 13
checkbox input "false"
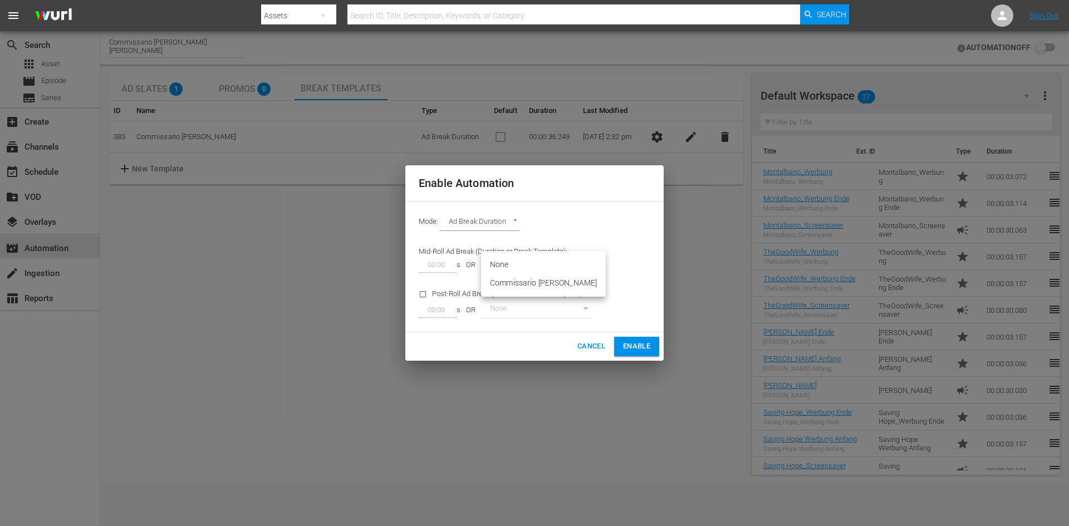
click at [566, 270] on body "menu Search By Assets Search ID, Title, Description, Keywords, or Category Sear…" at bounding box center [534, 263] width 1069 height 526
click at [560, 286] on li "Commissario [PERSON_NAME]" at bounding box center [543, 283] width 125 height 18
type input "385"
click at [643, 355] on button "Enable" at bounding box center [636, 346] width 45 height 19
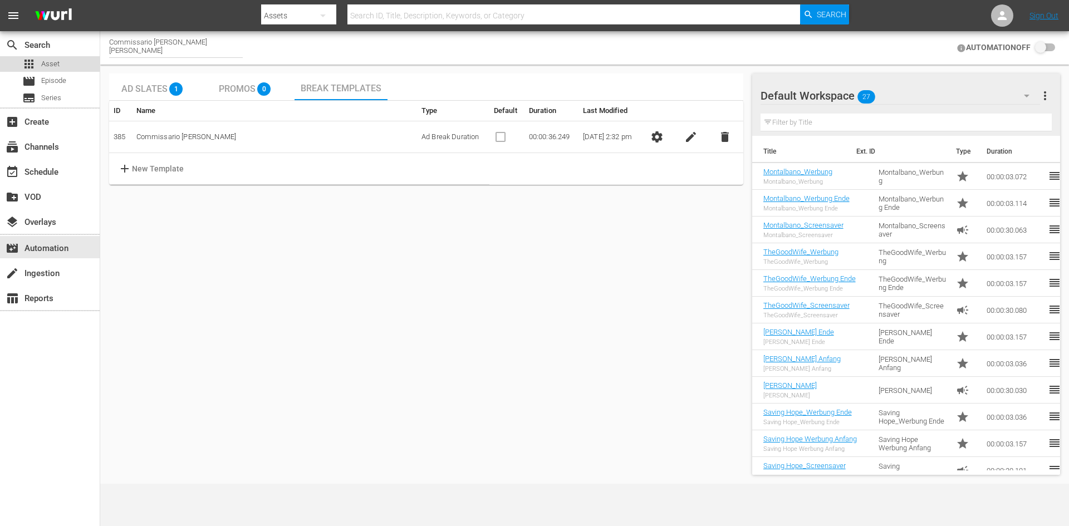
click at [51, 62] on span "Asset" at bounding box center [50, 63] width 18 height 11
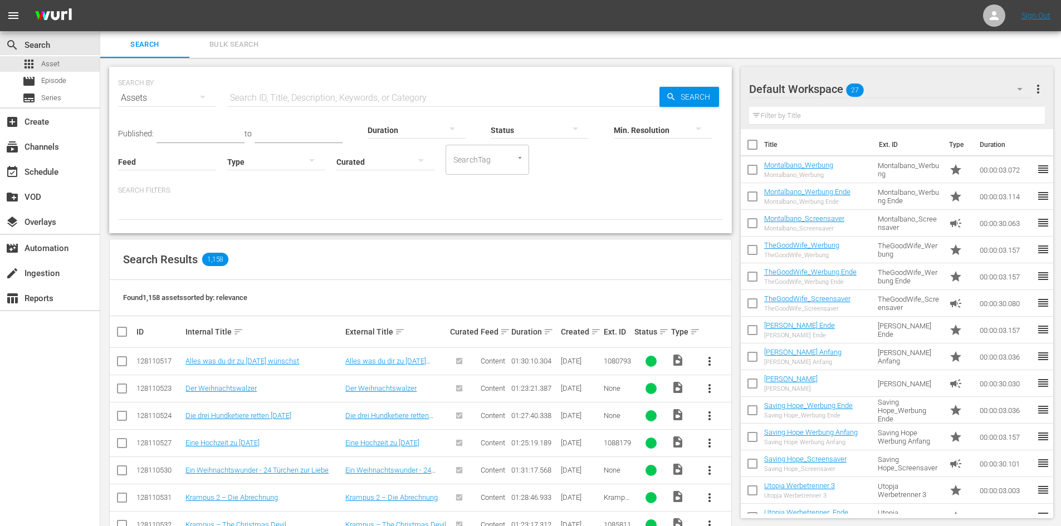
click at [462, 99] on input "text" at bounding box center [443, 98] width 432 height 27
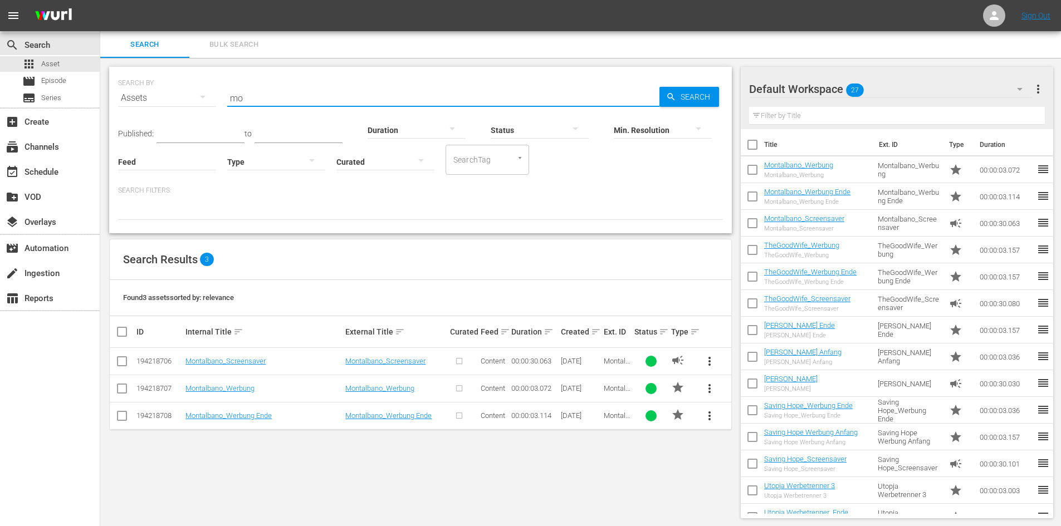
type input "m"
type input "t"
